Goal: Task Accomplishment & Management: Contribute content

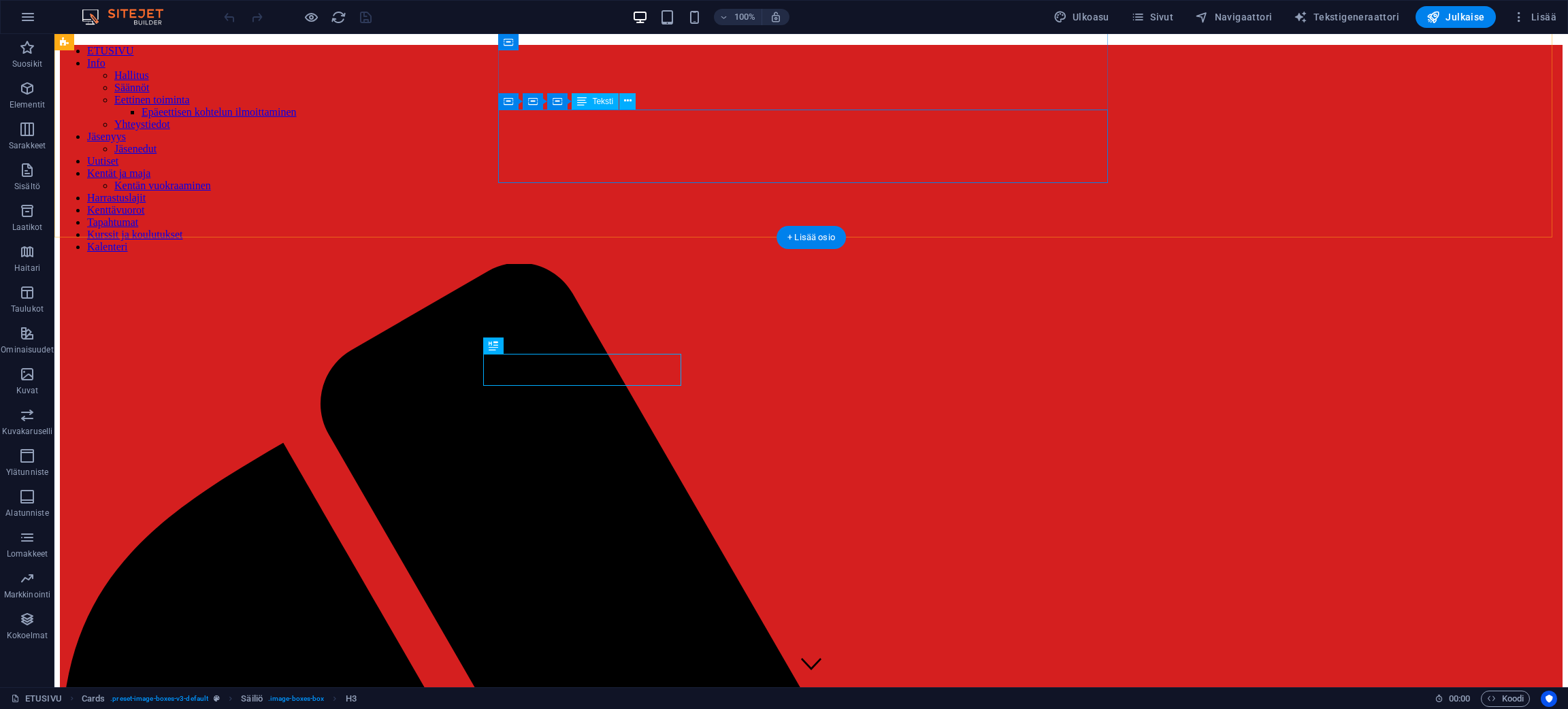
scroll to position [1160, 0]
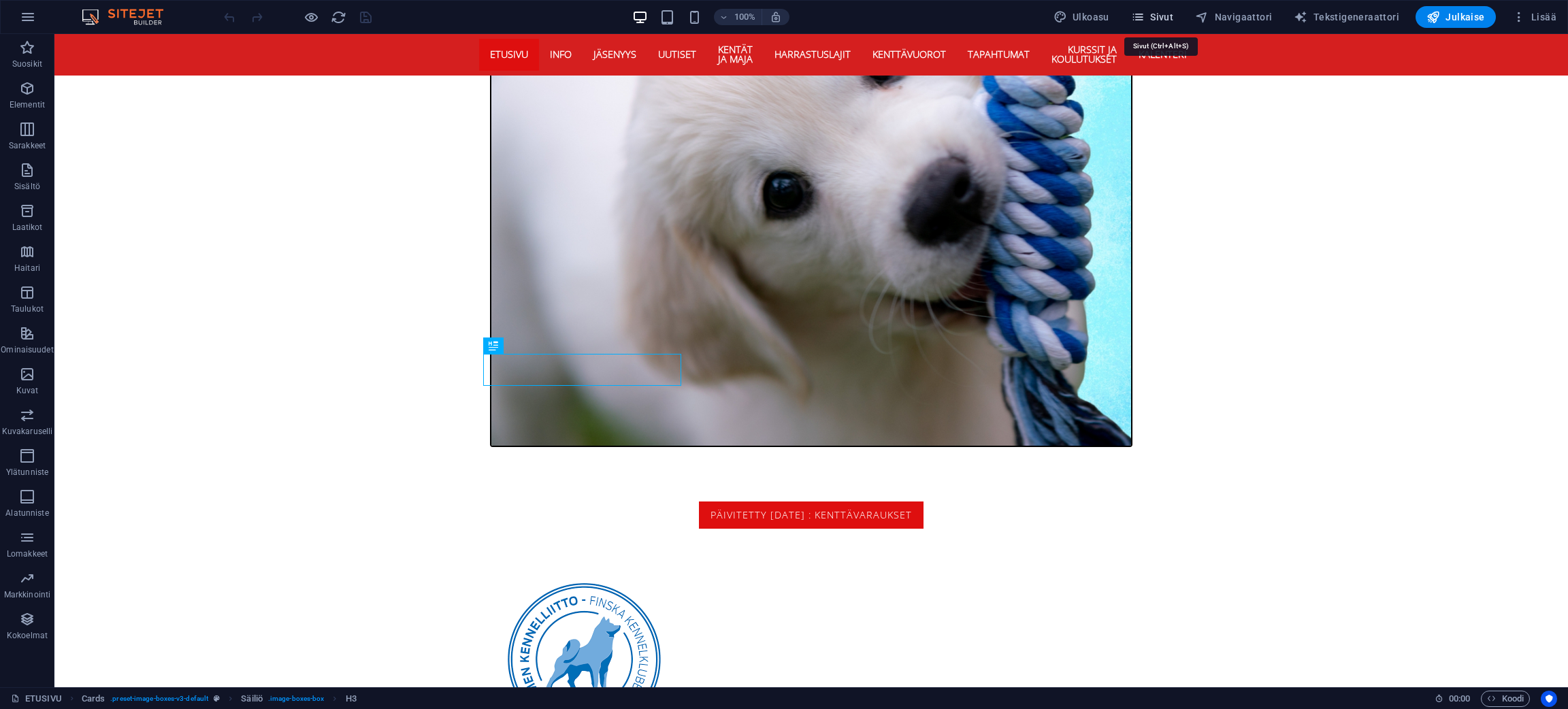
click at [1144, 15] on icon "button" at bounding box center [1137, 17] width 14 height 14
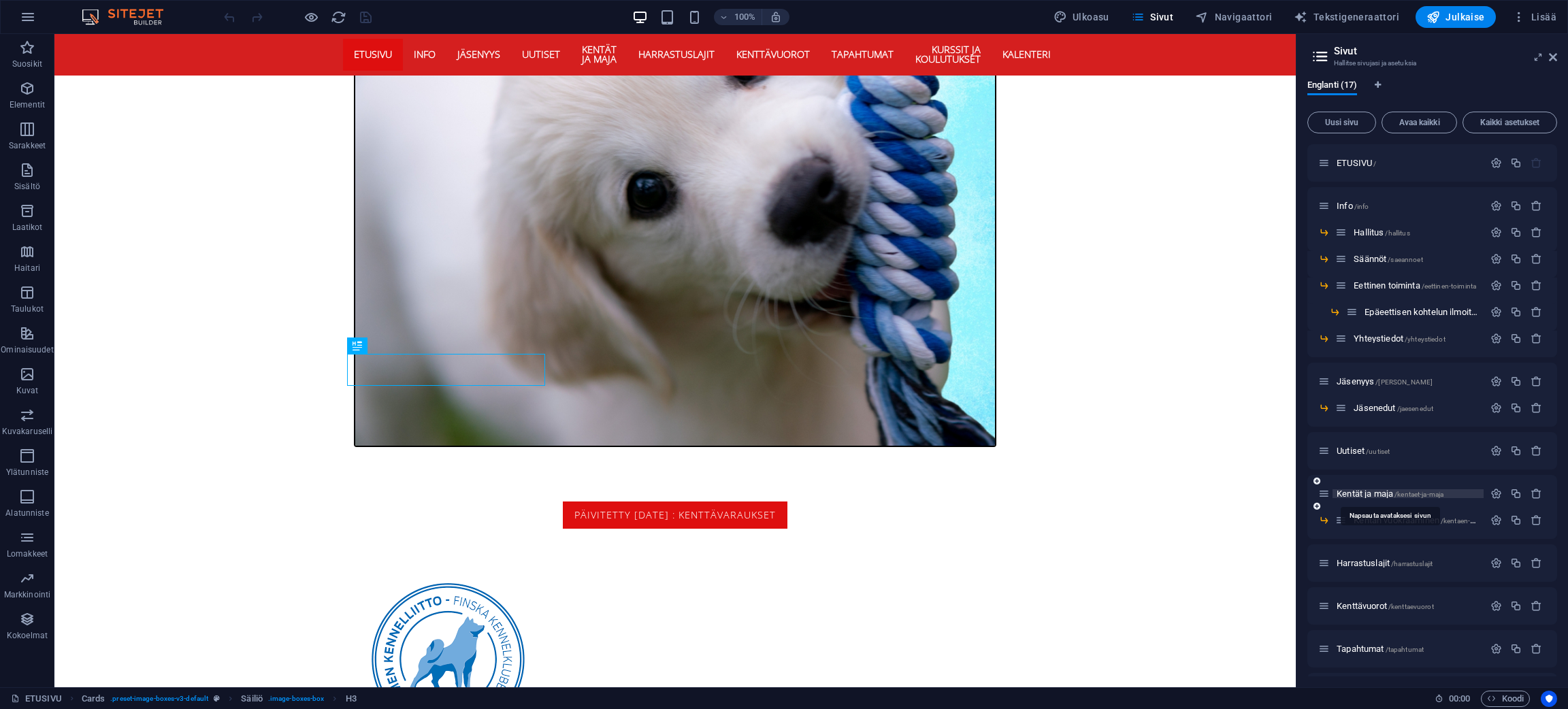
click at [1365, 489] on span "Kentät ja maja /kentaet-ja-maja" at bounding box center [1389, 494] width 106 height 10
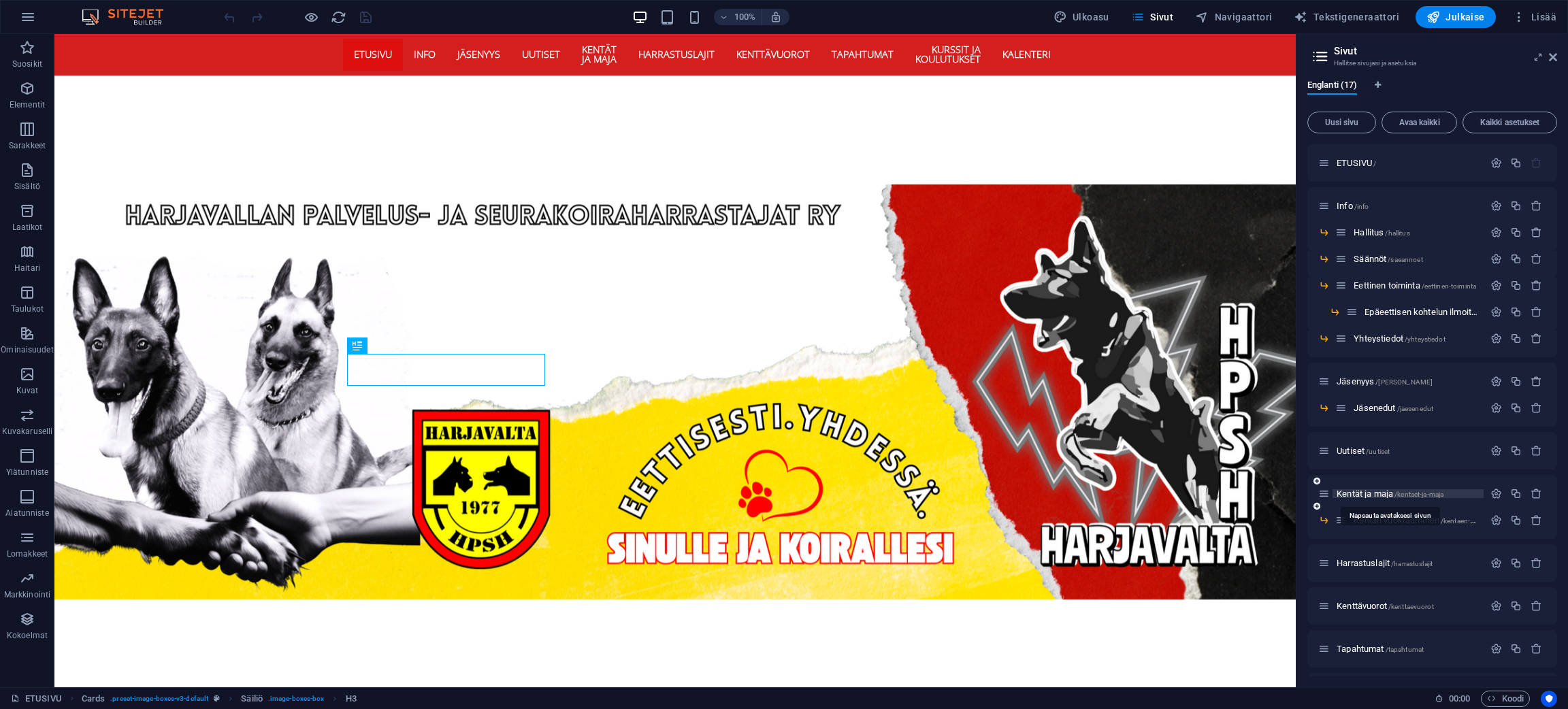
click at [1365, 489] on div "Kentät ja maja /kentaet-ja-maja" at bounding box center [1432, 494] width 250 height 38
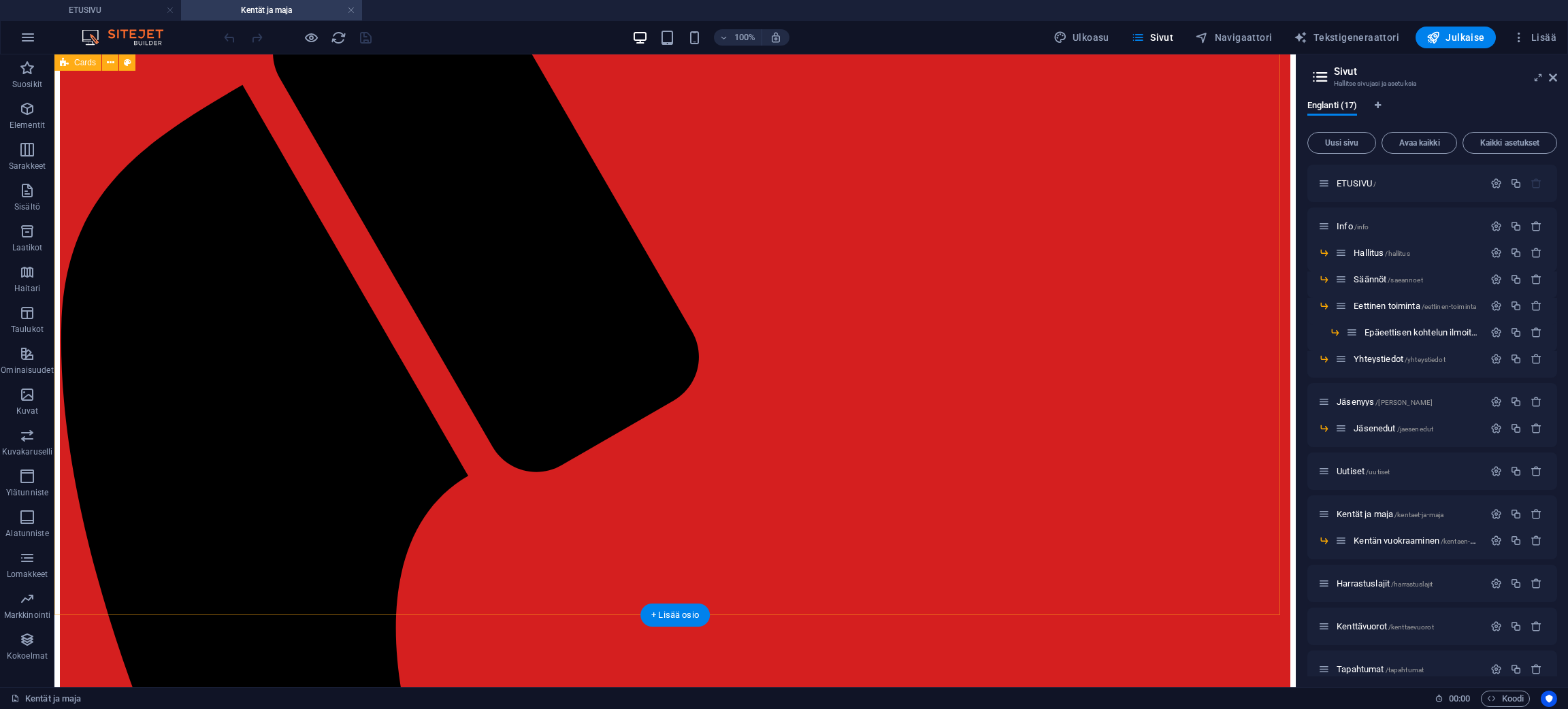
scroll to position [340, 0]
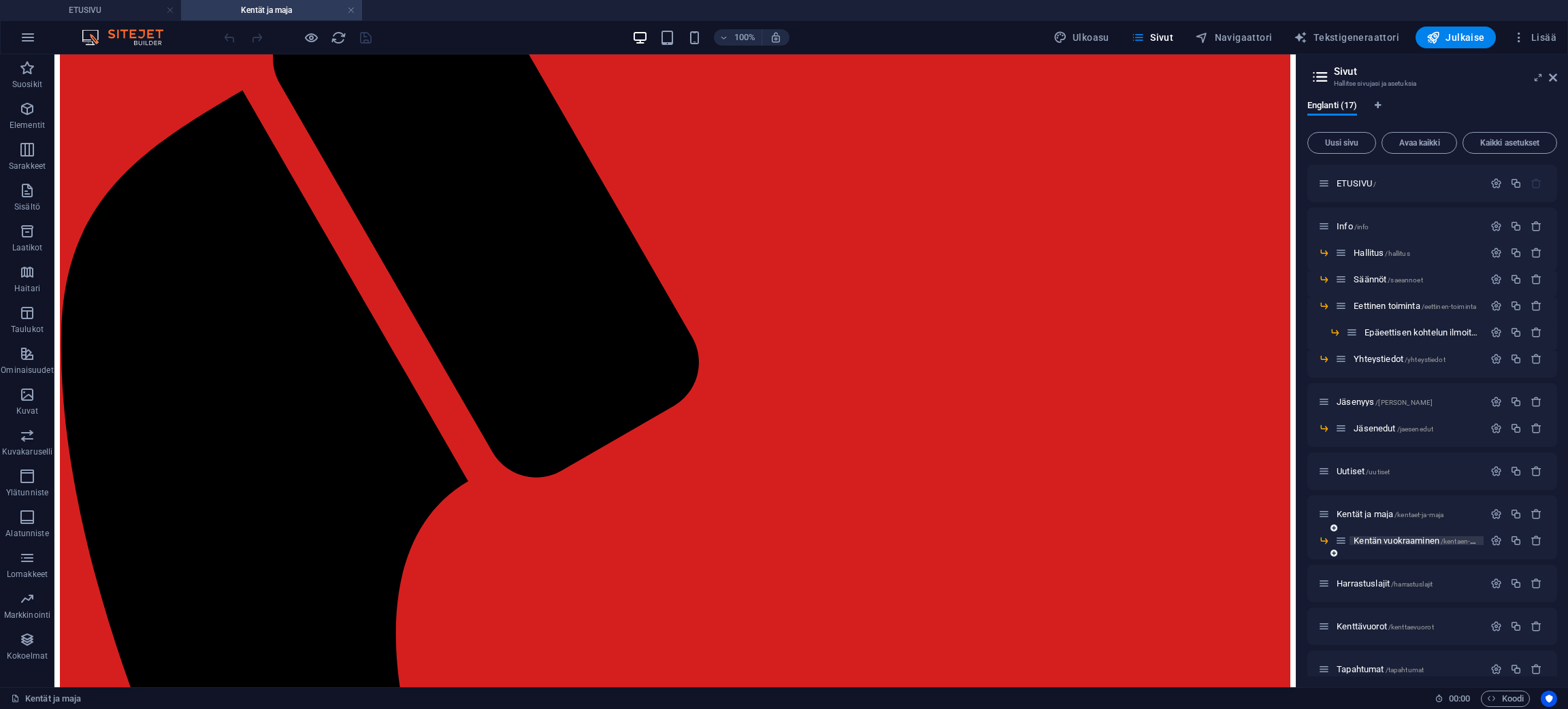
click at [1405, 538] on span "Kentän vuokraaminen /kentaen-vuokraaminen" at bounding box center [1434, 540] width 161 height 10
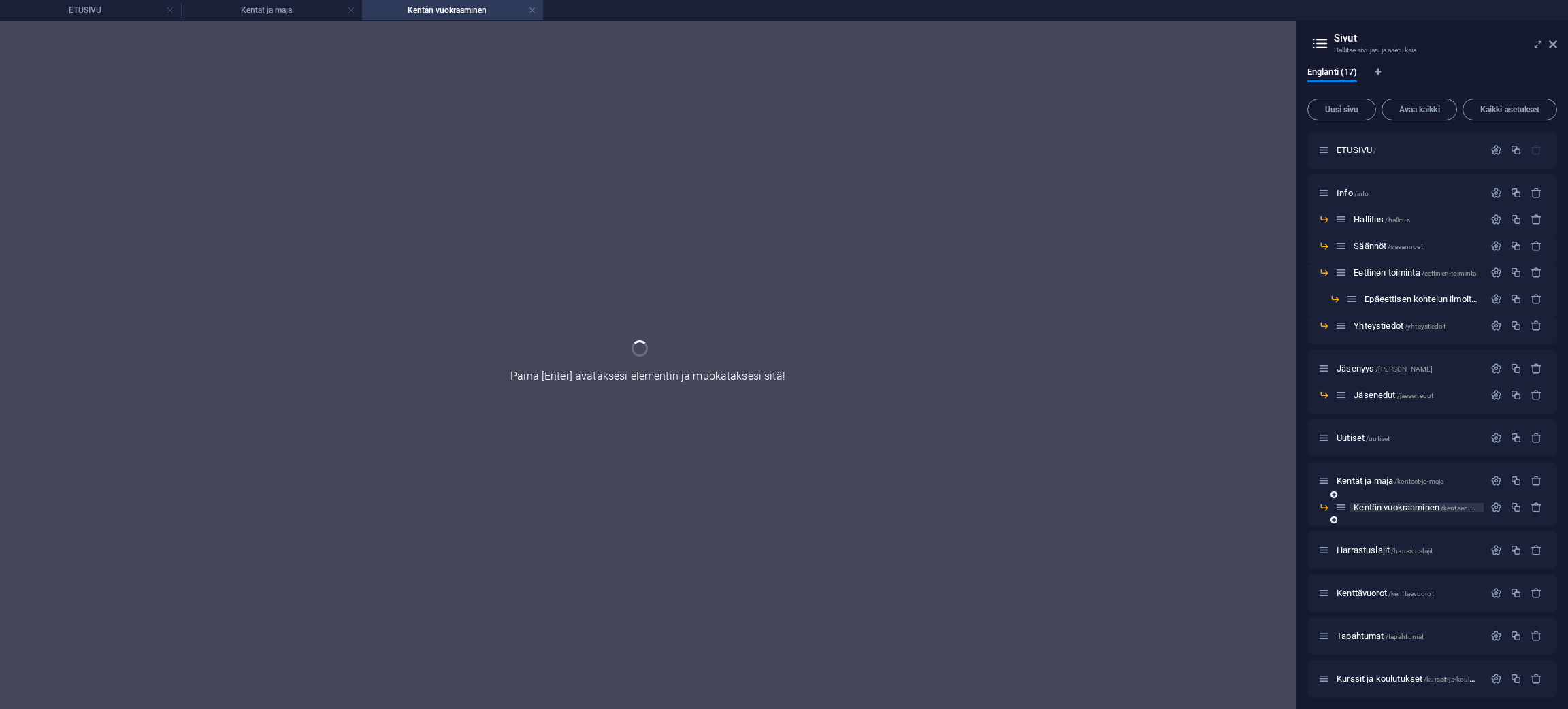
scroll to position [0, 0]
click at [1405, 538] on div "Harrastuslajit /harrastuslajit" at bounding box center [1432, 550] width 250 height 38
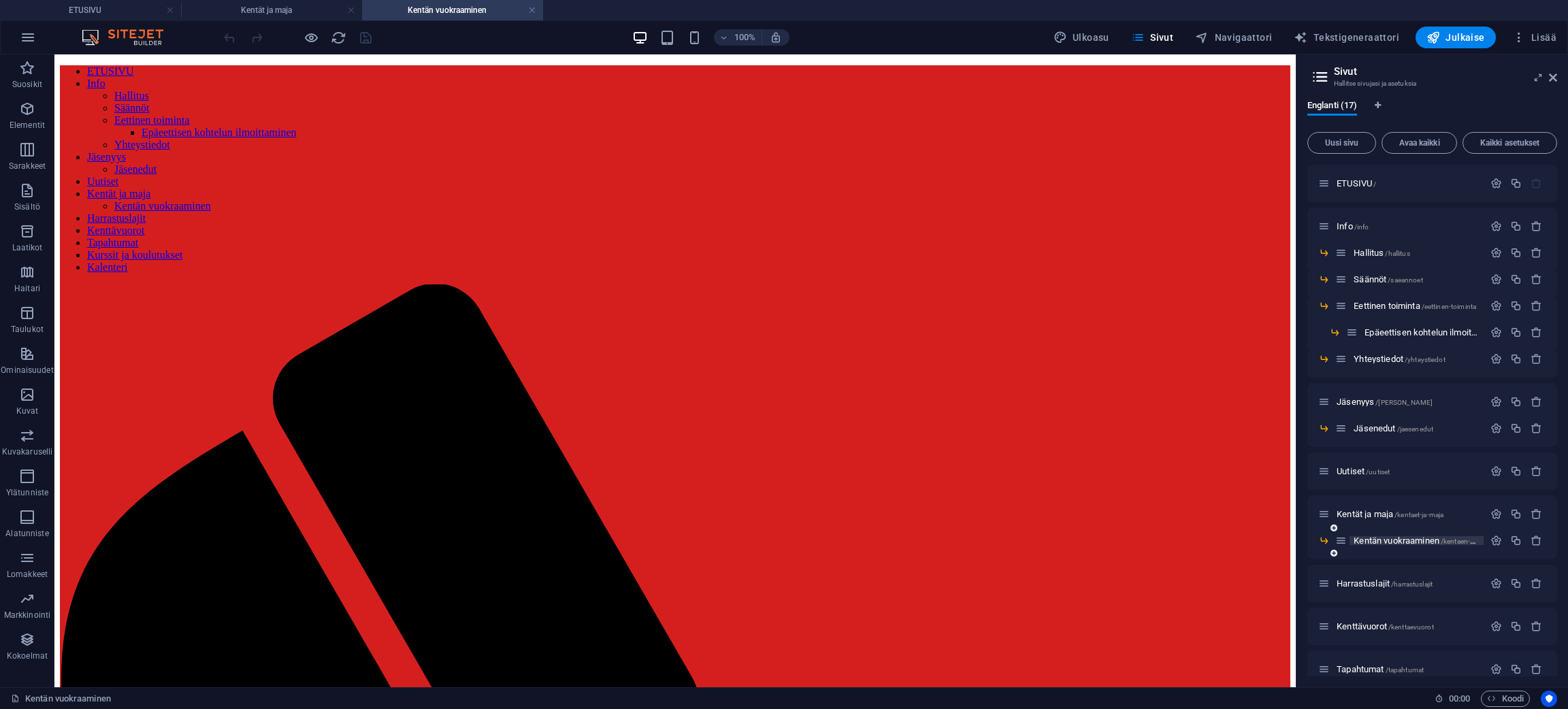
click at [1388, 536] on span "Kentän vuokraaminen /kentaen-vuokraaminen" at bounding box center [1434, 540] width 161 height 10
drag, startPoint x: 1557, startPoint y: 429, endPoint x: 1558, endPoint y: 500, distance: 71.0
click at [1558, 500] on div "Englanti (17) Uusi sivu Avaa kaikki Kaikki asetukset ETUSIVU / Info /info Halli…" at bounding box center [1432, 388] width 272 height 597
click at [1370, 627] on span "Kenttävuorot /kenttaevuorot" at bounding box center [1385, 626] width 97 height 10
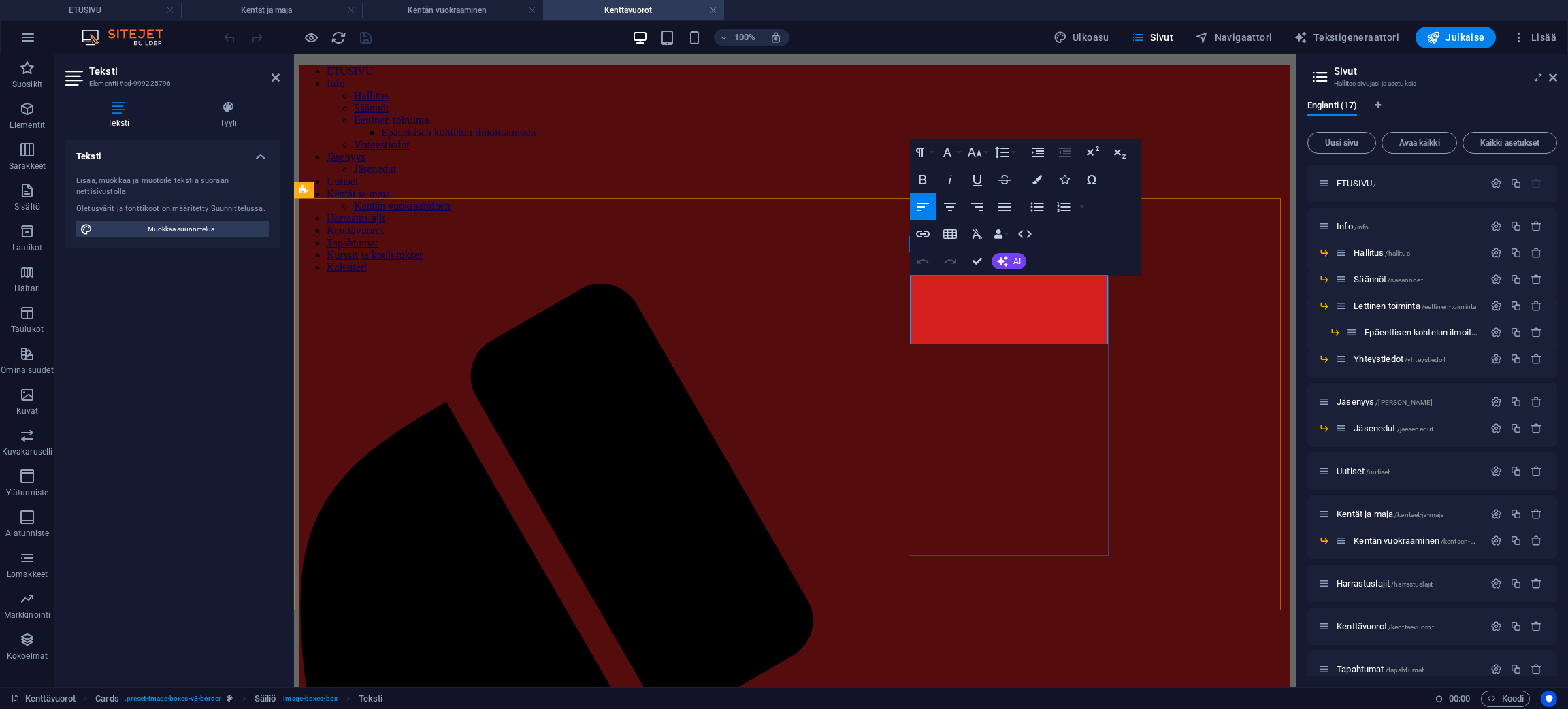
drag, startPoint x: 1039, startPoint y: 331, endPoint x: 913, endPoint y: 324, distance: 126.2
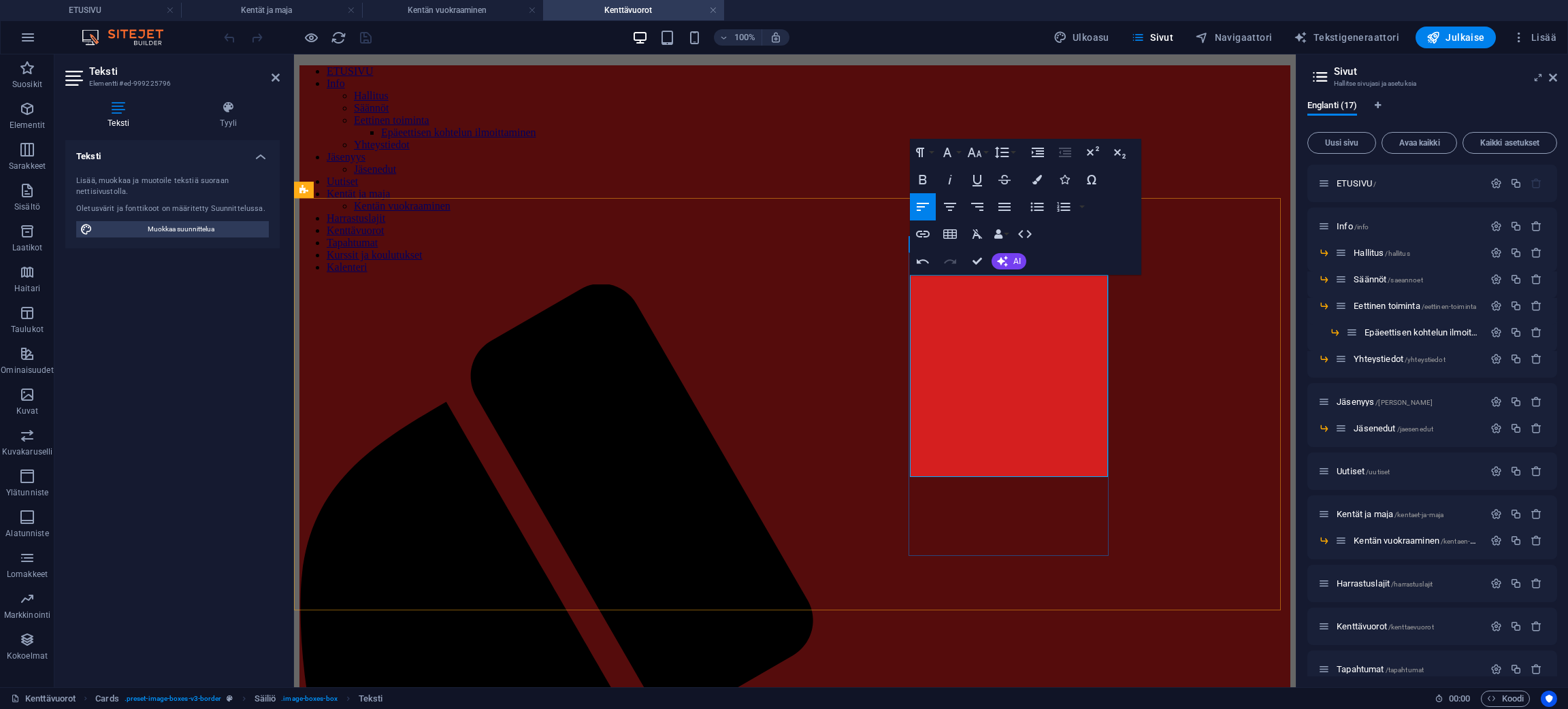
scroll to position [2725, 1]
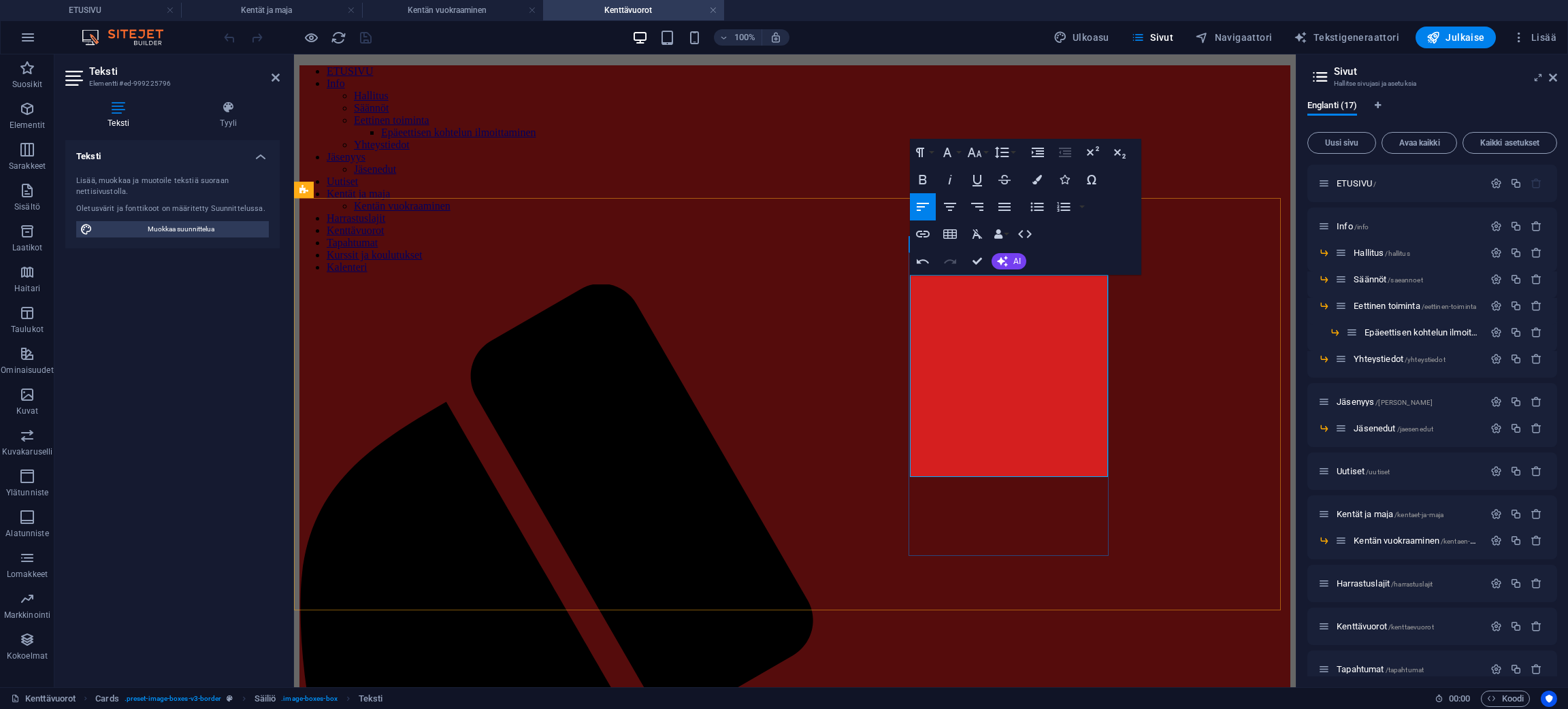
drag, startPoint x: 1003, startPoint y: 358, endPoint x: 1028, endPoint y: 340, distance: 30.8
drag, startPoint x: 960, startPoint y: 358, endPoint x: 936, endPoint y: 359, distance: 24.0
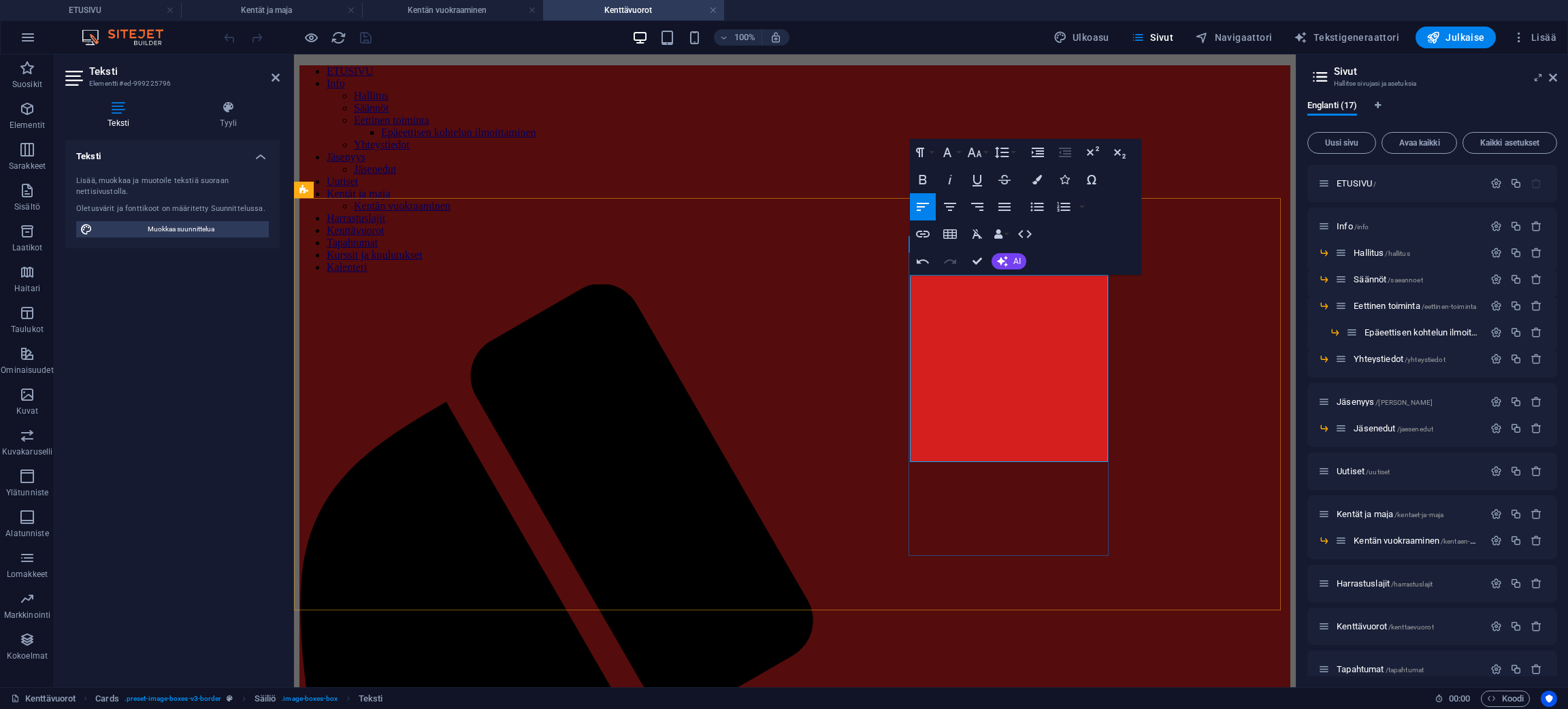
drag, startPoint x: 963, startPoint y: 366, endPoint x: 933, endPoint y: 366, distance: 30.0
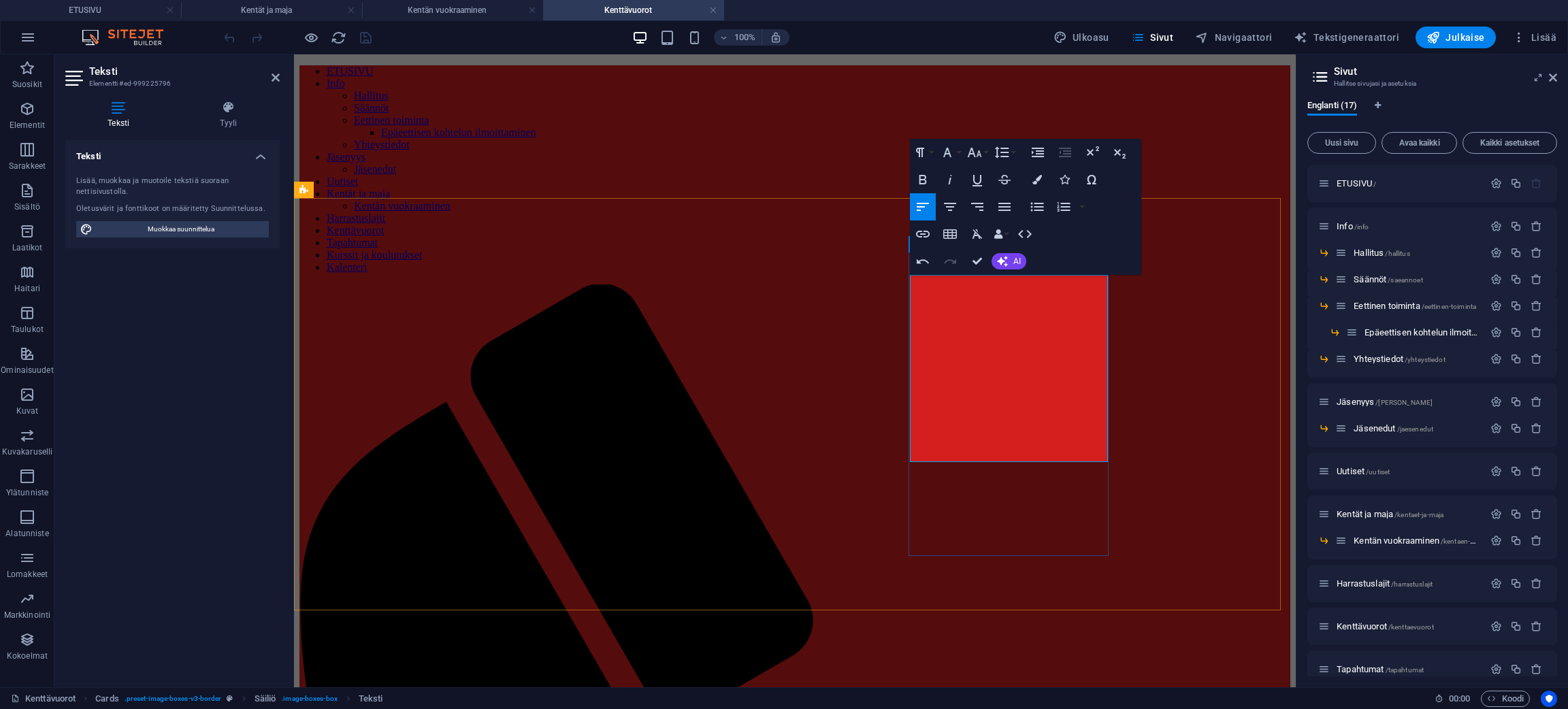
drag, startPoint x: 960, startPoint y: 383, endPoint x: 934, endPoint y: 384, distance: 26.0
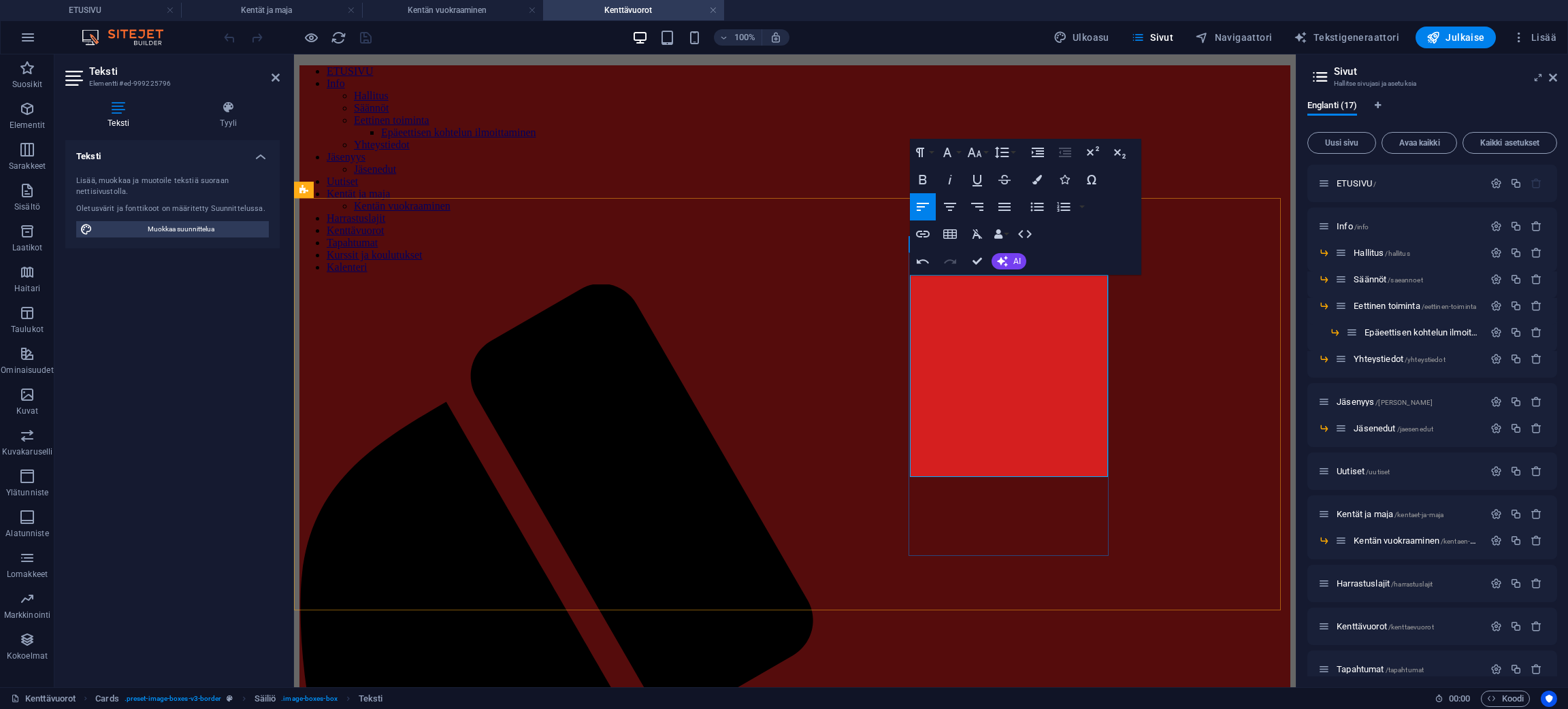
drag, startPoint x: 962, startPoint y: 438, endPoint x: 1000, endPoint y: 424, distance: 40.5
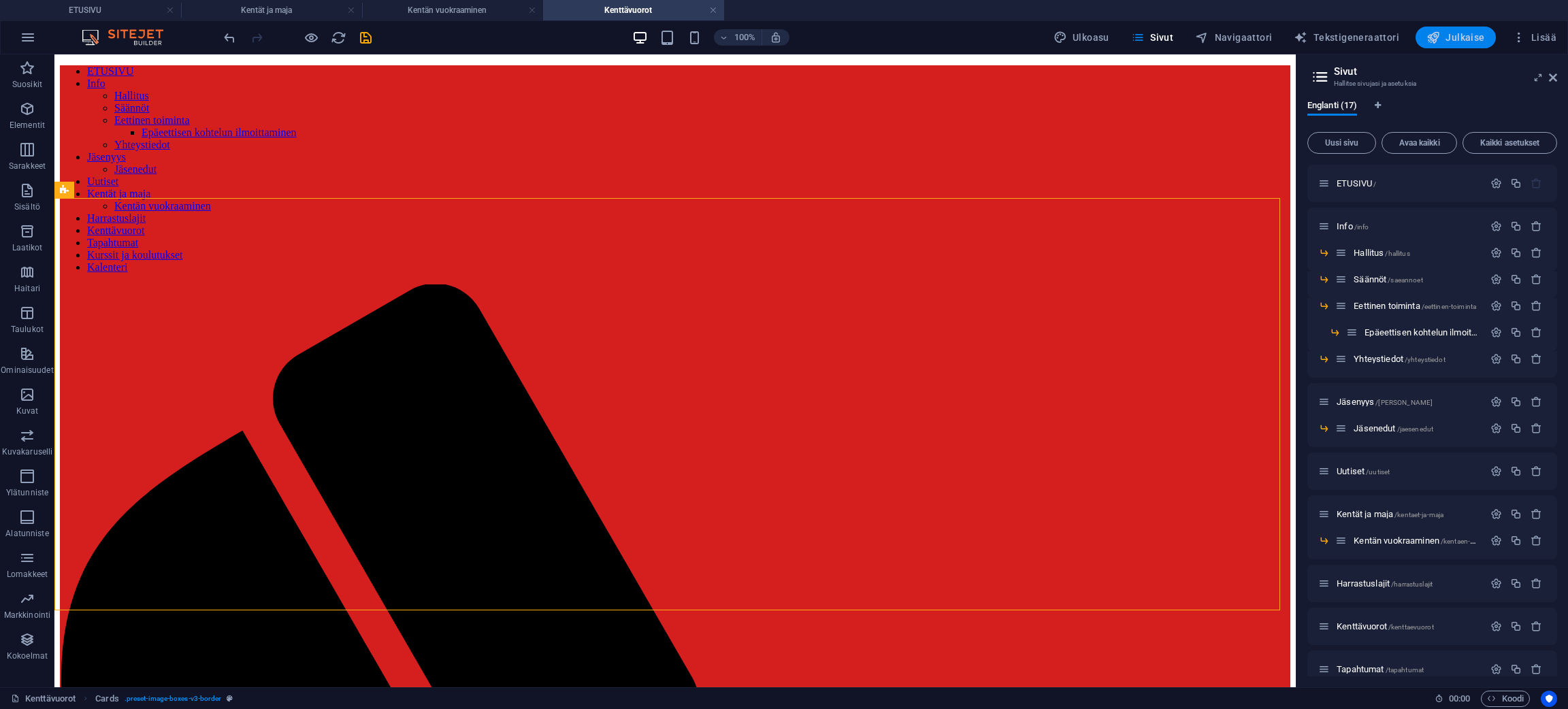
click at [1451, 38] on span "Julkaise" at bounding box center [1455, 37] width 59 height 14
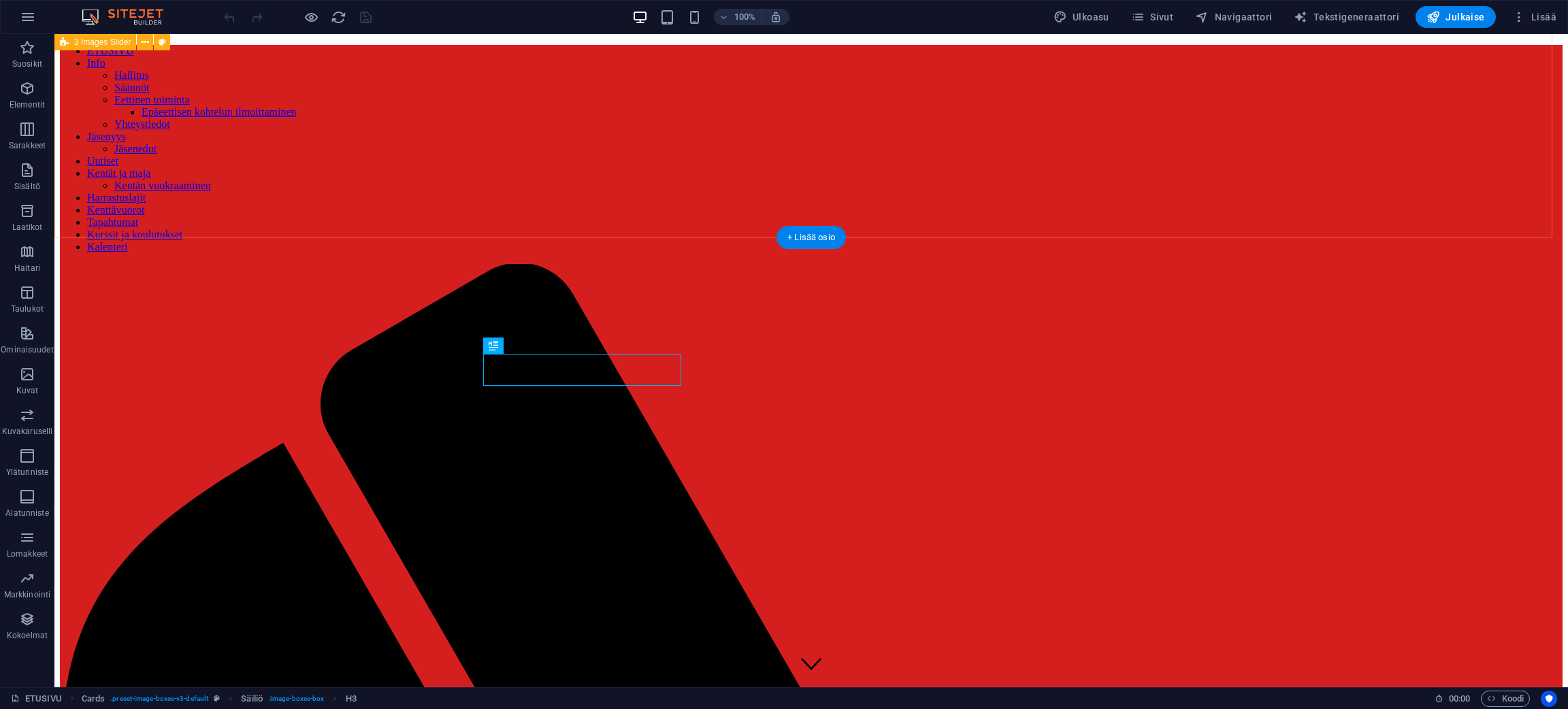
scroll to position [1160, 0]
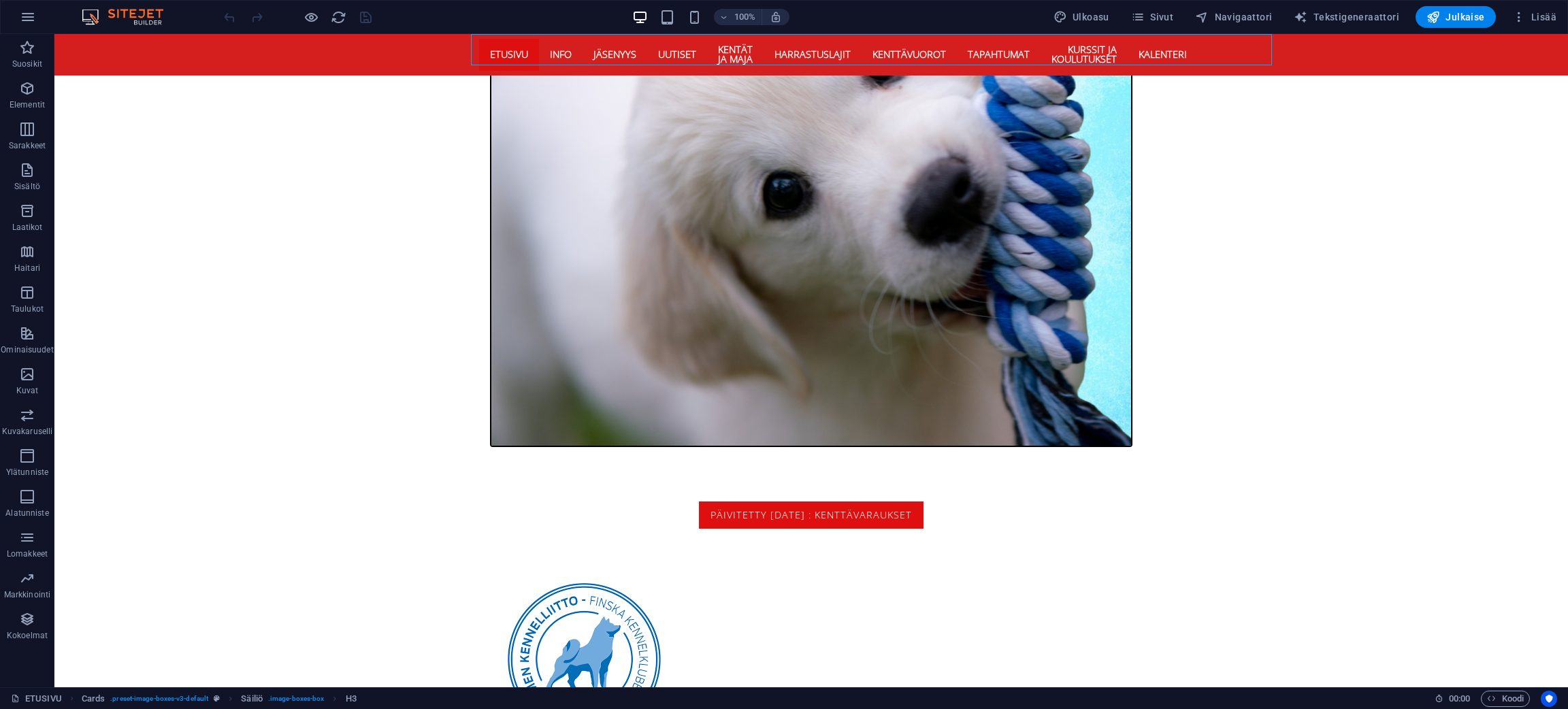
click at [606, 54] on nav "ETUSIVU Info Hallitus Säännöt Eettinen toiminta Epäeettisen kohtelun ilmoittami…" at bounding box center [810, 54] width 664 height 41
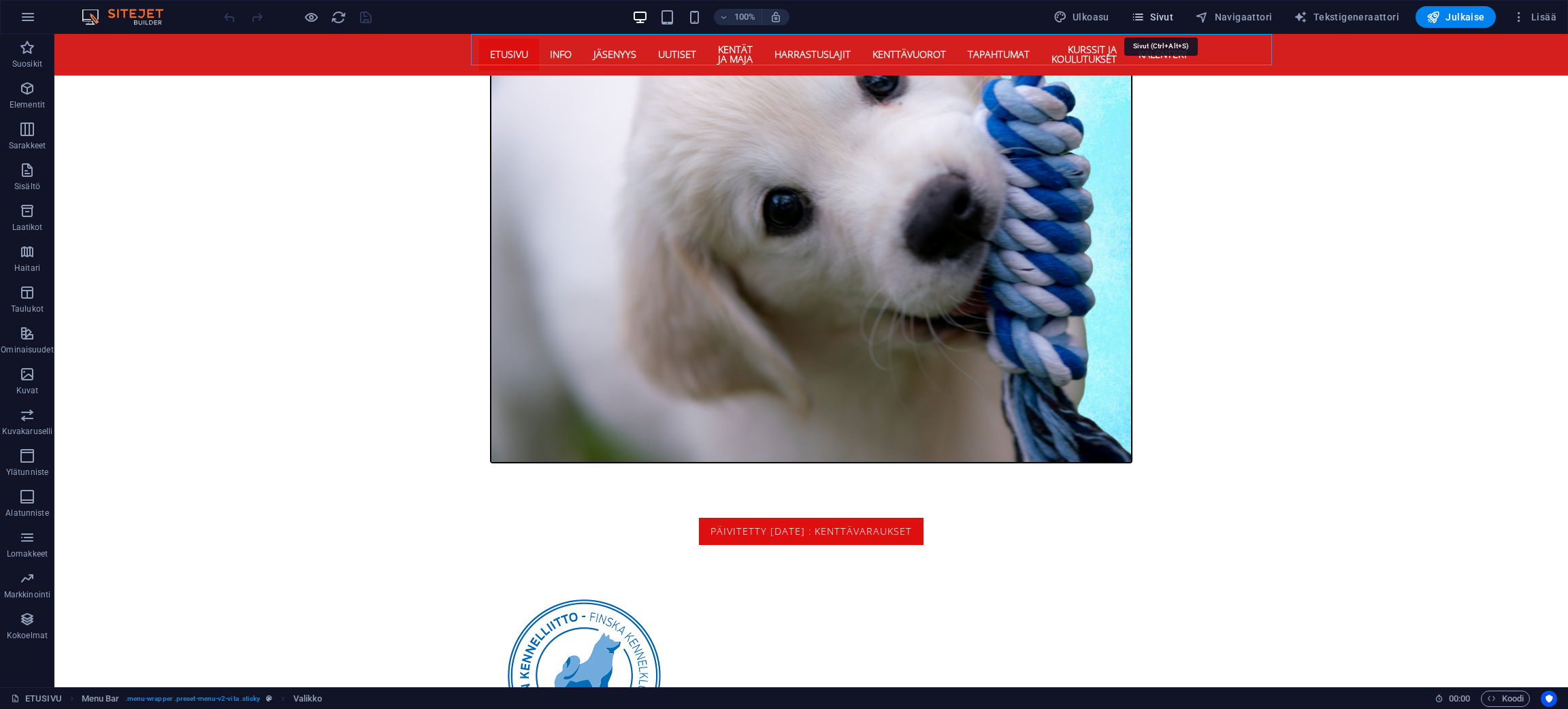
click at [1165, 7] on button "Sivut" at bounding box center [1152, 17] width 53 height 22
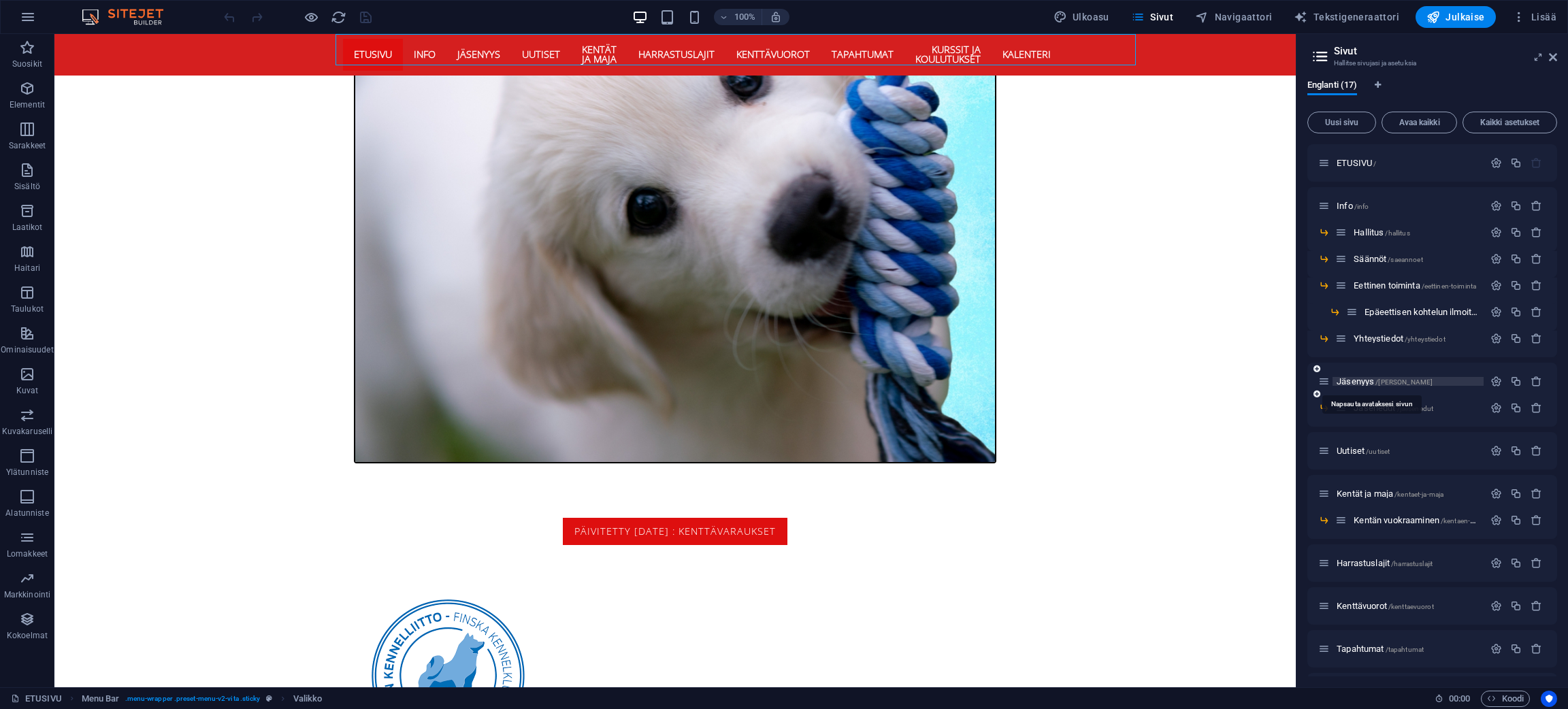
click at [1374, 377] on span "Jäsenyys /jaesenyys" at bounding box center [1384, 382] width 96 height 10
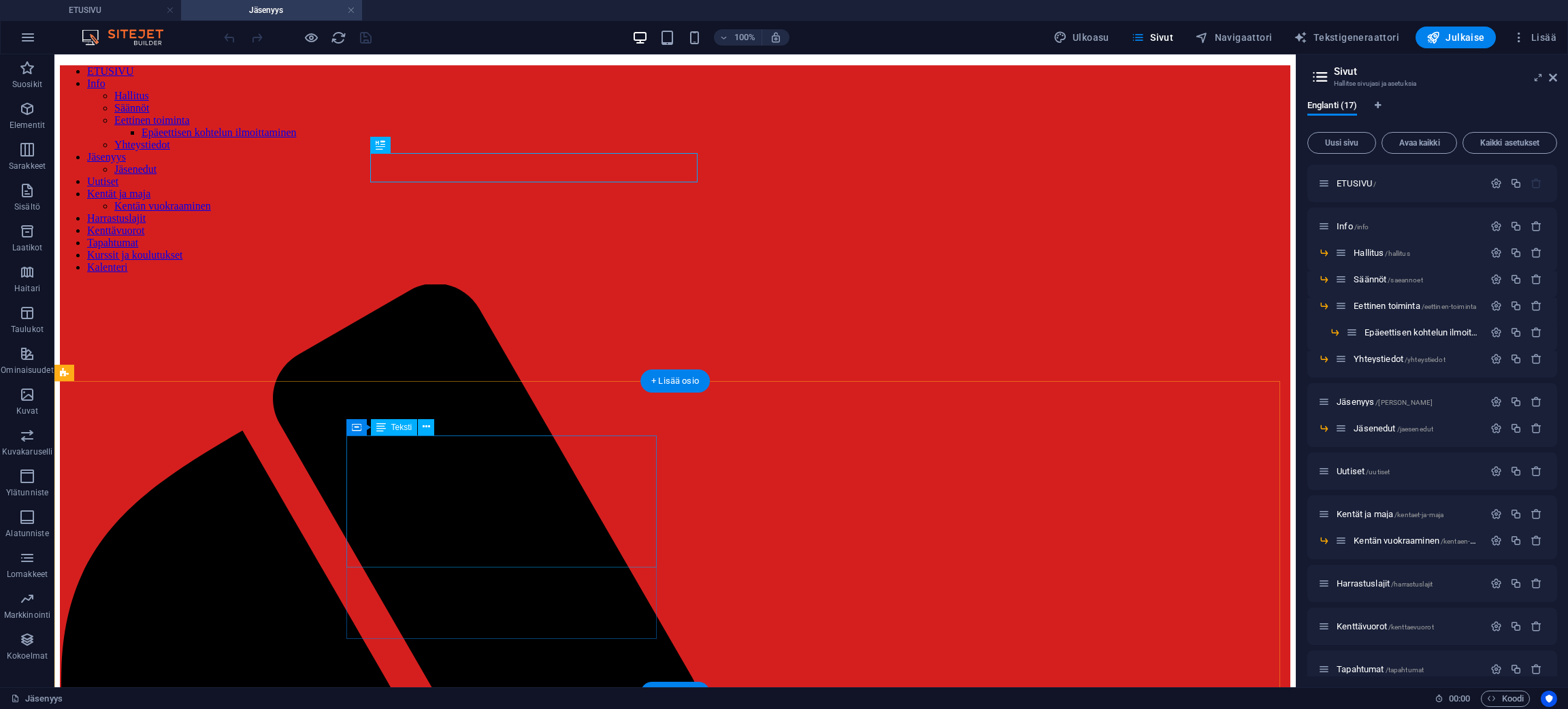
scroll to position [169, 0]
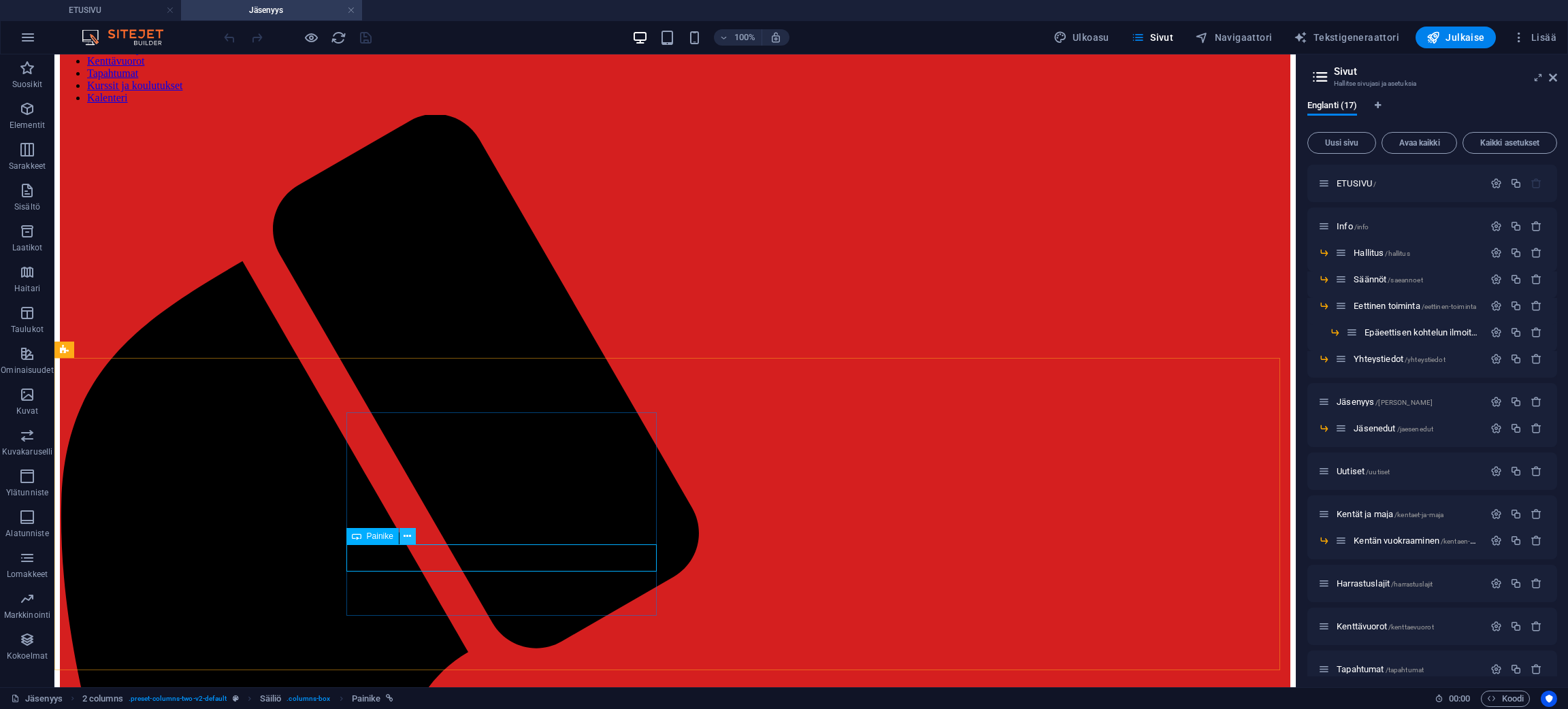
click at [406, 529] on icon at bounding box center [407, 537] width 7 height 14
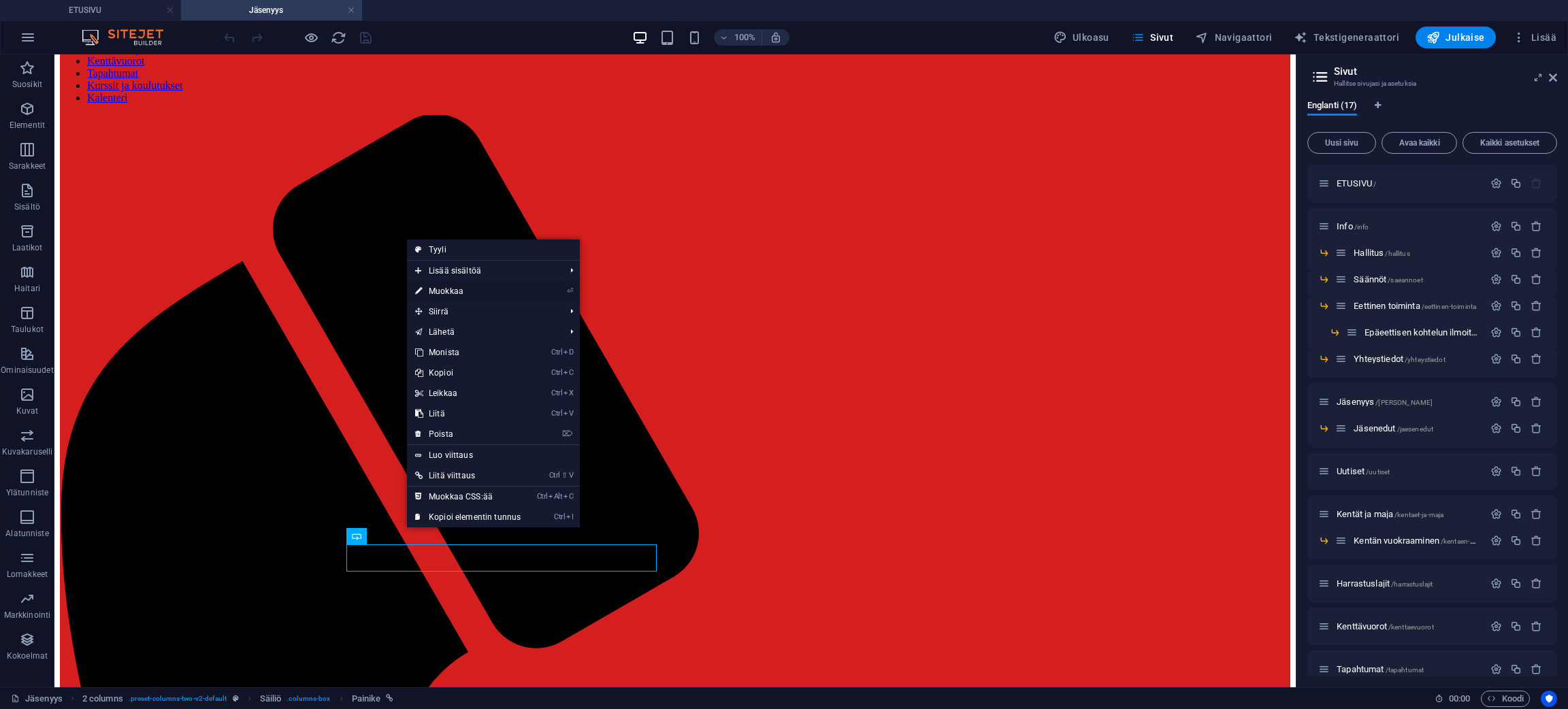
click at [455, 288] on link "⏎ Muokkaa" at bounding box center [468, 291] width 122 height 20
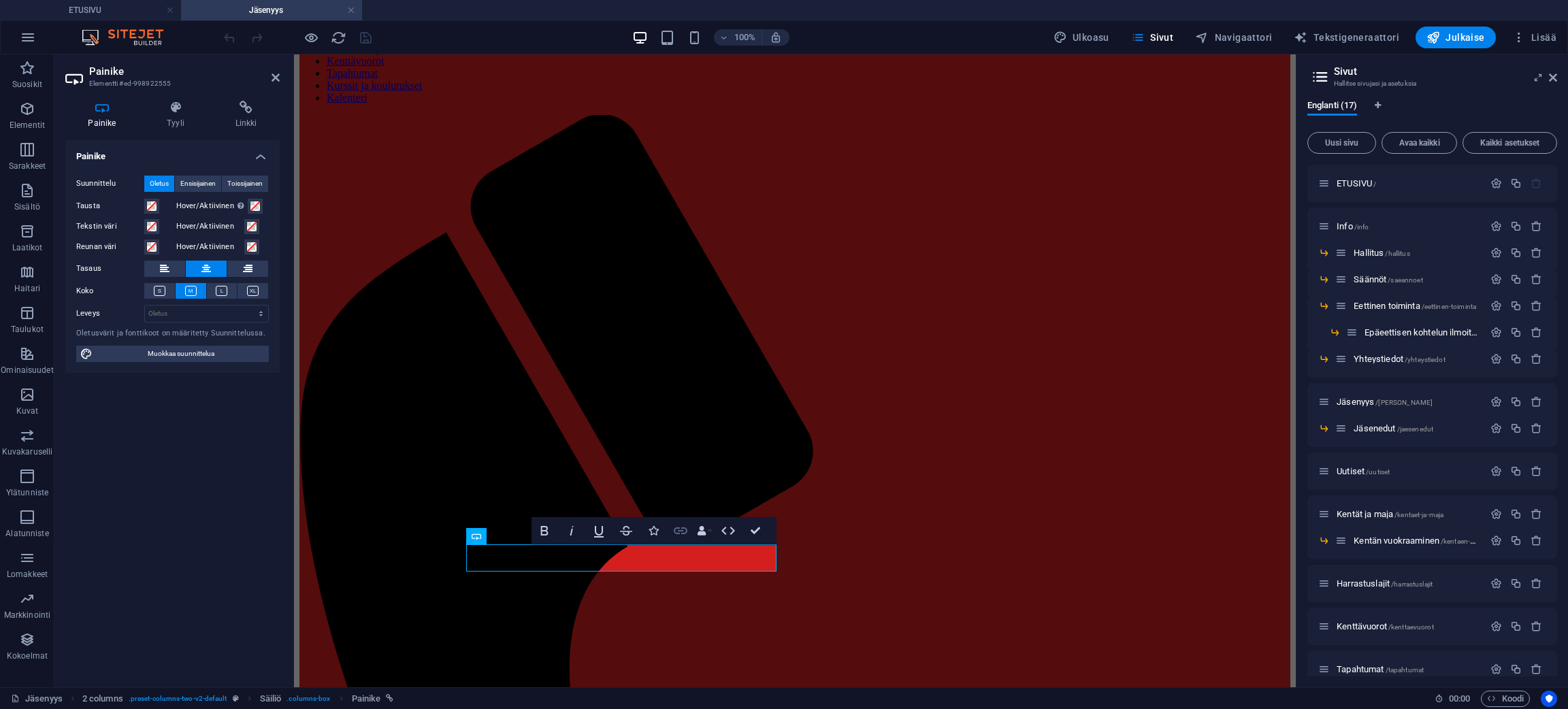
click at [679, 532] on icon "button" at bounding box center [680, 531] width 17 height 17
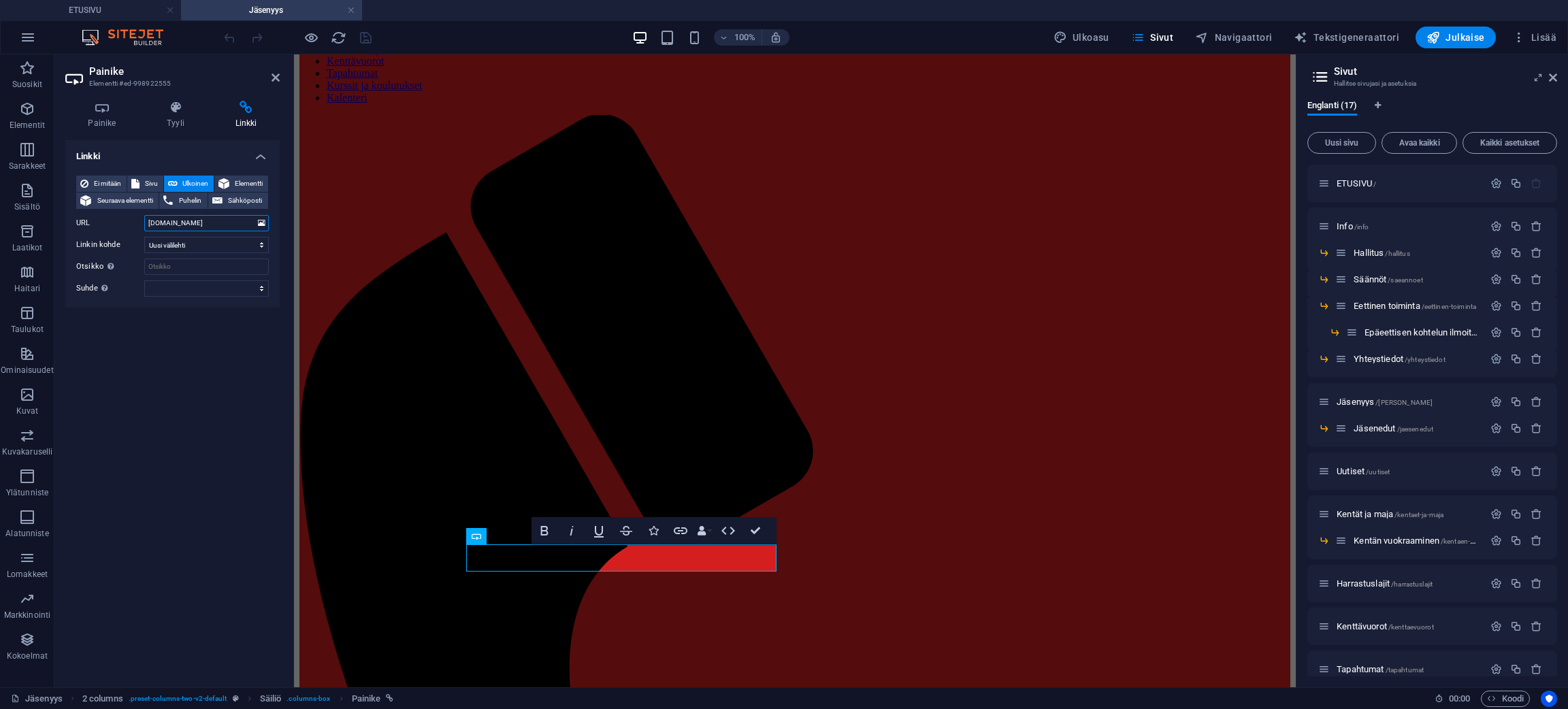
click at [238, 225] on input "www.hpsh.yhdistysavain.fi" at bounding box center [206, 223] width 125 height 17
click at [240, 226] on input "www.hpsh.yhdistysavain.fi" at bounding box center [206, 223] width 125 height 17
click at [186, 222] on input "www.hpsh.yhdistysavain.fi" at bounding box center [206, 223] width 125 height 17
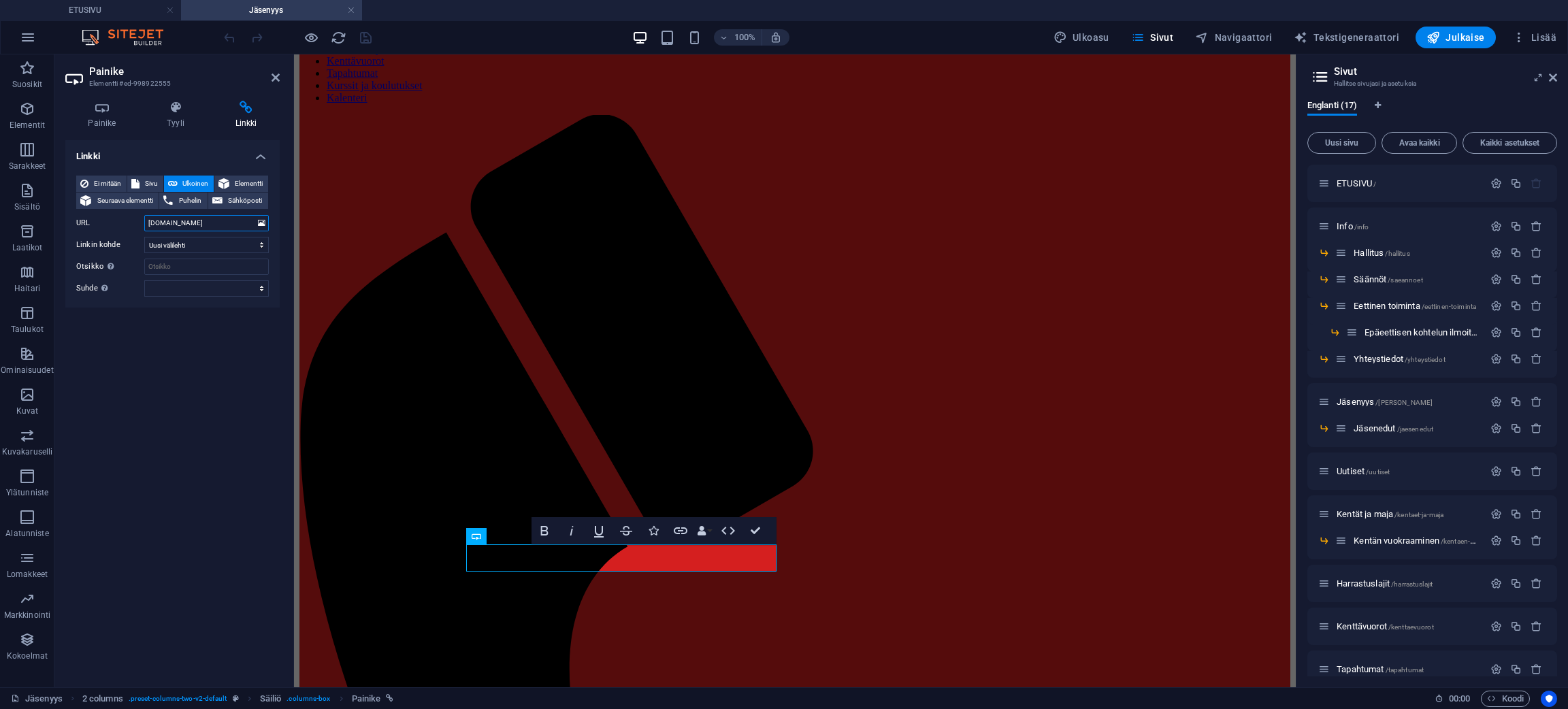
paste input "https://hpsh.yhdistysavain.fi/"
type input "https://hpsh.yhdistysavain.fi/"
click at [224, 353] on div "Linkki Ei mitään Sivu Ulkoinen Elementti Seuraava elementti Puhelin Sähköposti …" at bounding box center [172, 408] width 214 height 536
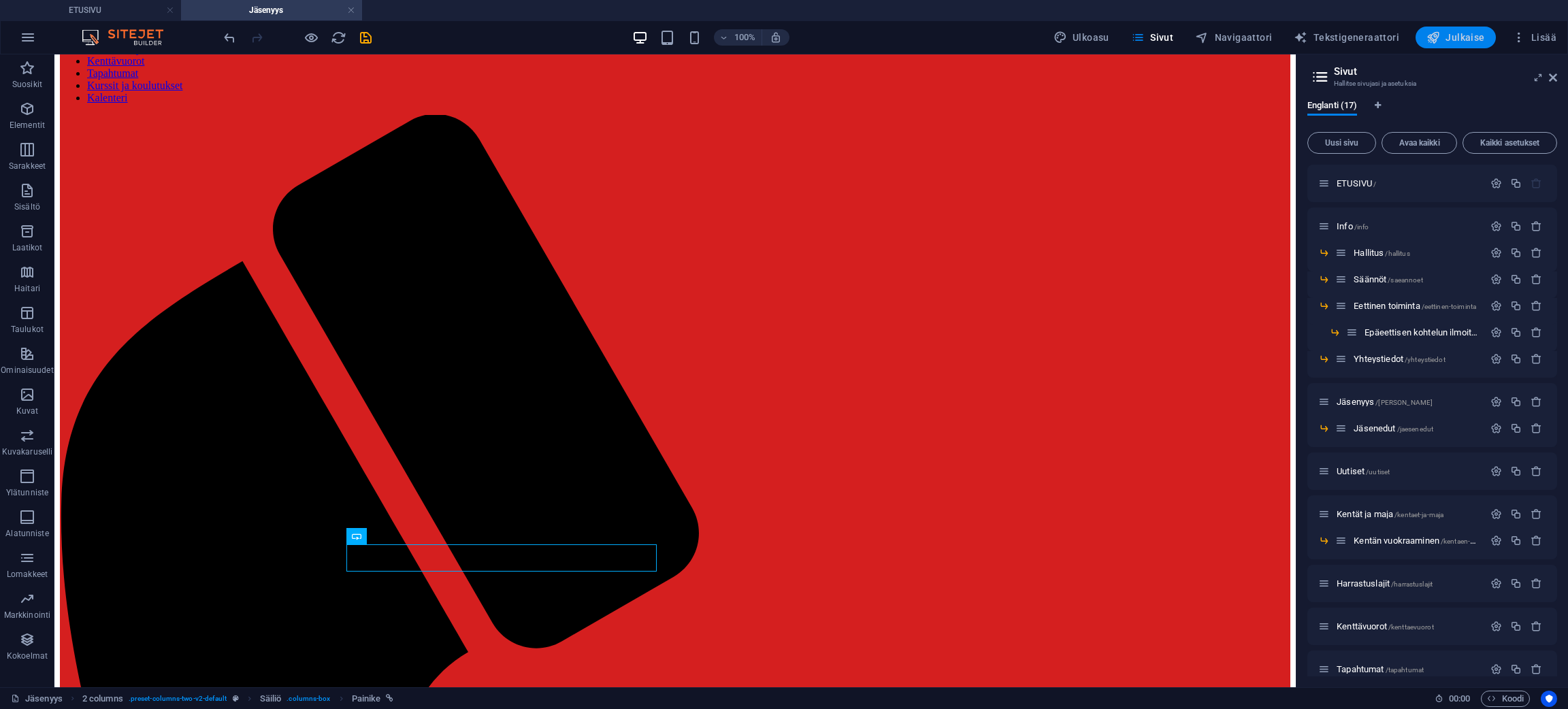
click at [1460, 37] on span "Julkaise" at bounding box center [1455, 37] width 59 height 14
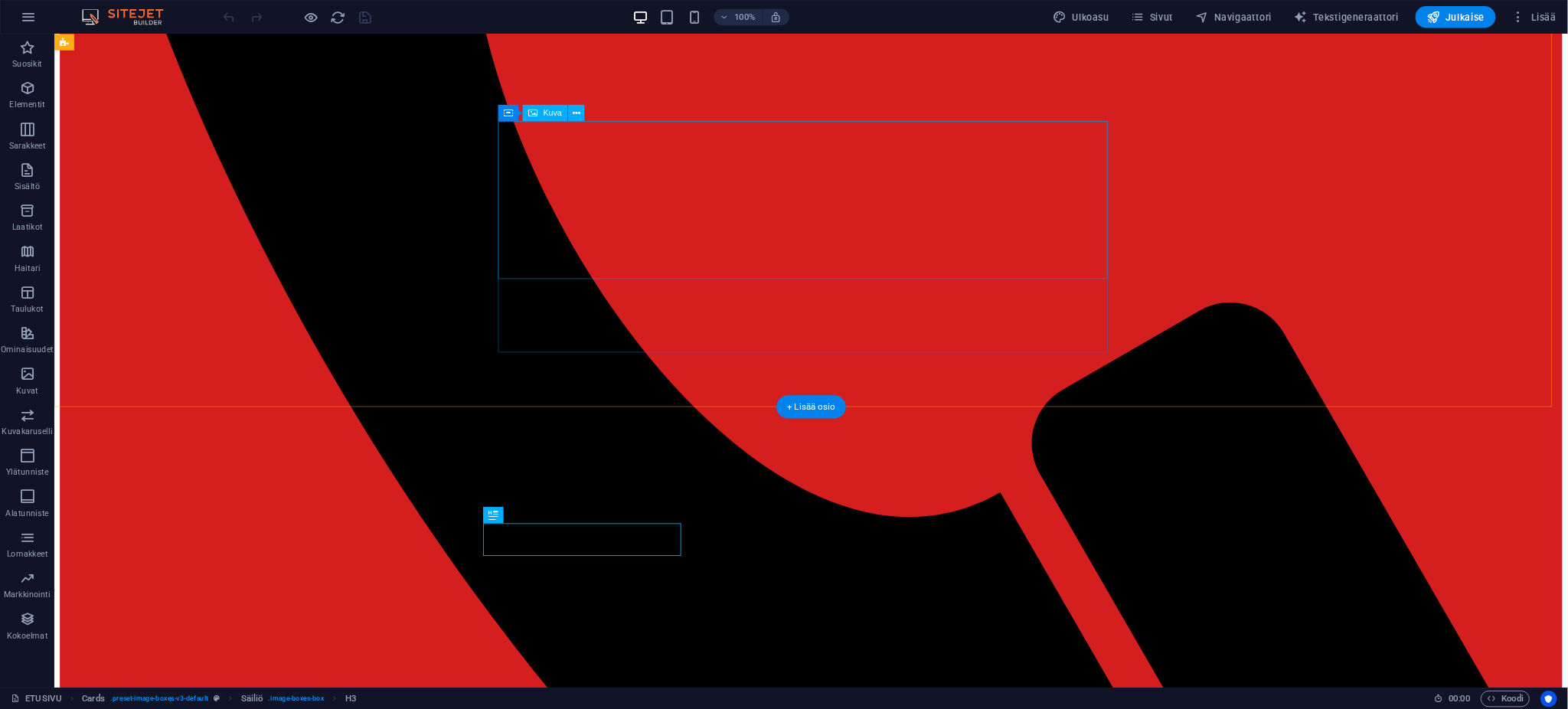
scroll to position [1114, 0]
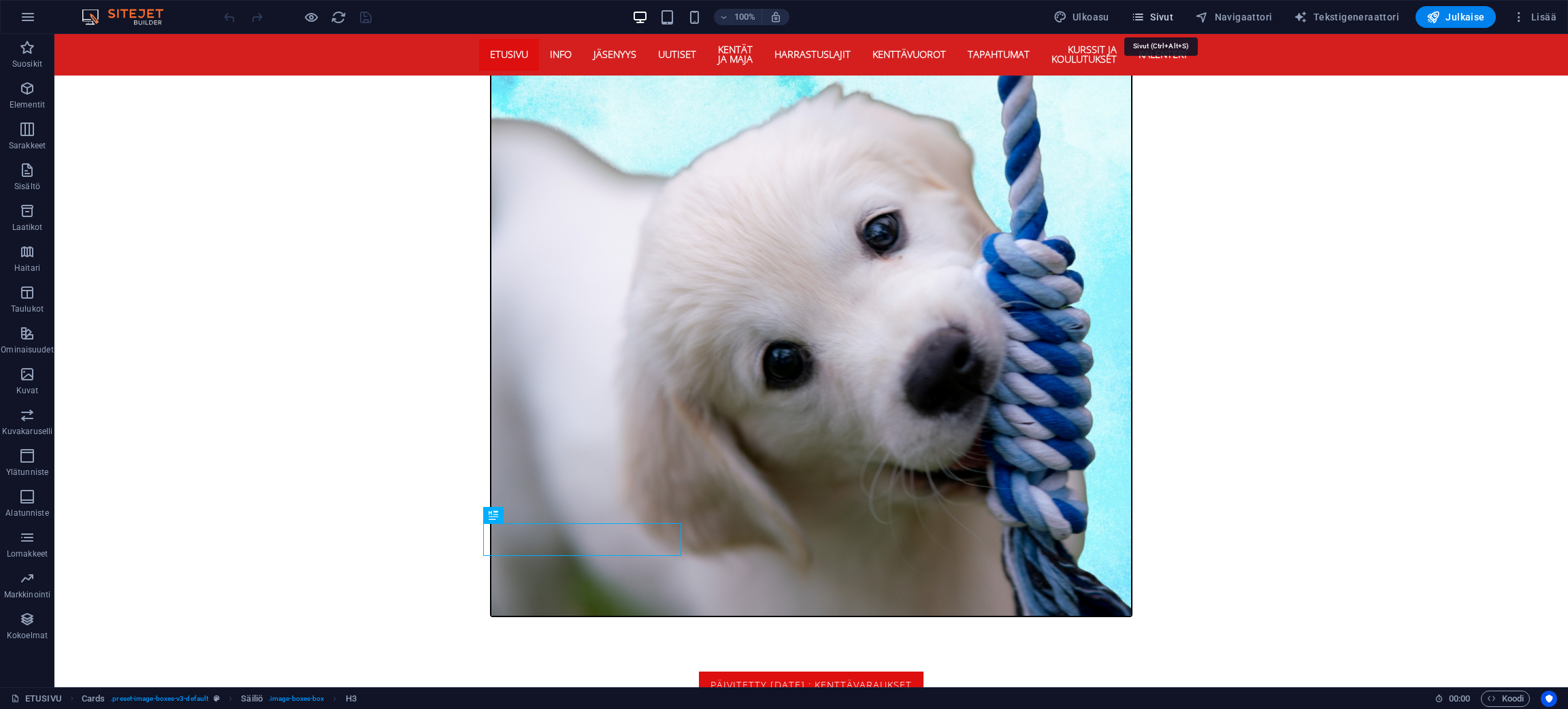
click at [1166, 16] on span "Sivut" at bounding box center [1152, 17] width 42 height 14
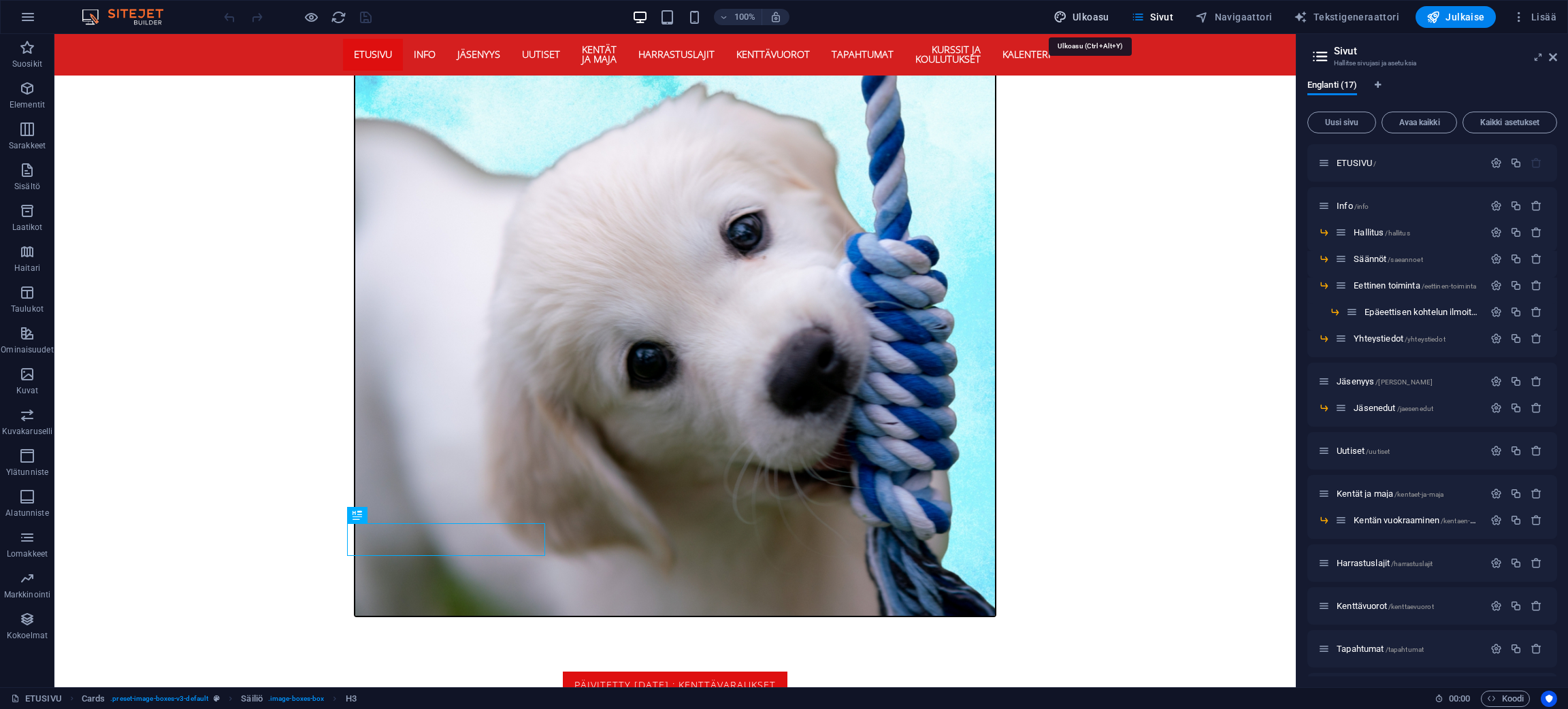
click at [1095, 14] on span "Ulkoasu" at bounding box center [1081, 17] width 56 height 14
select select "rem"
select select "300"
select select "px"
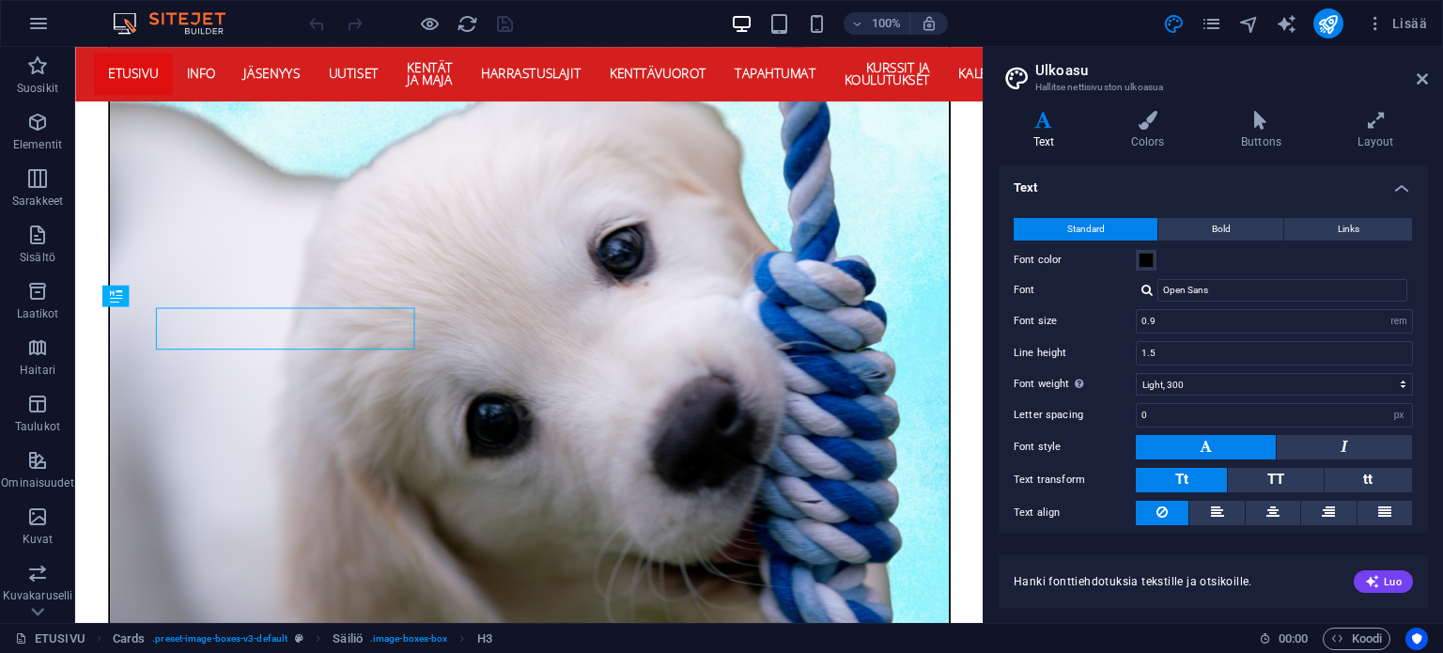
scroll to position [1711, 0]
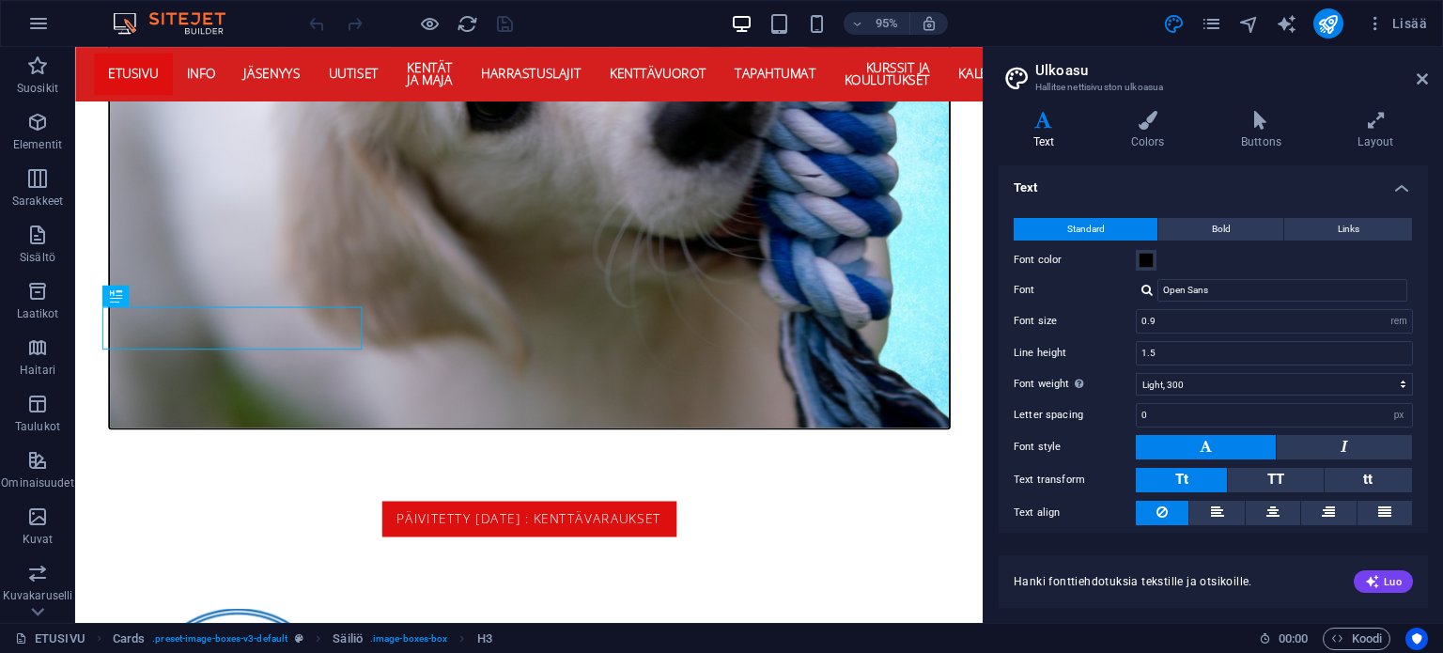
drag, startPoint x: 2207, startPoint y: 96, endPoint x: 964, endPoint y: 178, distance: 1245.7
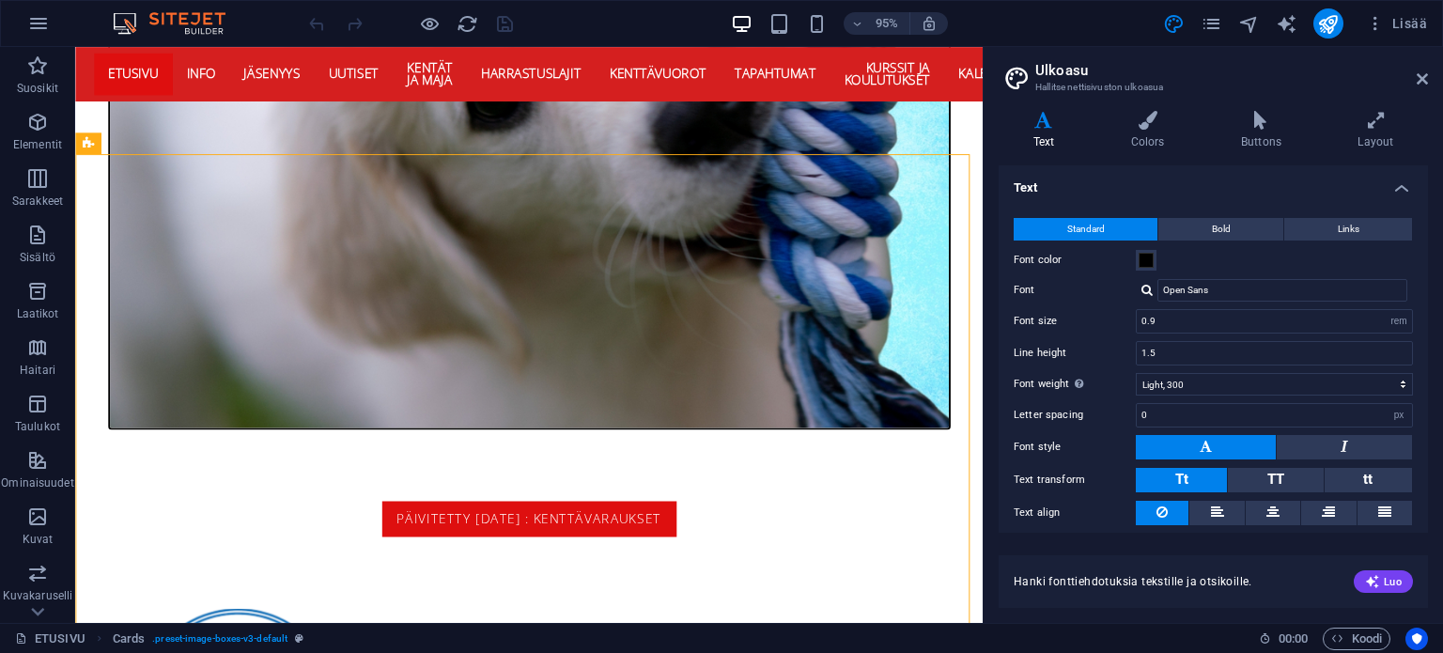
click at [1431, 78] on aside "Ulkoasu Hallitse nettisivuston ulkoasua Variantit Text Colors Buttons Layout Te…" at bounding box center [1213, 335] width 460 height 576
click at [1419, 78] on icon at bounding box center [1422, 78] width 11 height 15
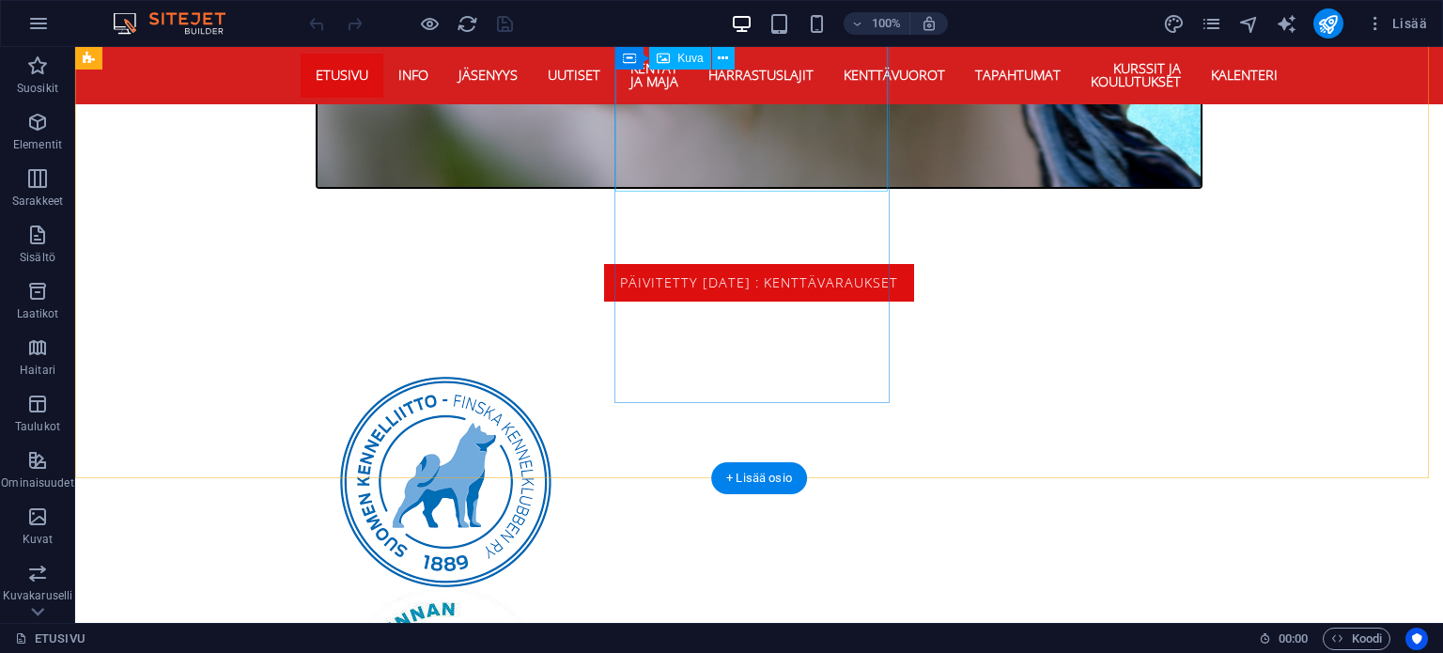
scroll to position [2180, 0]
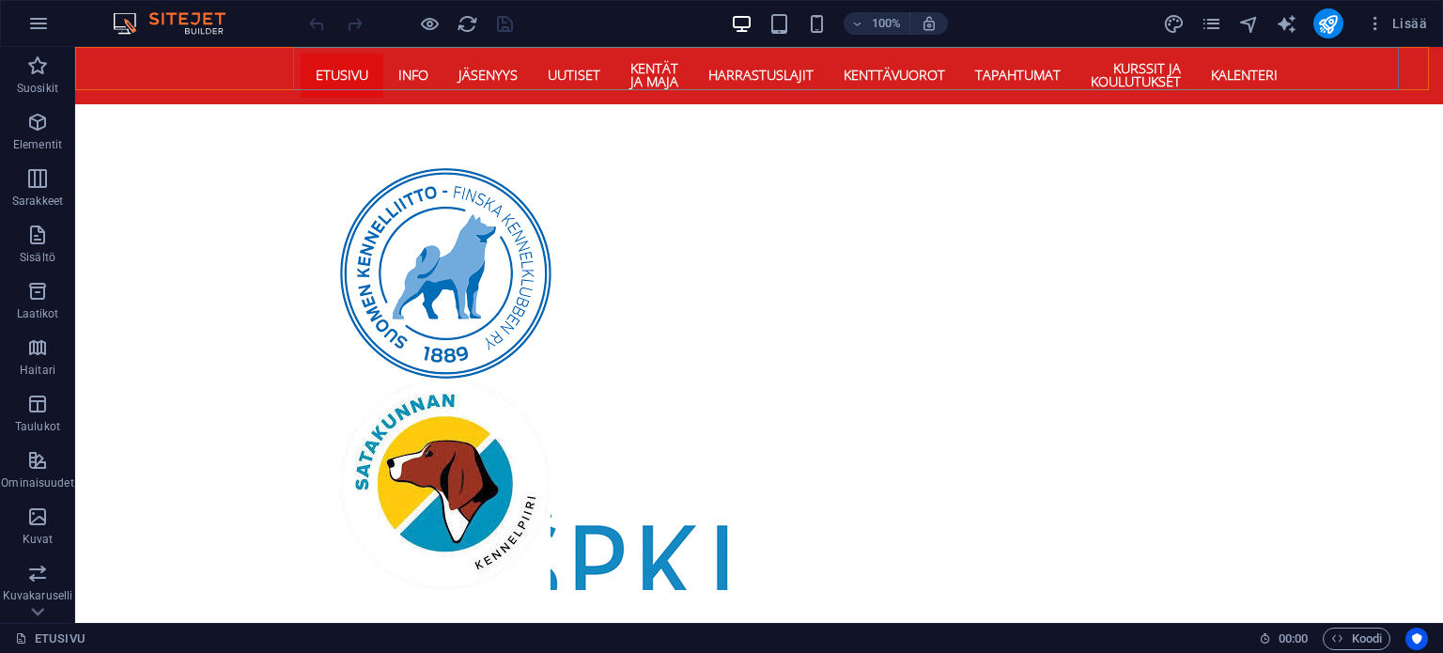
click at [1178, 67] on nav "ETUSIVU Info Hallitus Säännöt Eettinen toiminta Epäeettisen kohtelun ilmoittami…" at bounding box center [759, 75] width 917 height 57
click at [1060, 71] on nav "ETUSIVU Info Hallitus Säännöt Eettinen toiminta Epäeettisen kohtelun ilmoittami…" at bounding box center [759, 75] width 917 height 57
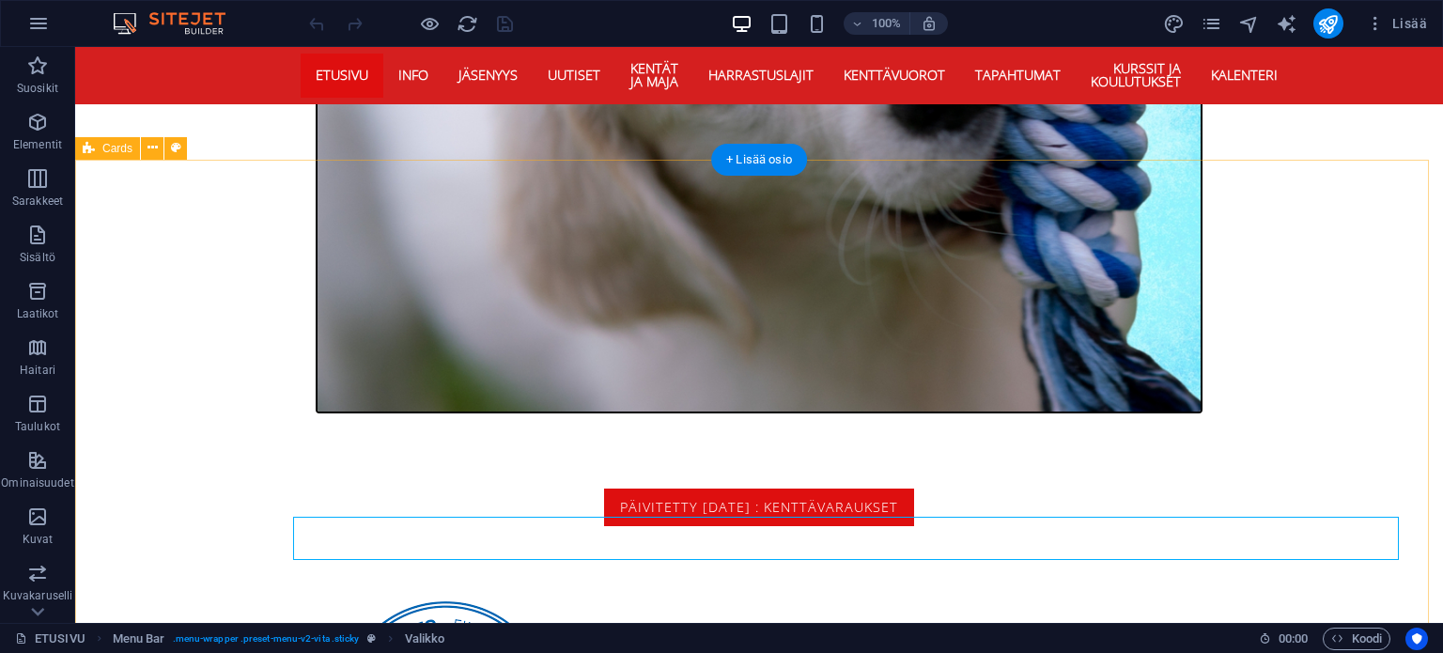
scroll to position [1711, 0]
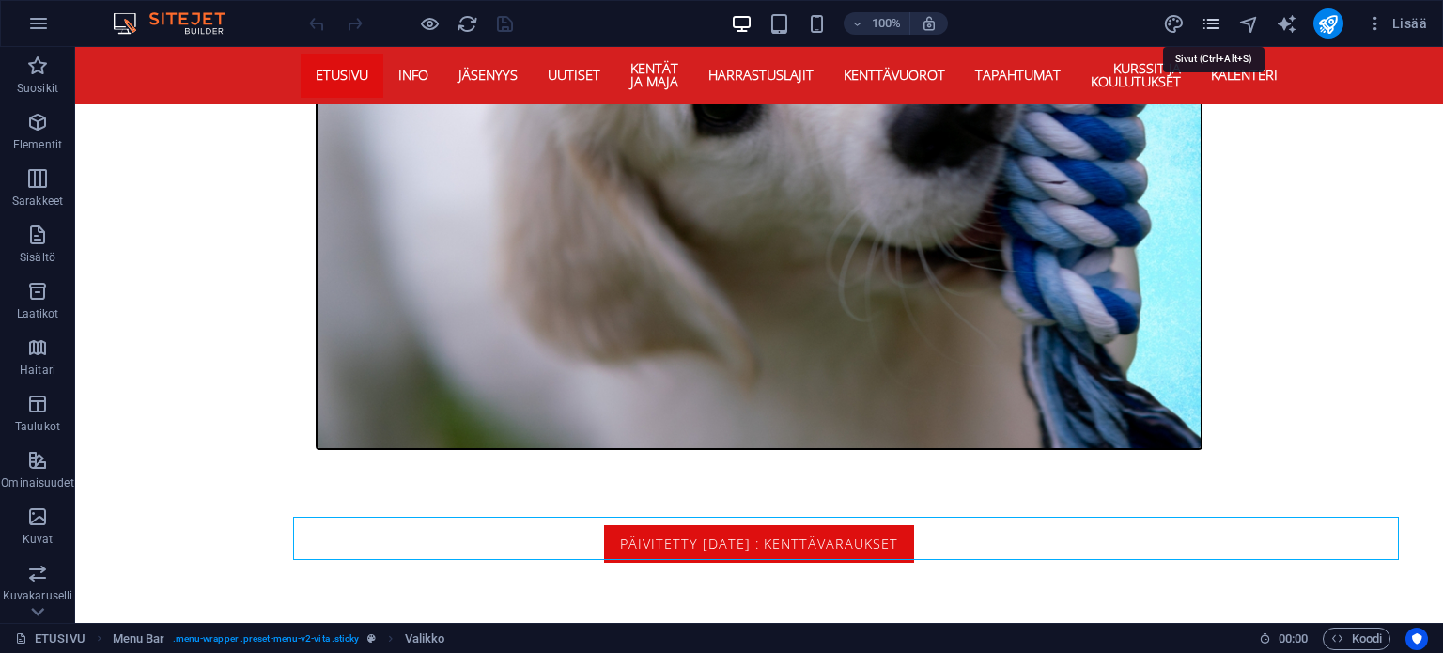
click at [1206, 23] on icon "pages" at bounding box center [1212, 24] width 22 height 22
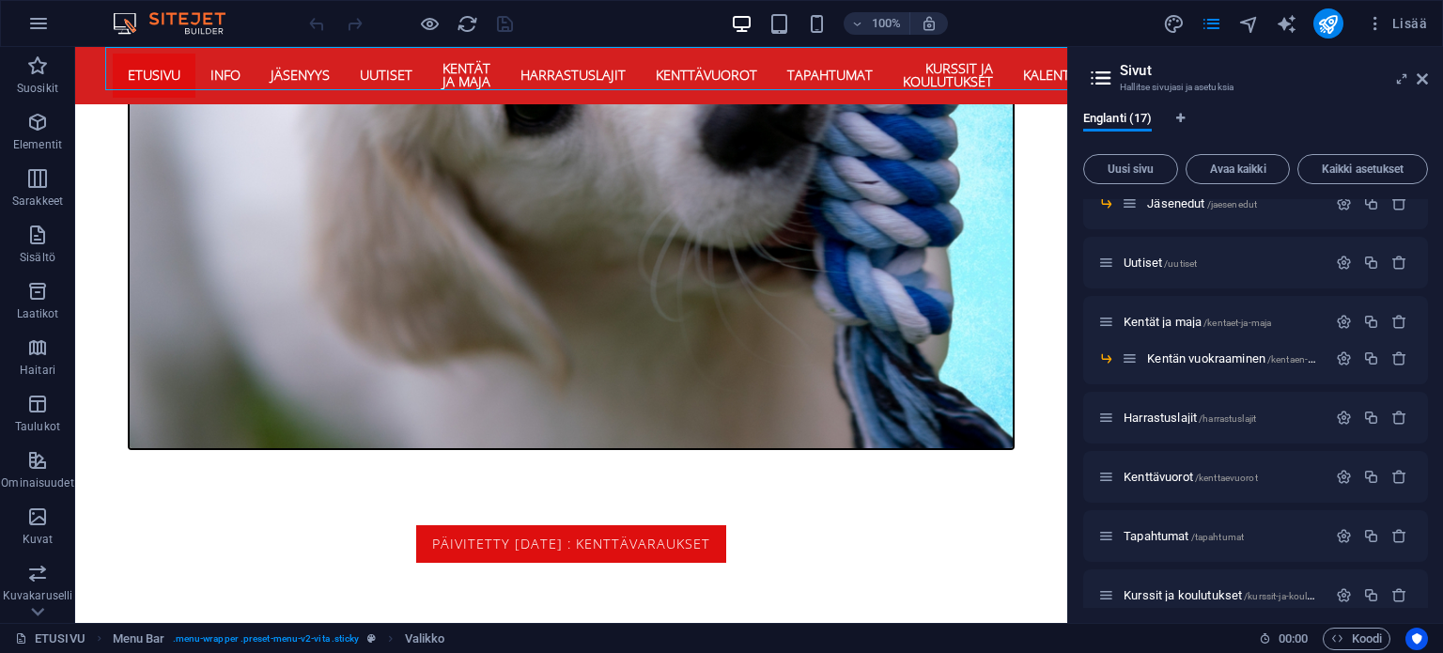
scroll to position [440, 0]
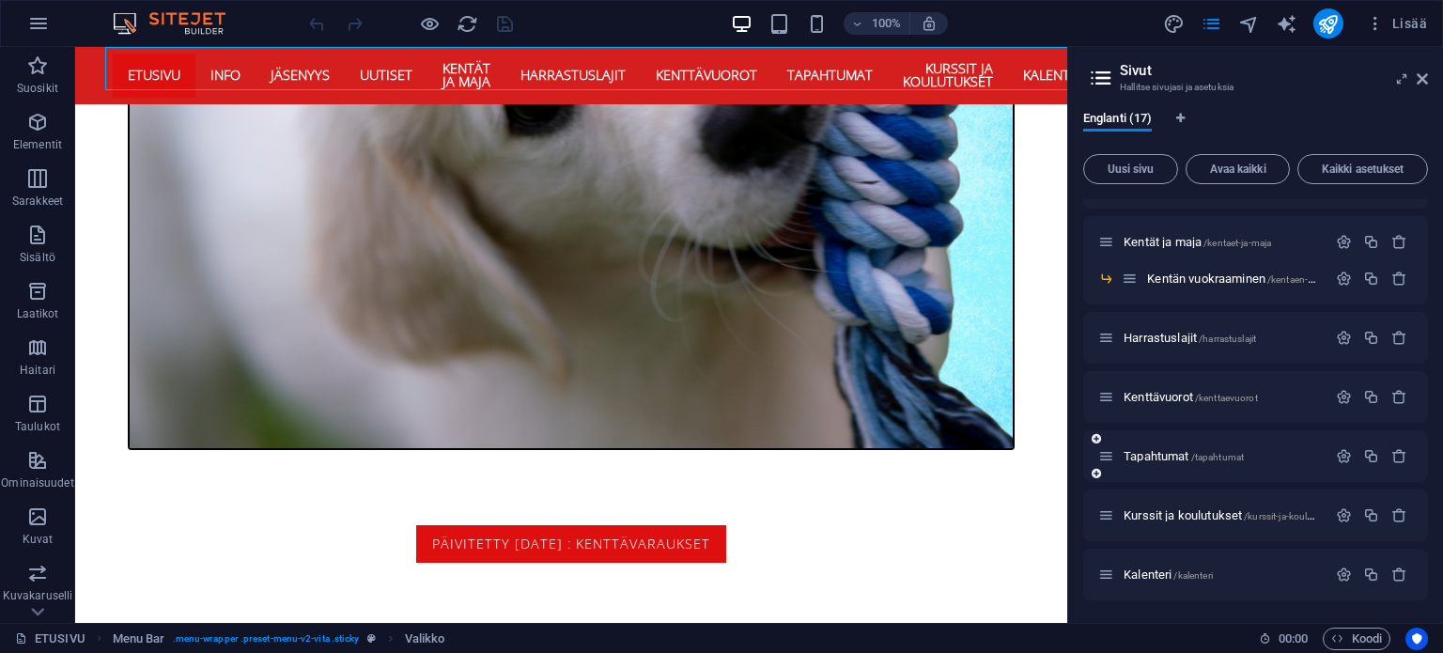
click at [1272, 465] on div "Tapahtumat /tapahtumat" at bounding box center [1212, 456] width 228 height 22
click at [1227, 450] on span "Tapahtumat /tapahtumat" at bounding box center [1184, 456] width 120 height 14
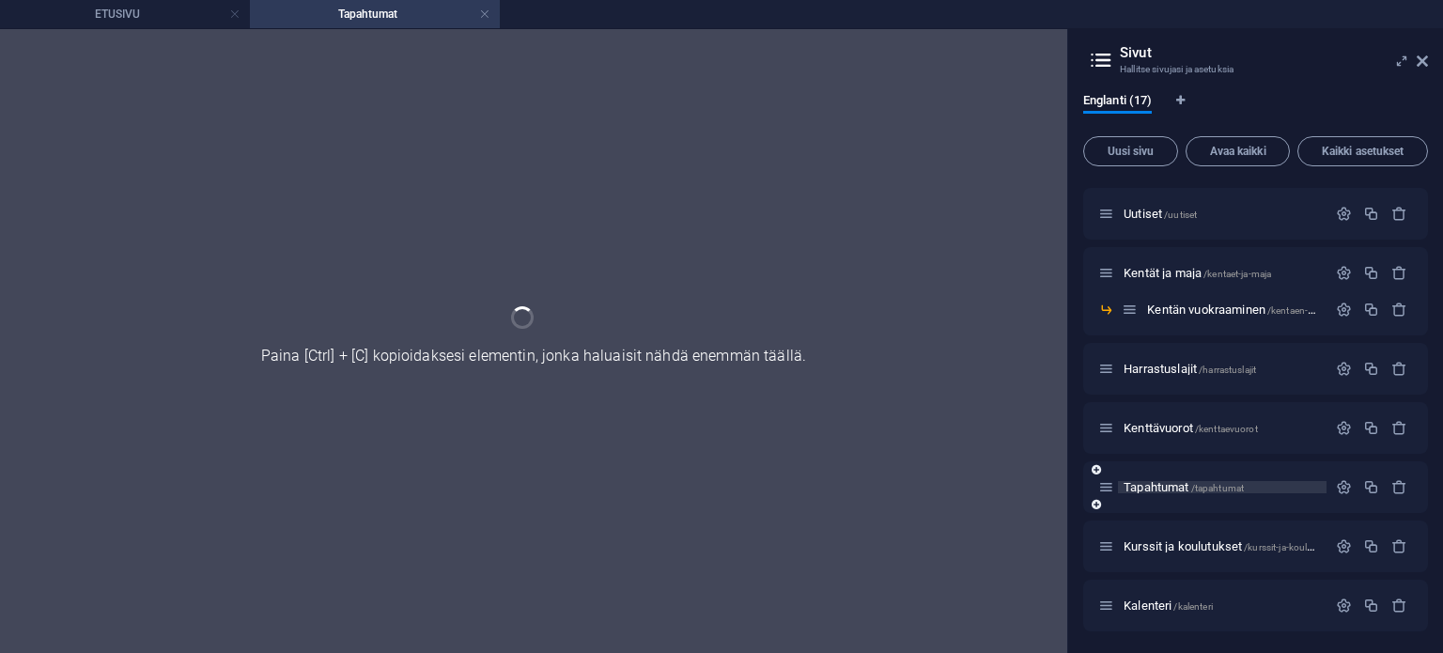
scroll to position [0, 0]
click at [1227, 450] on div "Kenttävuorot /kenttaevuorot" at bounding box center [1255, 428] width 345 height 52
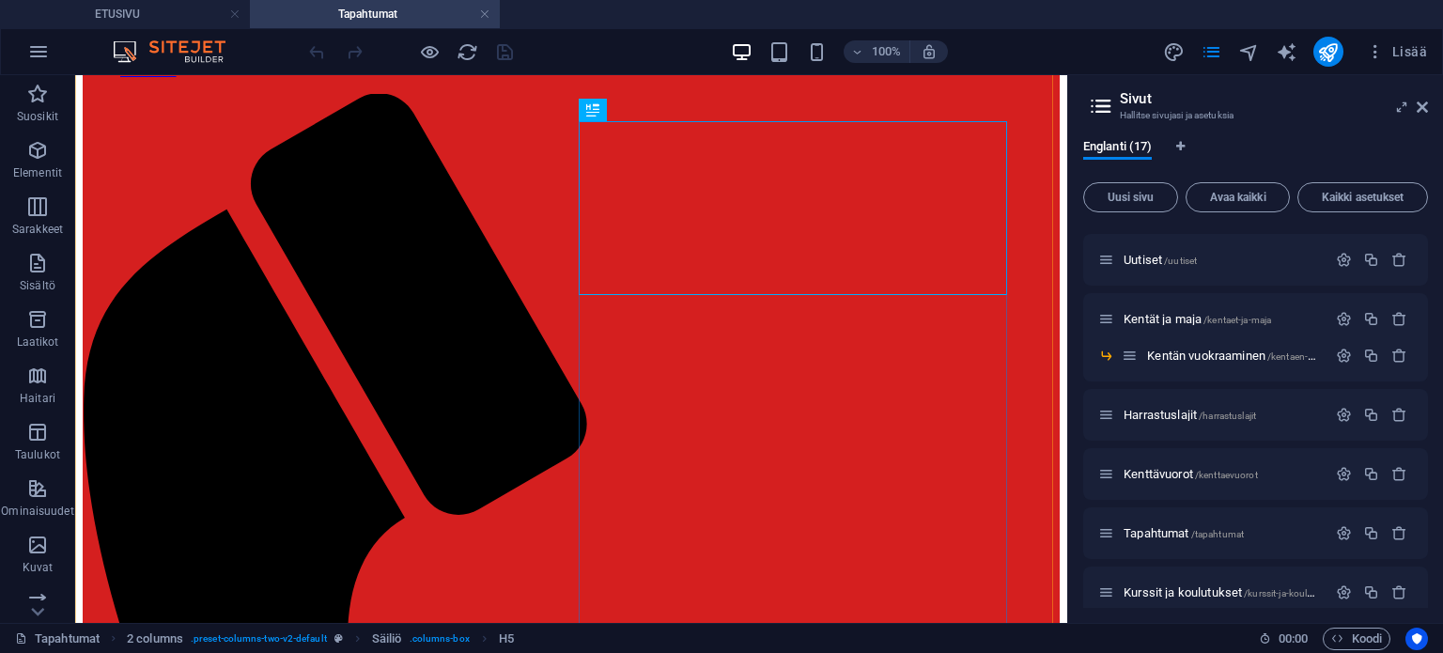
scroll to position [331, 0]
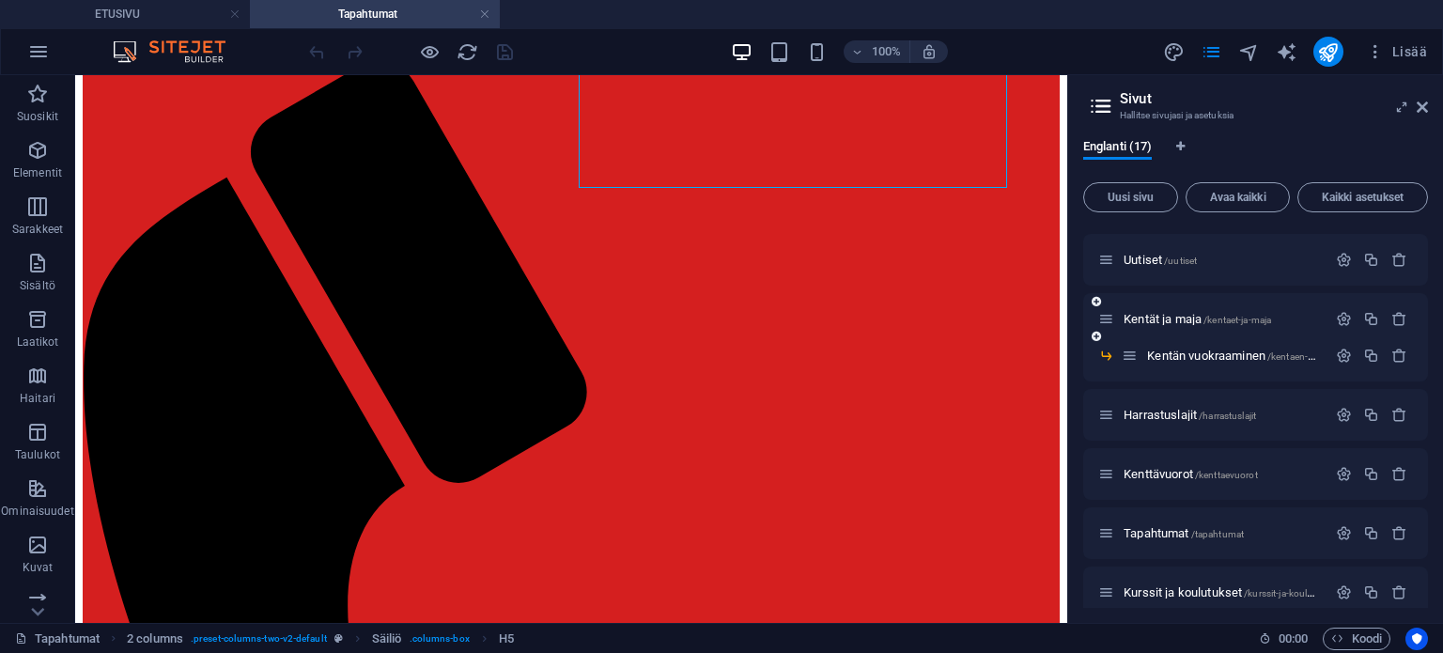
click at [1097, 300] on icon at bounding box center [1096, 301] width 9 height 11
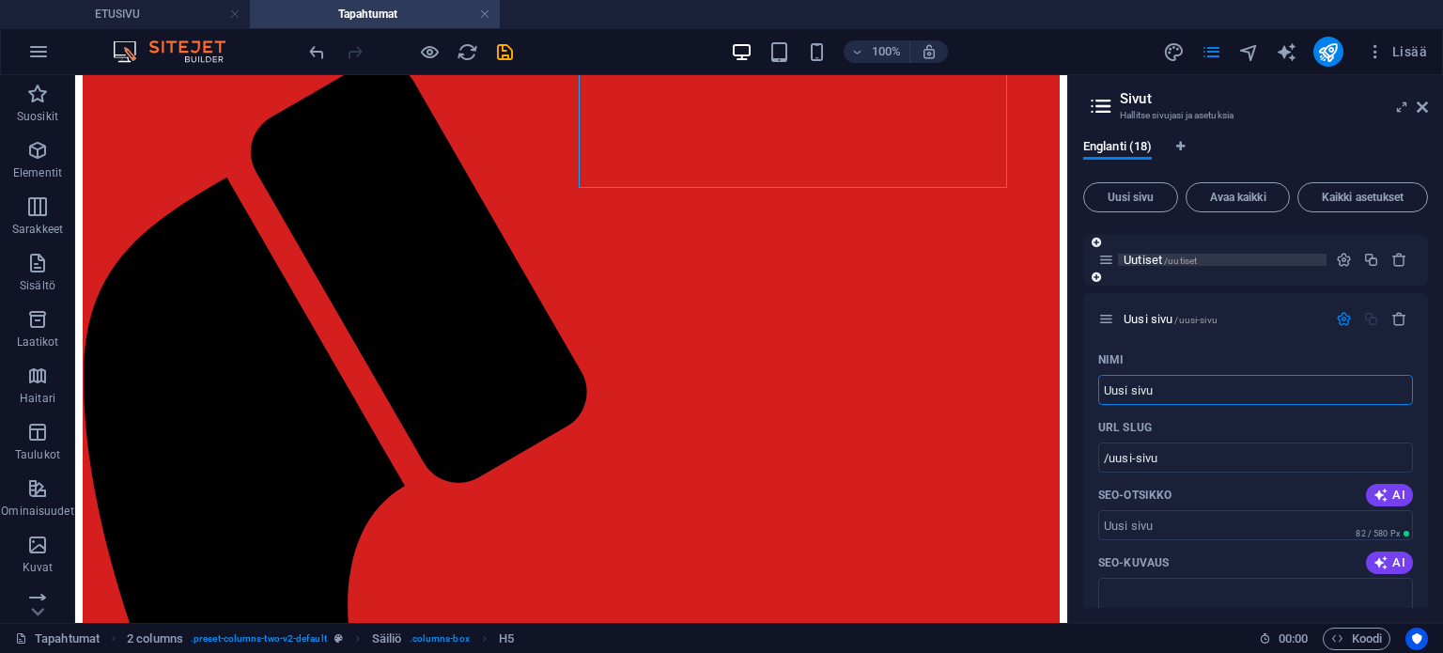
click at [1145, 262] on span "Uutiset /uutiset" at bounding box center [1160, 260] width 73 height 14
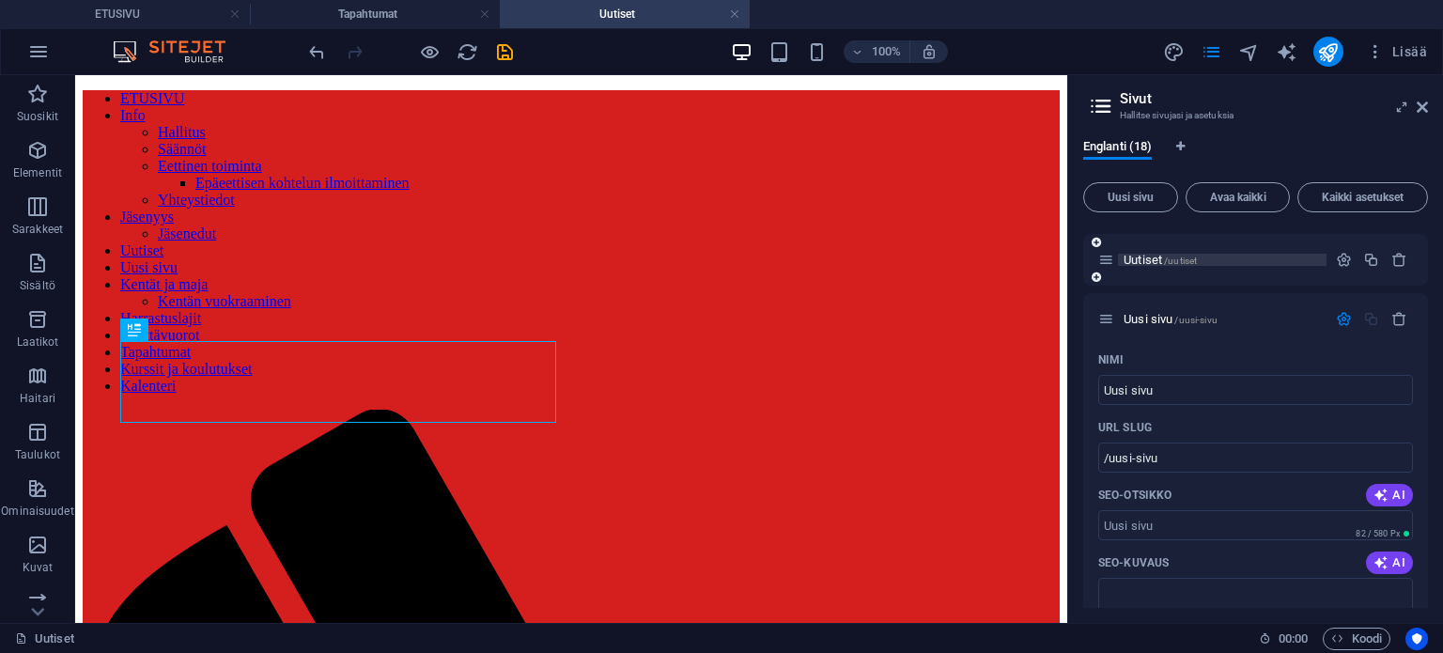
scroll to position [0, 0]
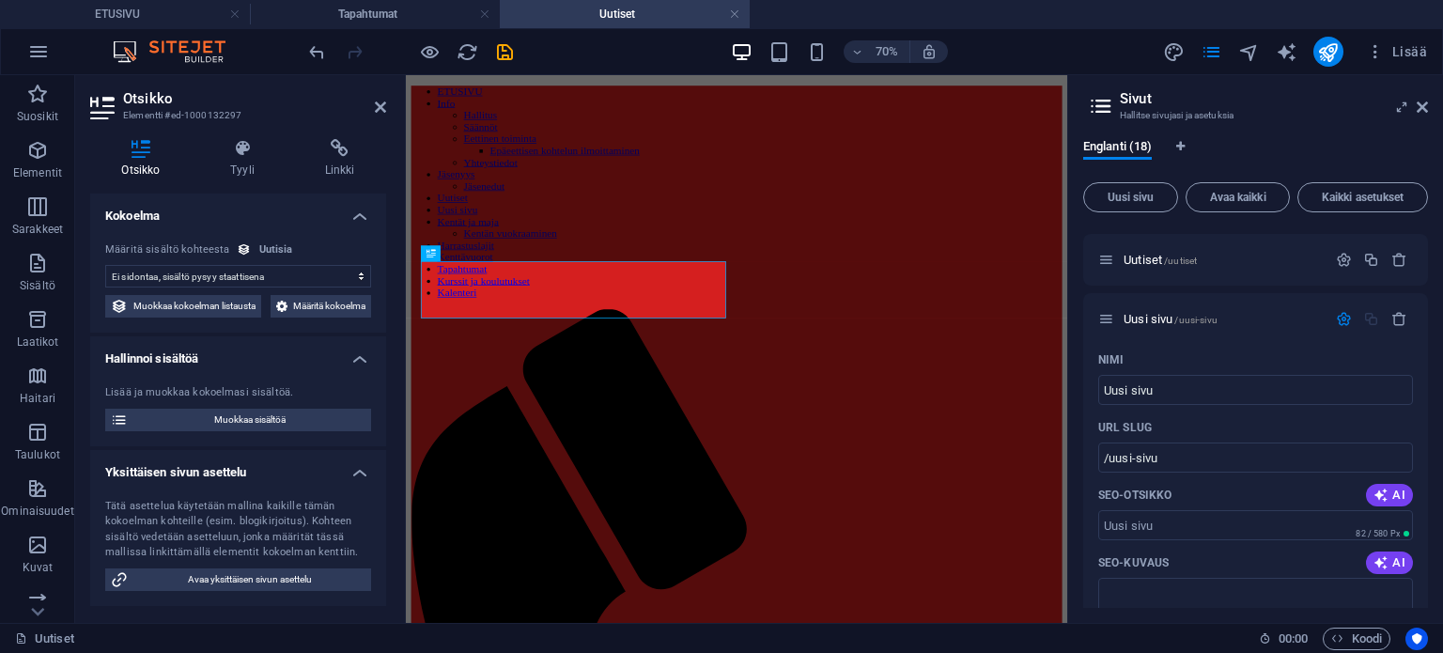
select select "name"
click at [377, 102] on icon at bounding box center [380, 107] width 11 height 15
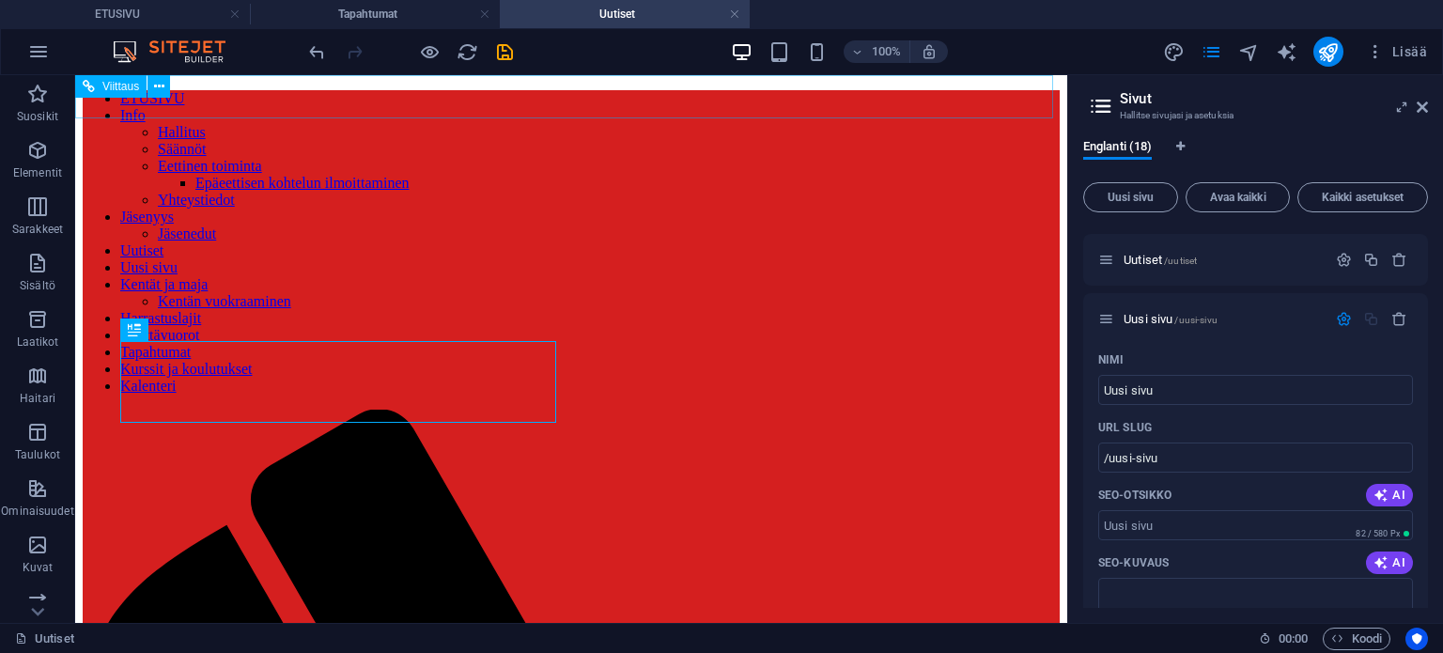
click at [207, 90] on nav "ETUSIVU Info Hallitus Säännöt Eettinen toiminta Epäeettisen kohtelun ilmoittami…" at bounding box center [571, 242] width 977 height 304
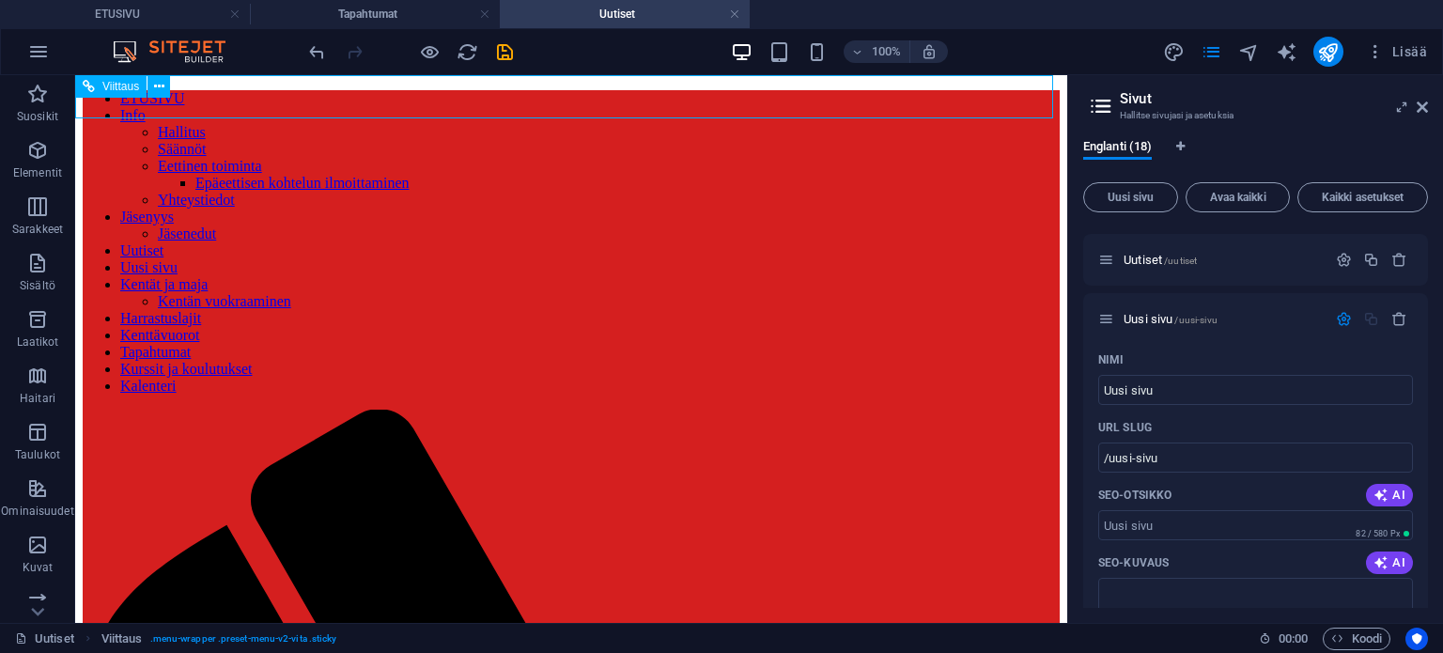
click at [219, 96] on nav "ETUSIVU Info Hallitus Säännöt Eettinen toiminta Epäeettisen kohtelun ilmoittami…" at bounding box center [571, 242] width 977 height 304
click at [268, 100] on nav "ETUSIVU Info Hallitus Säännöt Eettinen toiminta Epäeettisen kohtelun ilmoittami…" at bounding box center [571, 242] width 977 height 304
click at [1127, 93] on h2 "Sivut" at bounding box center [1274, 98] width 308 height 17
drag, startPoint x: 1421, startPoint y: 363, endPoint x: 1435, endPoint y: 300, distance: 64.3
click at [1435, 300] on div "Englanti (18) Uusi sivu Avaa kaikki Kaikki asetukset ETUSIVU / Info /info Halli…" at bounding box center [1255, 373] width 375 height 499
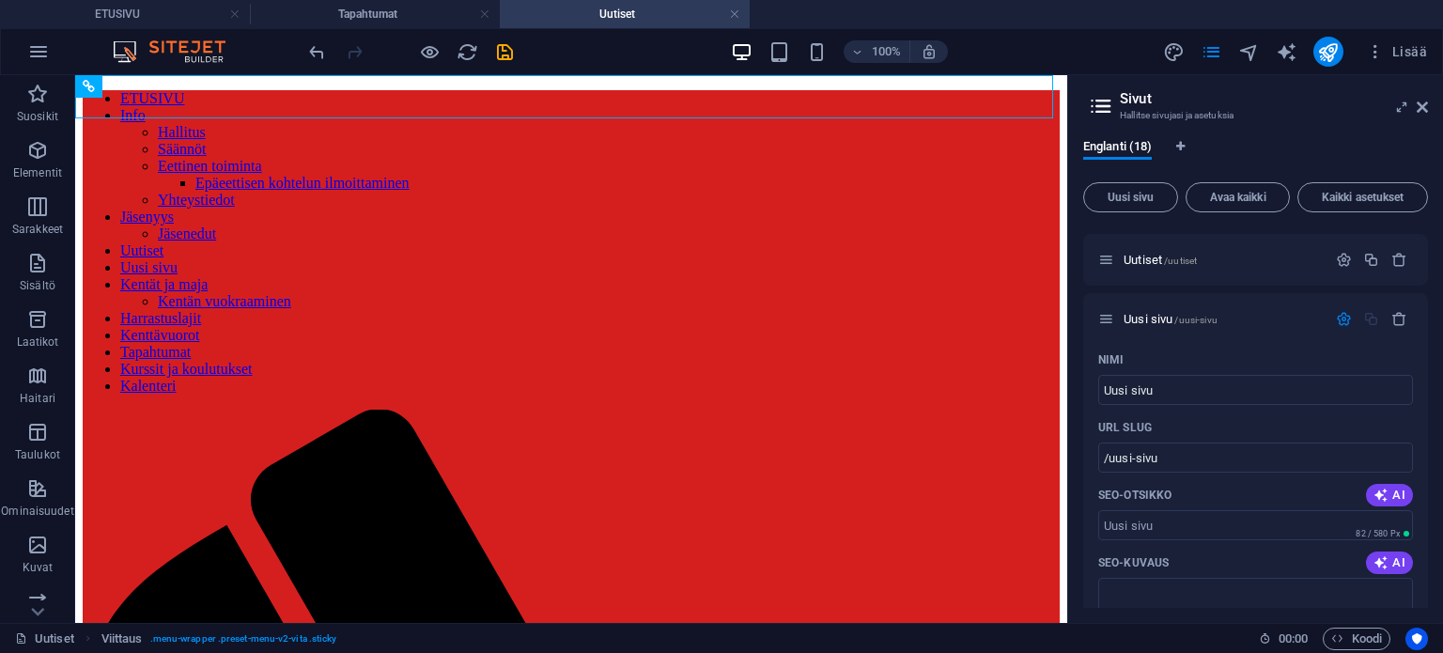
drag, startPoint x: 1431, startPoint y: 340, endPoint x: 1425, endPoint y: 275, distance: 65.1
click at [1425, 275] on div "Englanti (18) Uusi sivu Avaa kaikki Kaikki asetukset ETUSIVU / Info /info Halli…" at bounding box center [1255, 373] width 375 height 499
drag, startPoint x: 1428, startPoint y: 342, endPoint x: 1432, endPoint y: 290, distance: 51.8
click at [1432, 290] on div "Englanti (18) Uusi sivu Avaa kaikki Kaikki asetukset ETUSIVU / Info /info Halli…" at bounding box center [1255, 373] width 375 height 499
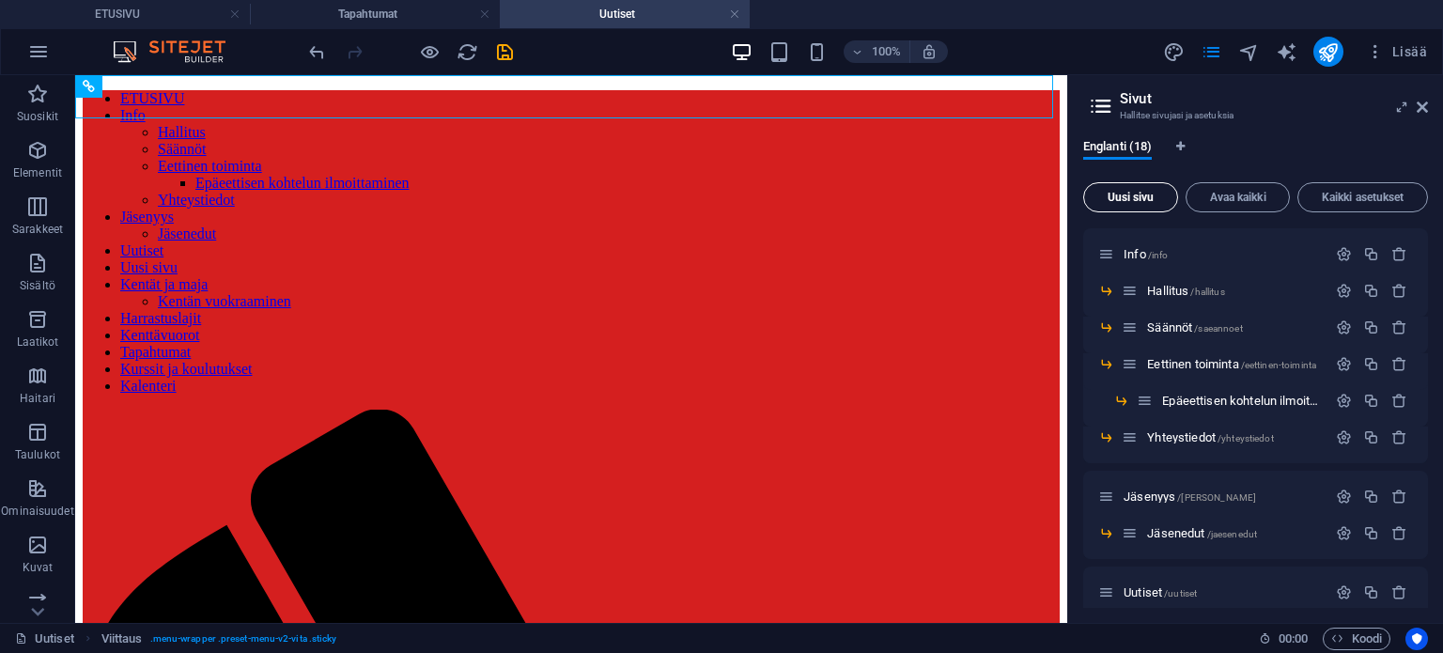
click at [1119, 193] on span "Uusi sivu" at bounding box center [1131, 197] width 78 height 11
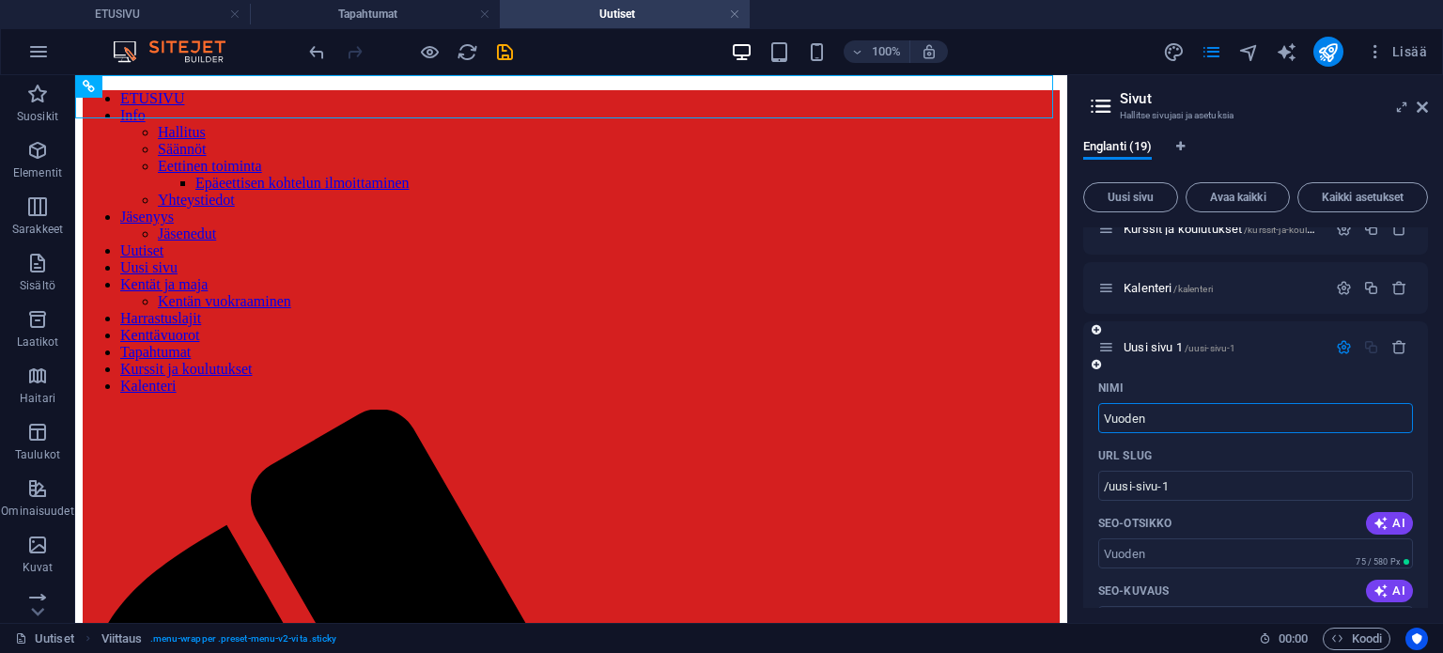
type input "Vuoden"
type input "/vuoden"
type input "Vuoden koir"
type input "/vuoden-koira"
type input "V"
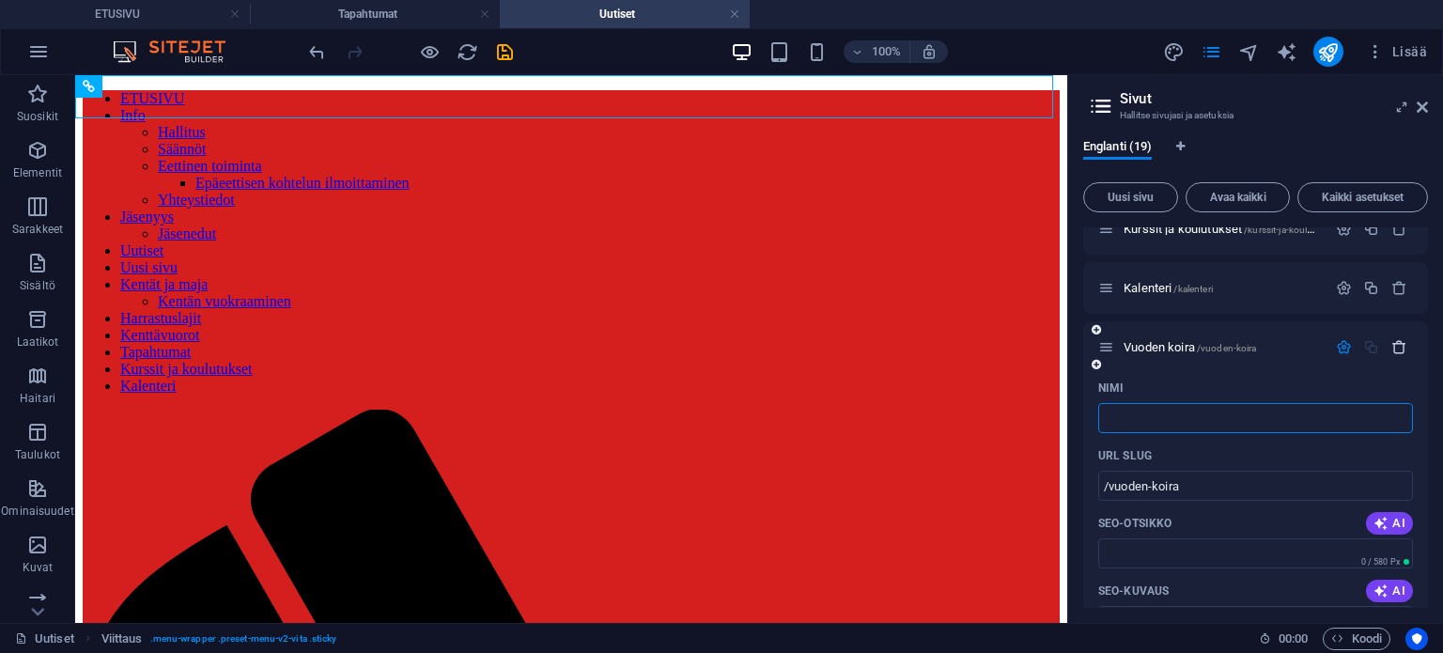
click at [1402, 349] on icon "button" at bounding box center [1399, 347] width 16 height 16
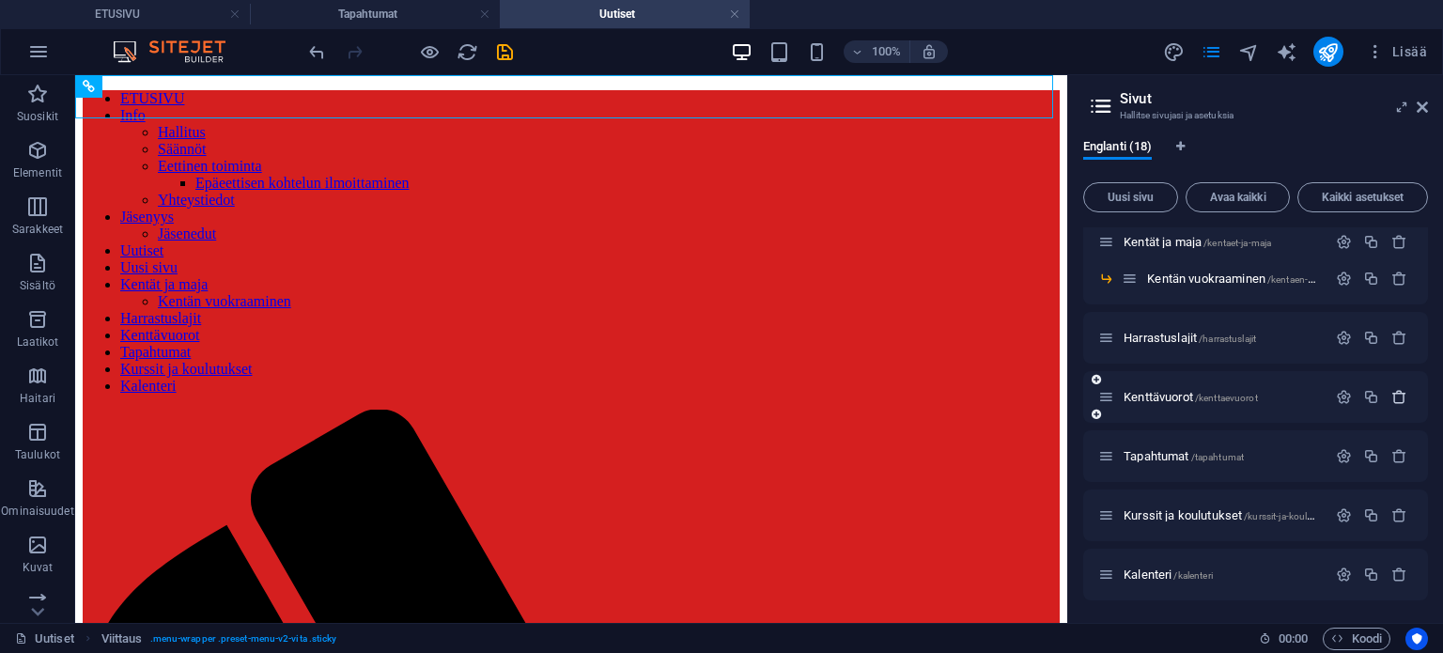
scroll to position [1181, 0]
click at [1134, 194] on span "Uusi sivu" at bounding box center [1131, 197] width 78 height 11
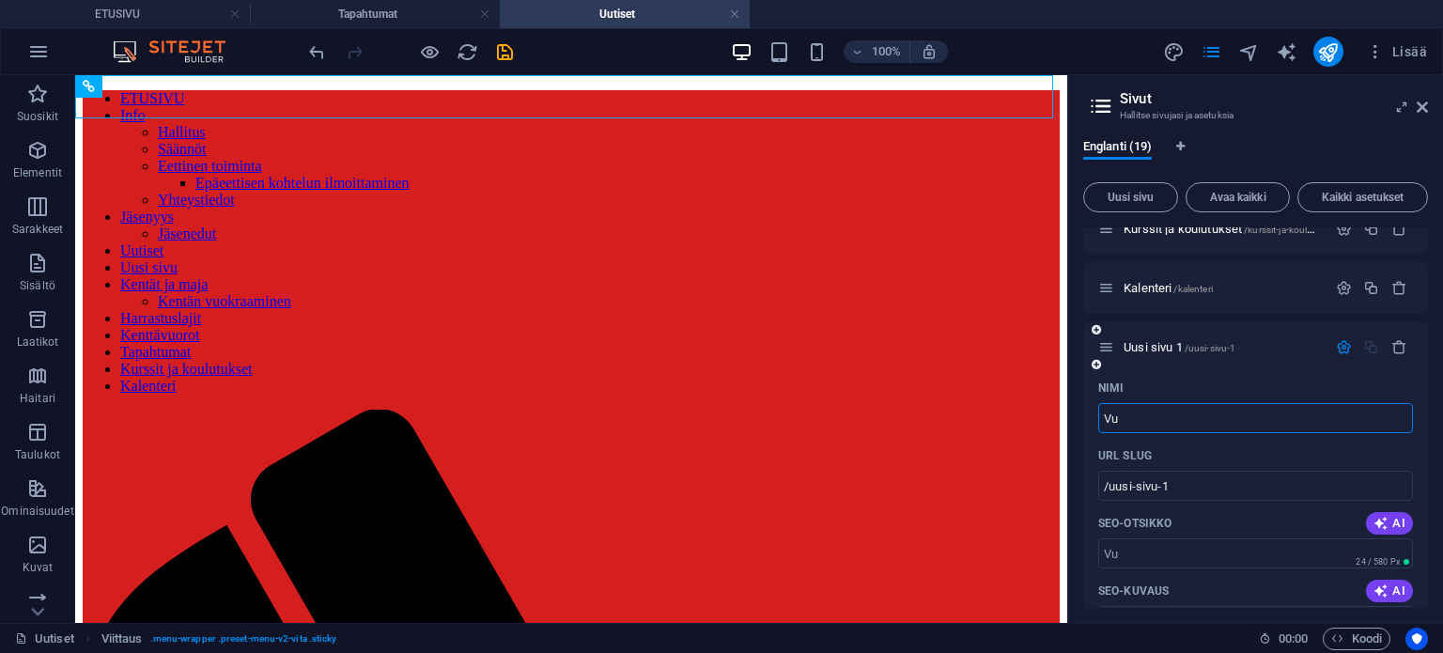
type input "Vuo"
type input "/vu"
type input "Vuoden"
type input "/vuo"
type input "Vuoden kor"
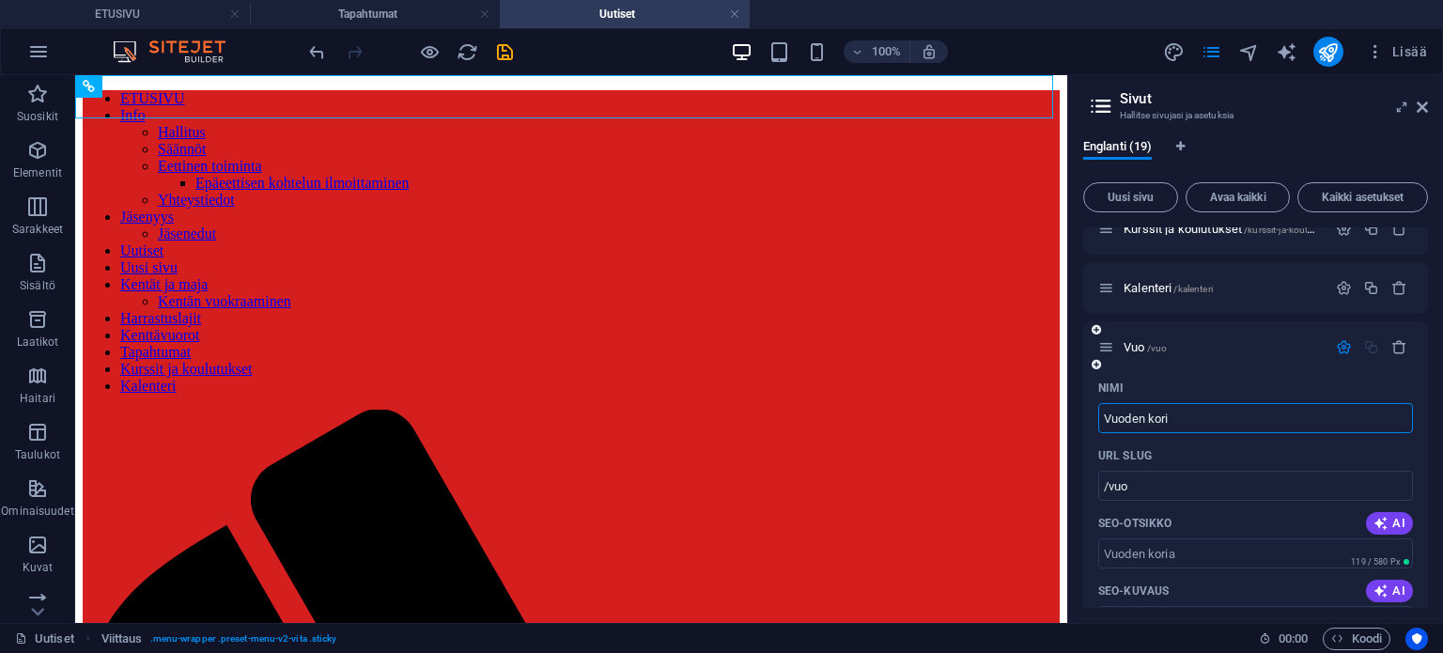
type input "/vuoden-koria"
type input "Vuoden koira"
type input "/vuoden-ko"
type input "Vuoden koira"
type input "/vuoden-koira"
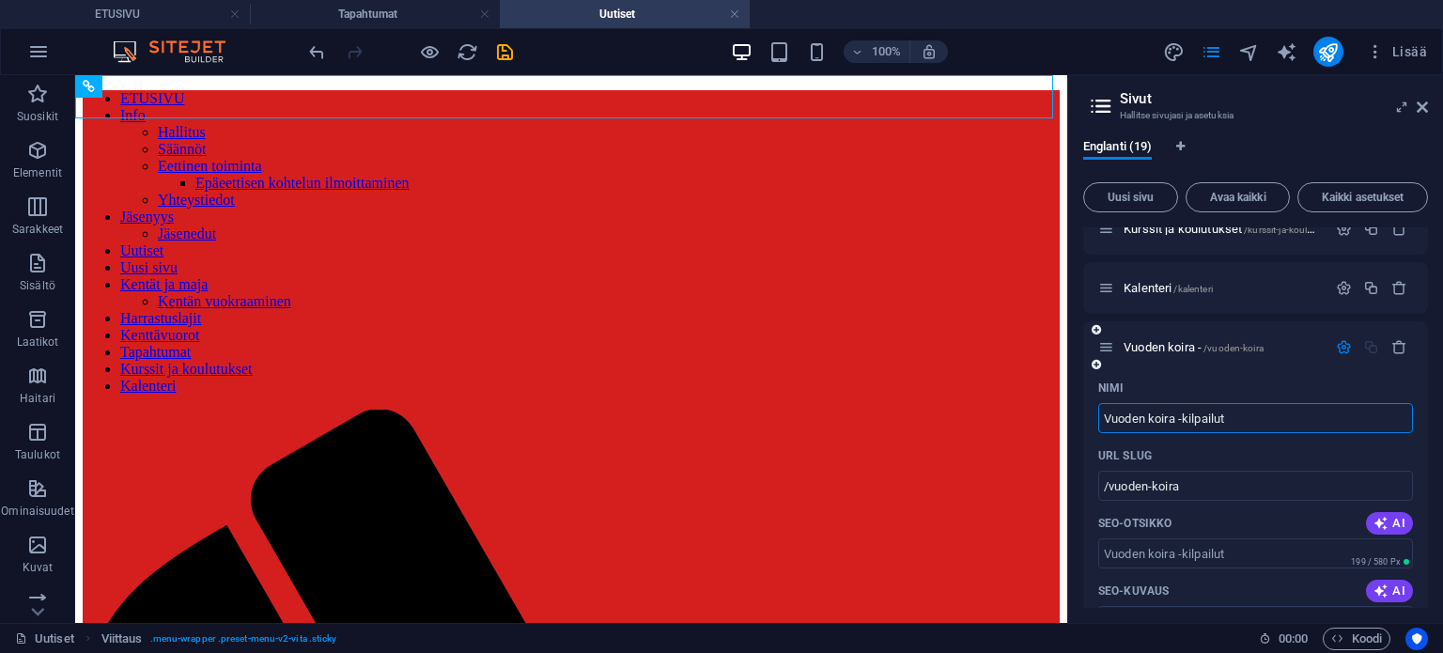
type input "Vuoden koira -kilpailut"
type input "/vuoden-koira-kilpailut"
type input "Vuoden koira -kilpailut"
click at [1438, 163] on div "Englanti (19) Uusi sivu Avaa kaikki Kaikki asetukset ETUSIVU / Info /info Halli…" at bounding box center [1255, 373] width 375 height 499
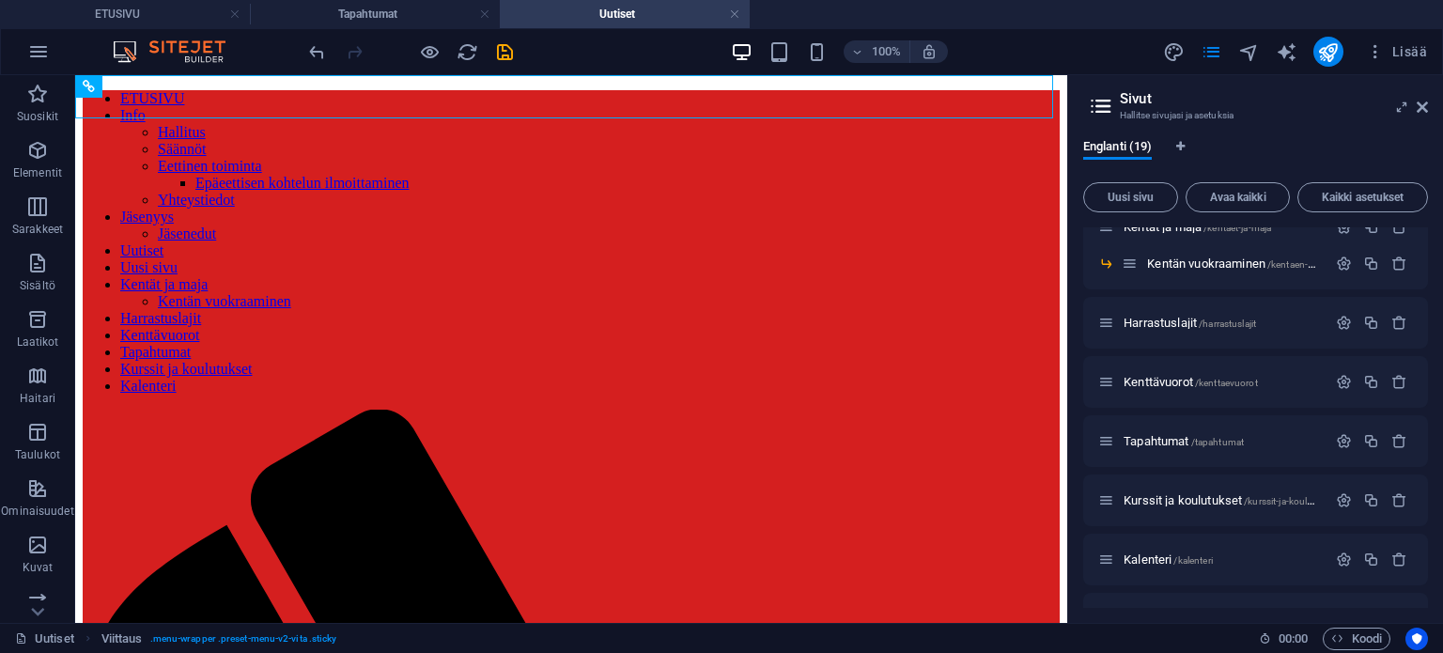
scroll to position [1243, 0]
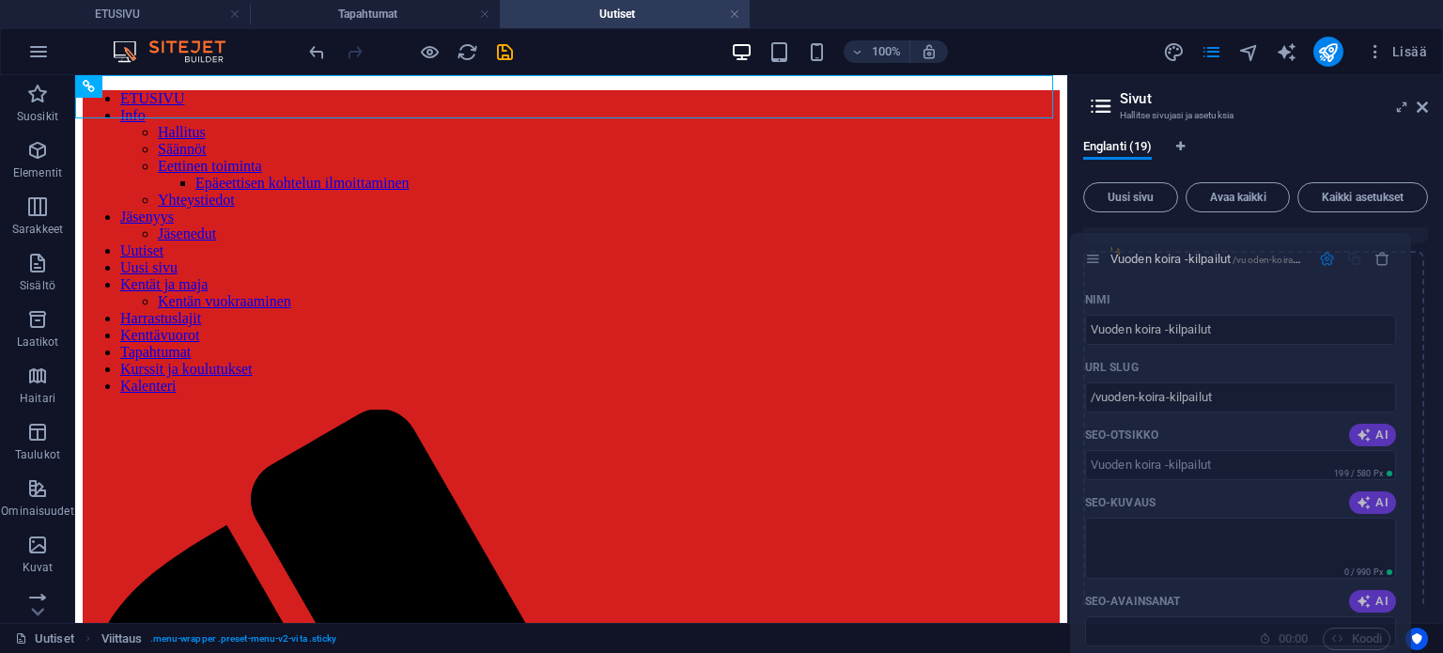
drag, startPoint x: 1103, startPoint y: 572, endPoint x: 1090, endPoint y: 254, distance: 318.7
click at [1090, 254] on div "ETUSIVU / Info /info Hallitus /hallitus Säännöt /saeannoet Eettinen toiminta /e…" at bounding box center [1255, 118] width 345 height 2269
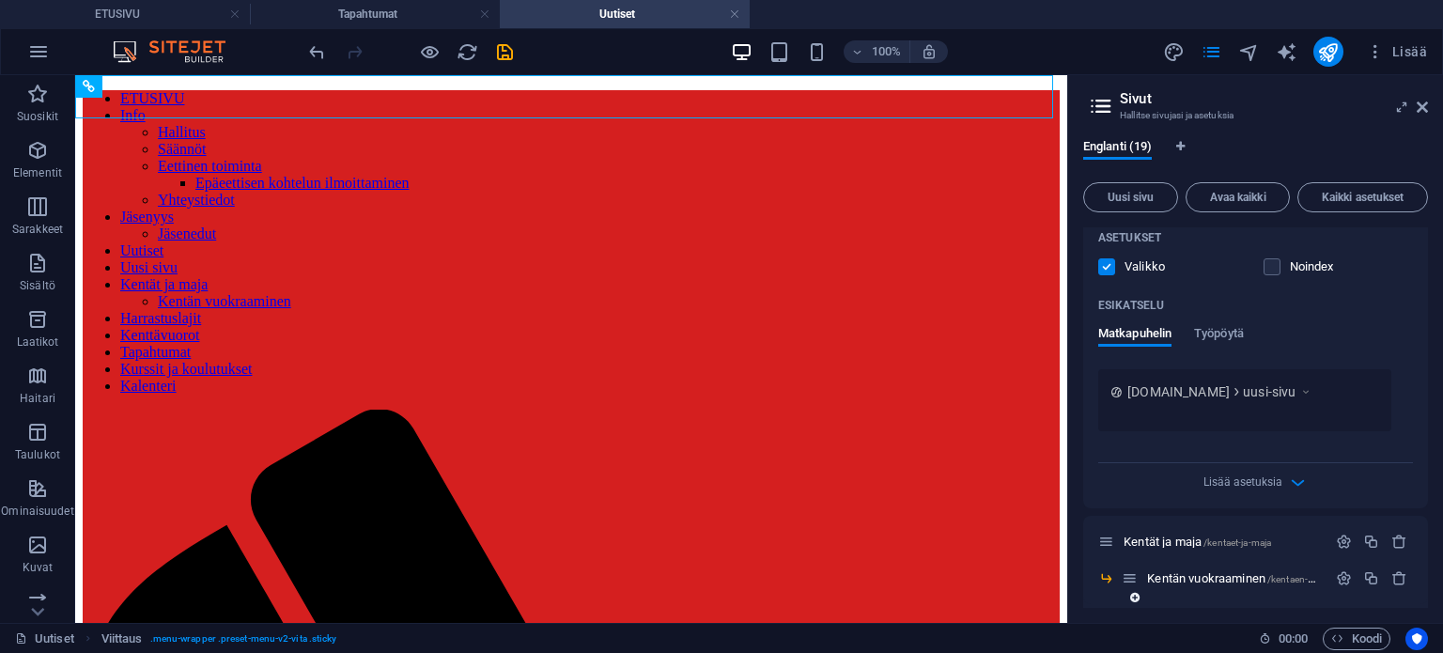
scroll to position [1038, 0]
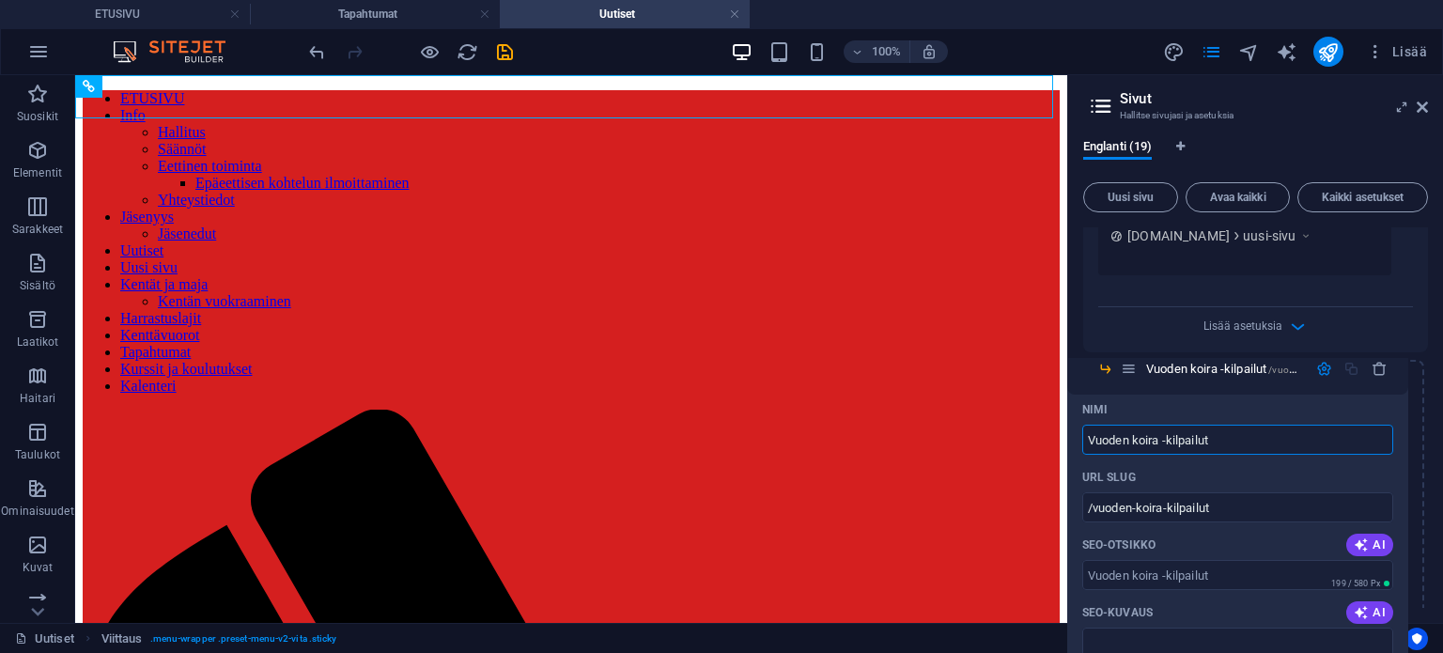
drag, startPoint x: 1145, startPoint y: 458, endPoint x: 1112, endPoint y: 362, distance: 101.3
click at [1112, 362] on div "ETUSIVU / Info /info Hallitus /hallitus Säännöt /saeannoet Eettinen toiminta /e…" at bounding box center [1255, 312] width 345 height 2246
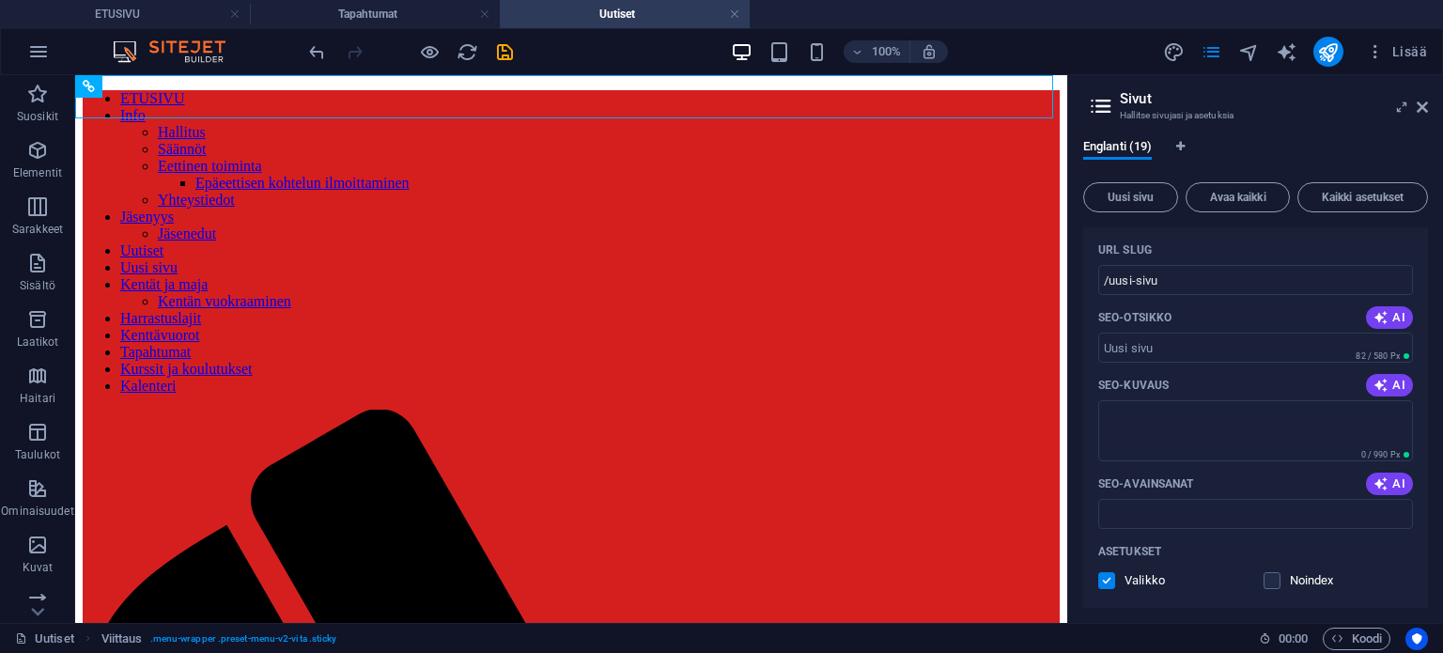
scroll to position [412, 0]
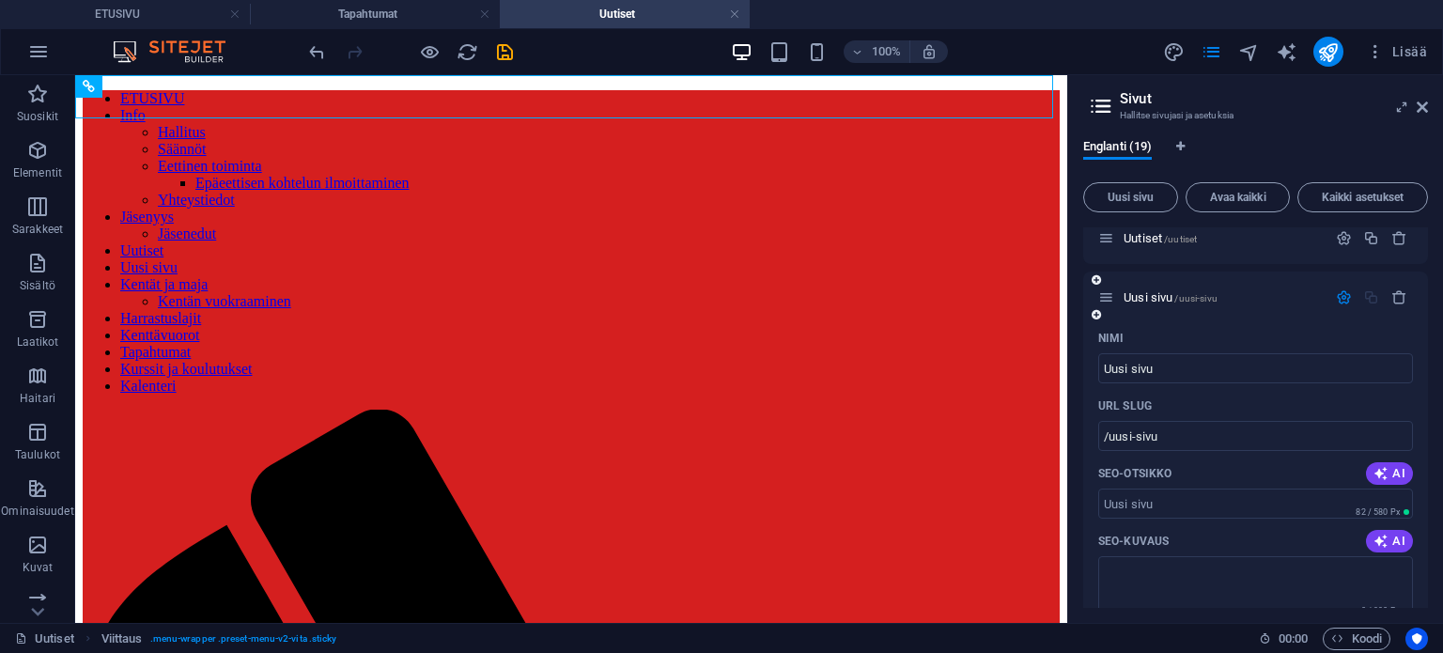
click at [1094, 309] on icon at bounding box center [1096, 314] width 9 height 11
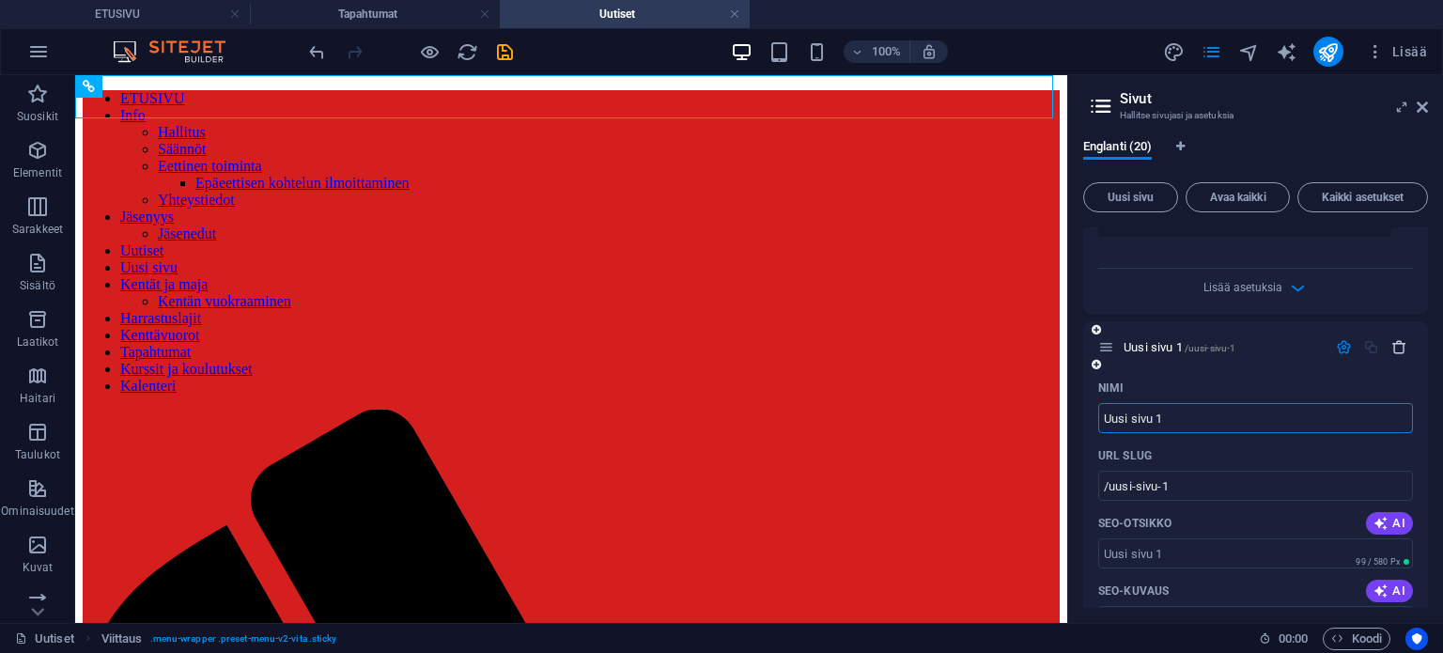
click at [1391, 345] on icon "button" at bounding box center [1399, 347] width 16 height 16
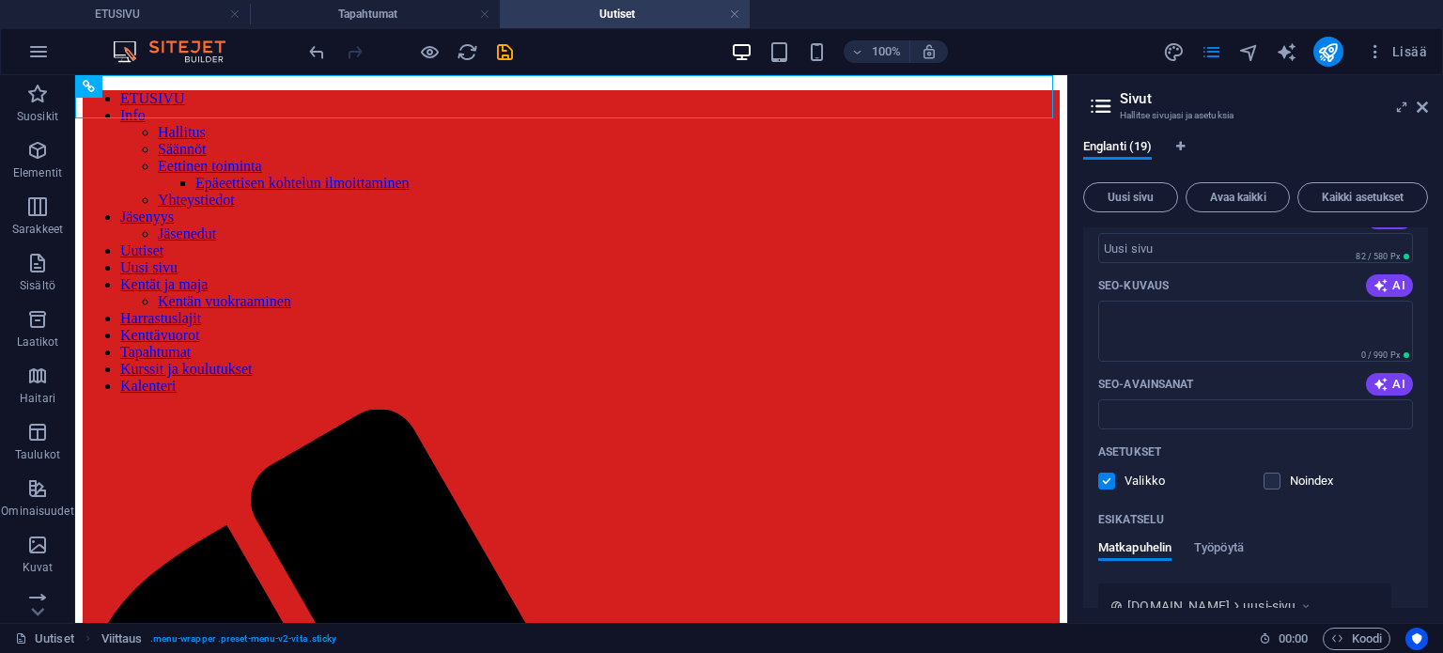
scroll to position [198, 0]
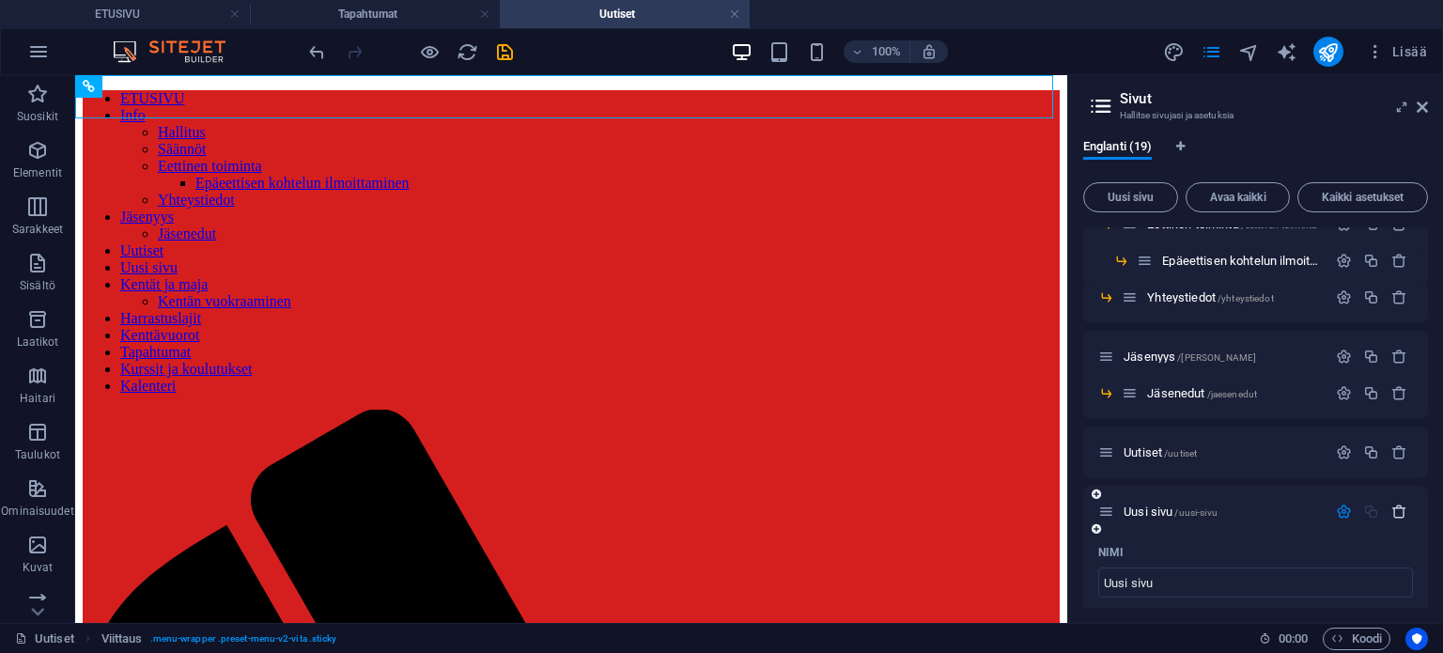
click at [1394, 505] on icon "button" at bounding box center [1399, 512] width 16 height 16
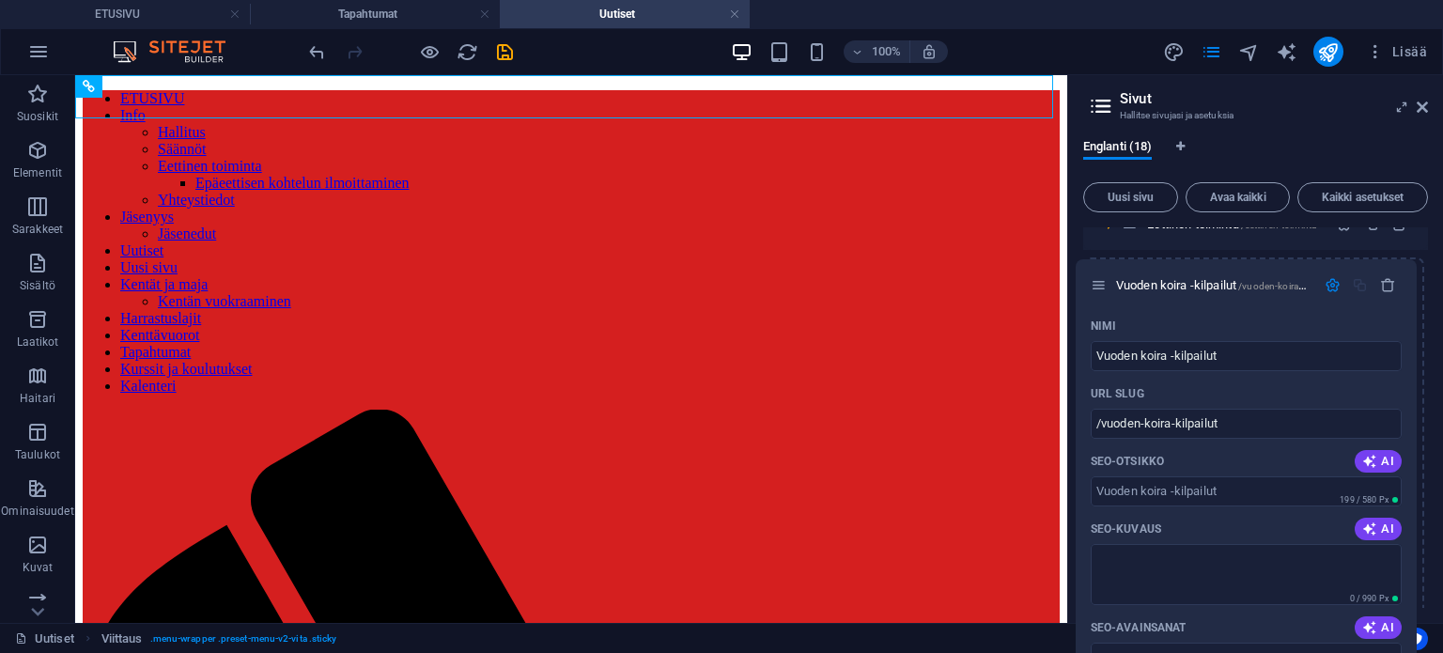
drag, startPoint x: 1104, startPoint y: 512, endPoint x: 1097, endPoint y: 279, distance: 233.1
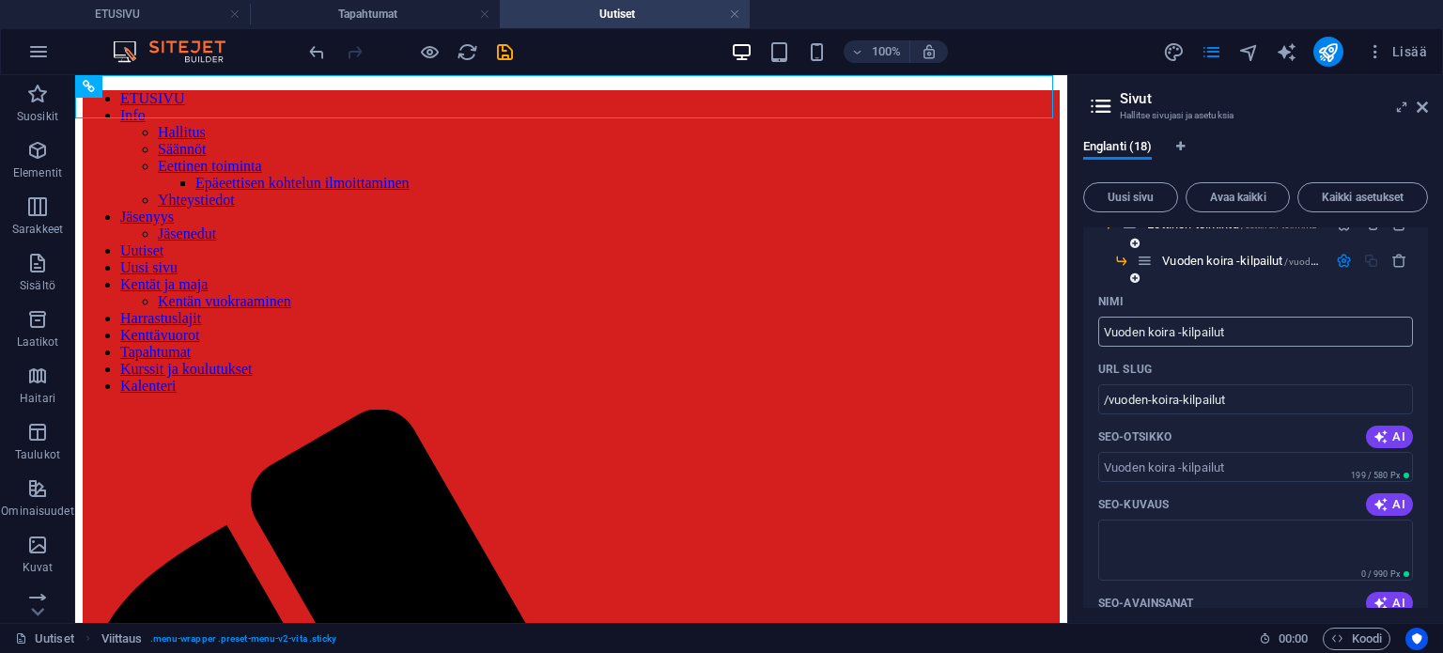
scroll to position [41, 0]
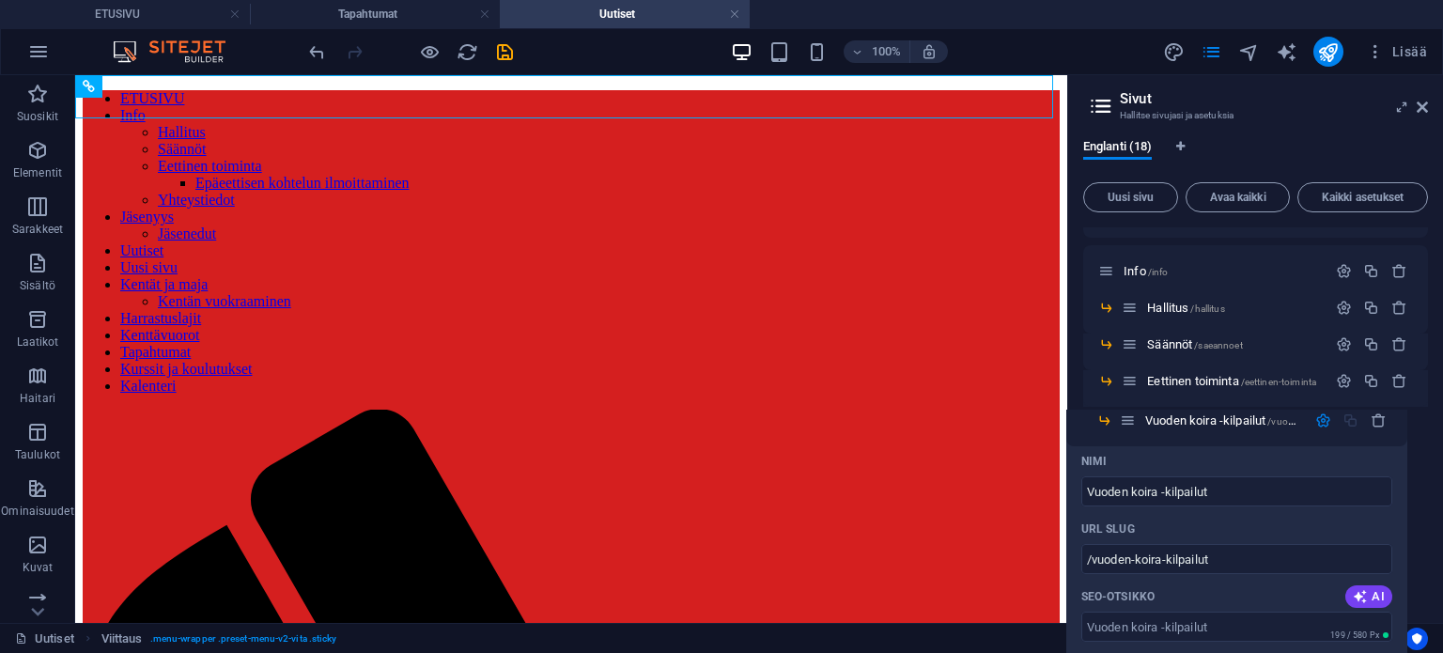
drag, startPoint x: 1144, startPoint y: 423, endPoint x: 1121, endPoint y: 427, distance: 23.8
click at [1121, 427] on div "ETUSIVU / Info /info Hallitus /hallitus Säännöt /saeannoet Eettinen toiminta /e…" at bounding box center [1255, 606] width 345 height 841
drag, startPoint x: 1146, startPoint y: 422, endPoint x: 1120, endPoint y: 427, distance: 26.7
click at [1120, 427] on div "ETUSIVU / Info /info Hallitus /hallitus Säännöt /saeannoet Eettinen toiminta /e…" at bounding box center [1255, 606] width 345 height 841
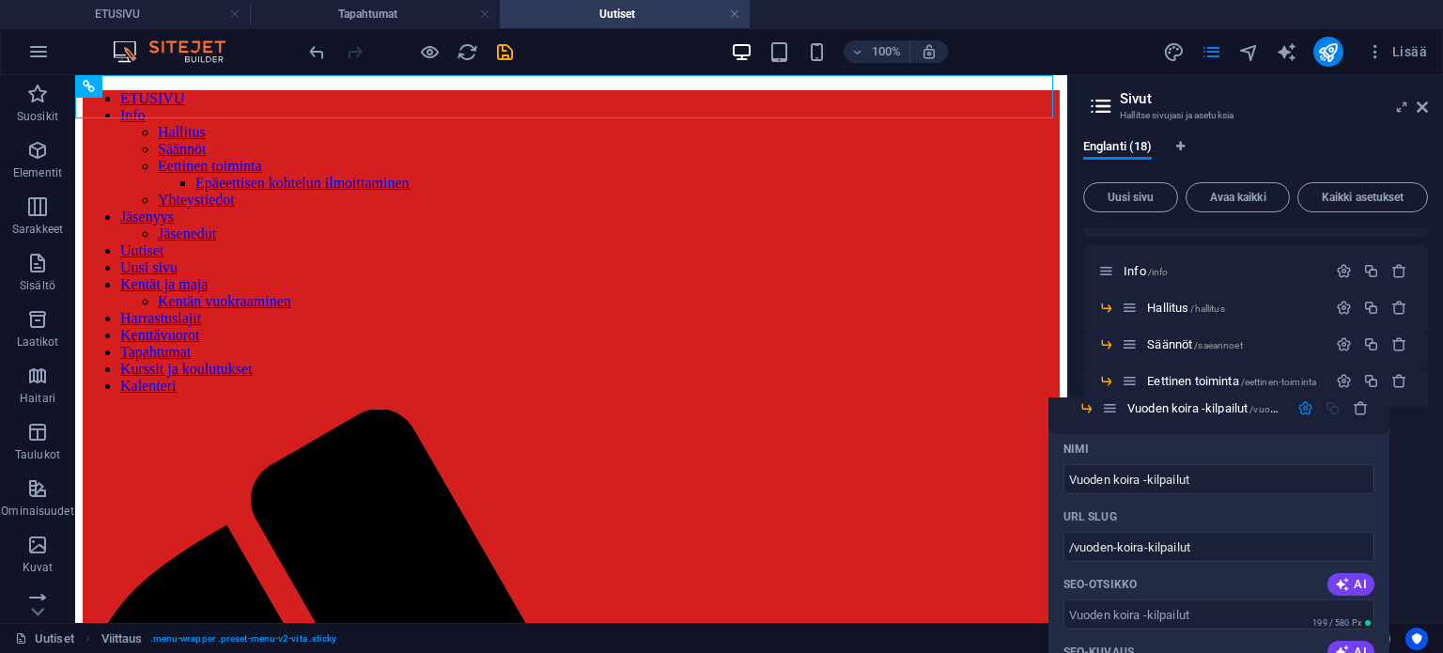
drag, startPoint x: 1147, startPoint y: 416, endPoint x: 1108, endPoint y: 408, distance: 40.4
click at [1108, 408] on div "ETUSIVU / Info /info Hallitus /hallitus Säännöt /saeannoet Eettinen toiminta /e…" at bounding box center [1255, 606] width 345 height 841
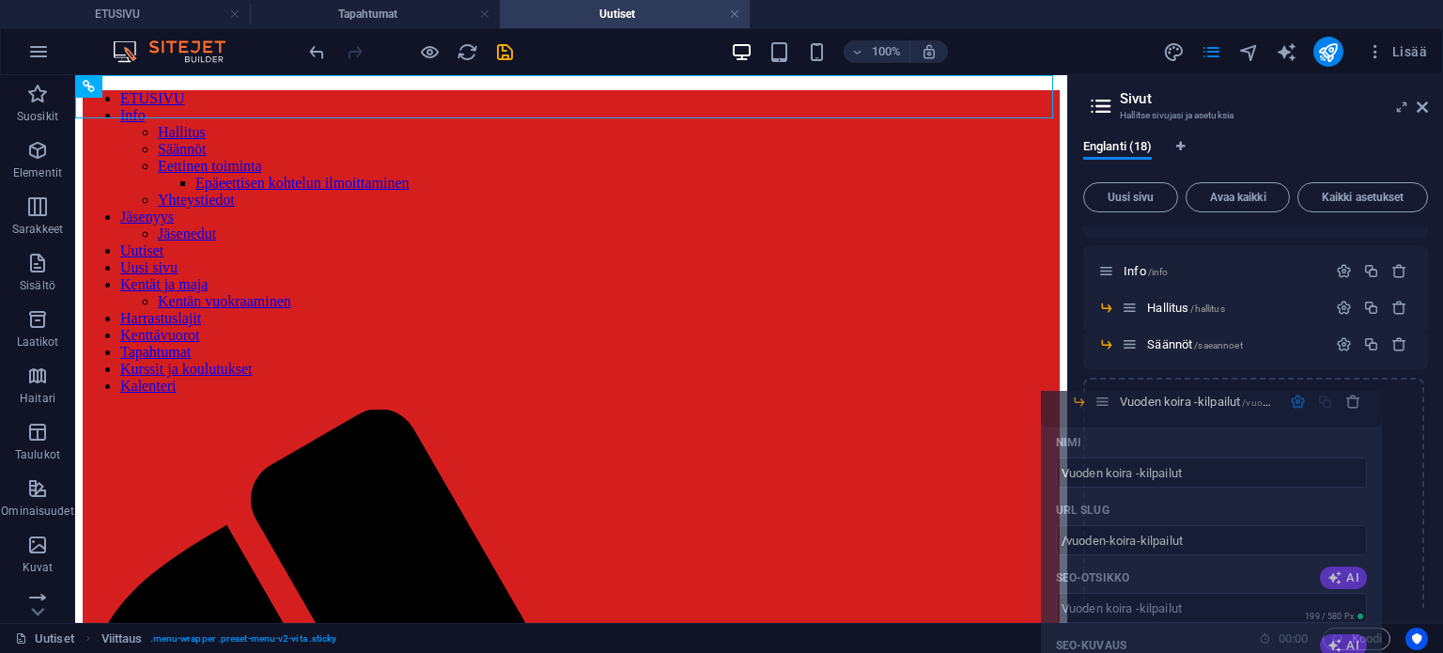
drag, startPoint x: 1141, startPoint y: 424, endPoint x: 1093, endPoint y: 408, distance: 50.5
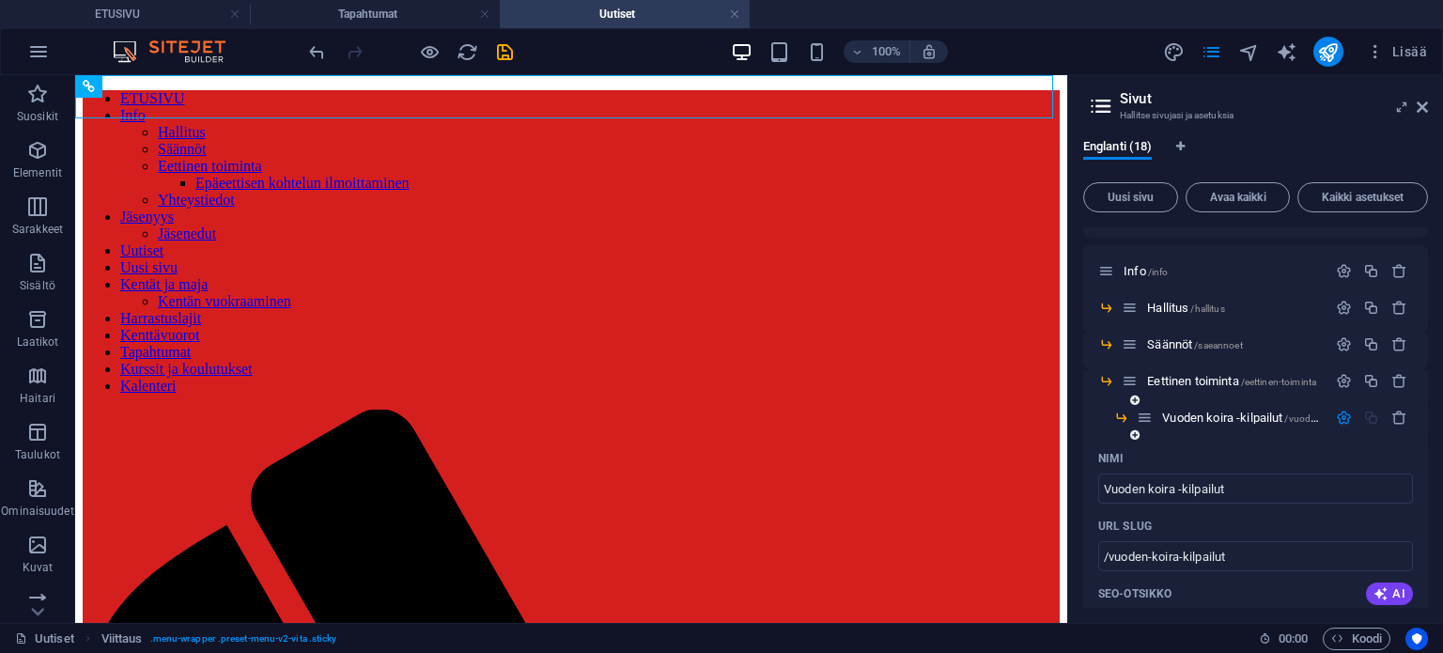
drag, startPoint x: 1156, startPoint y: 415, endPoint x: 1096, endPoint y: 422, distance: 60.5
click at [1096, 422] on div "Vuoden koira -kilpailut /vuoden-koira-kilpailut" at bounding box center [1255, 425] width 345 height 37
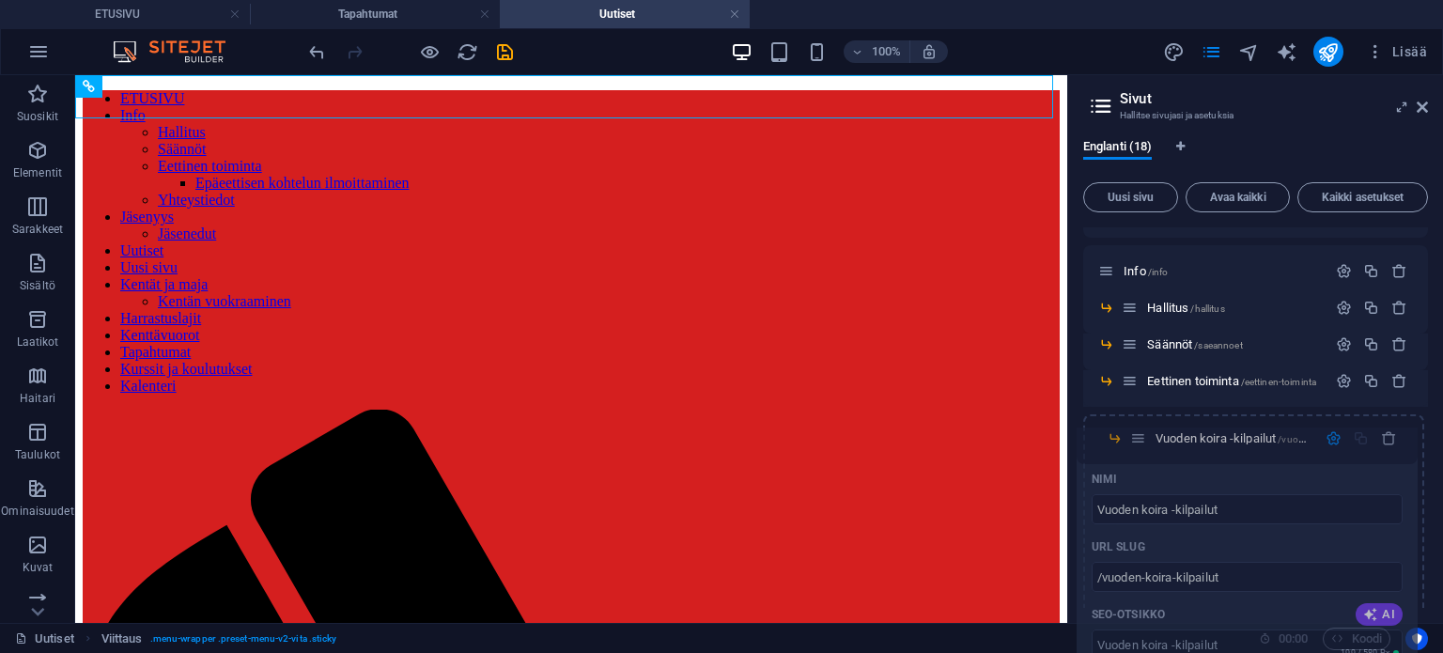
drag, startPoint x: 1140, startPoint y: 420, endPoint x: 1118, endPoint y: 442, distance: 30.6
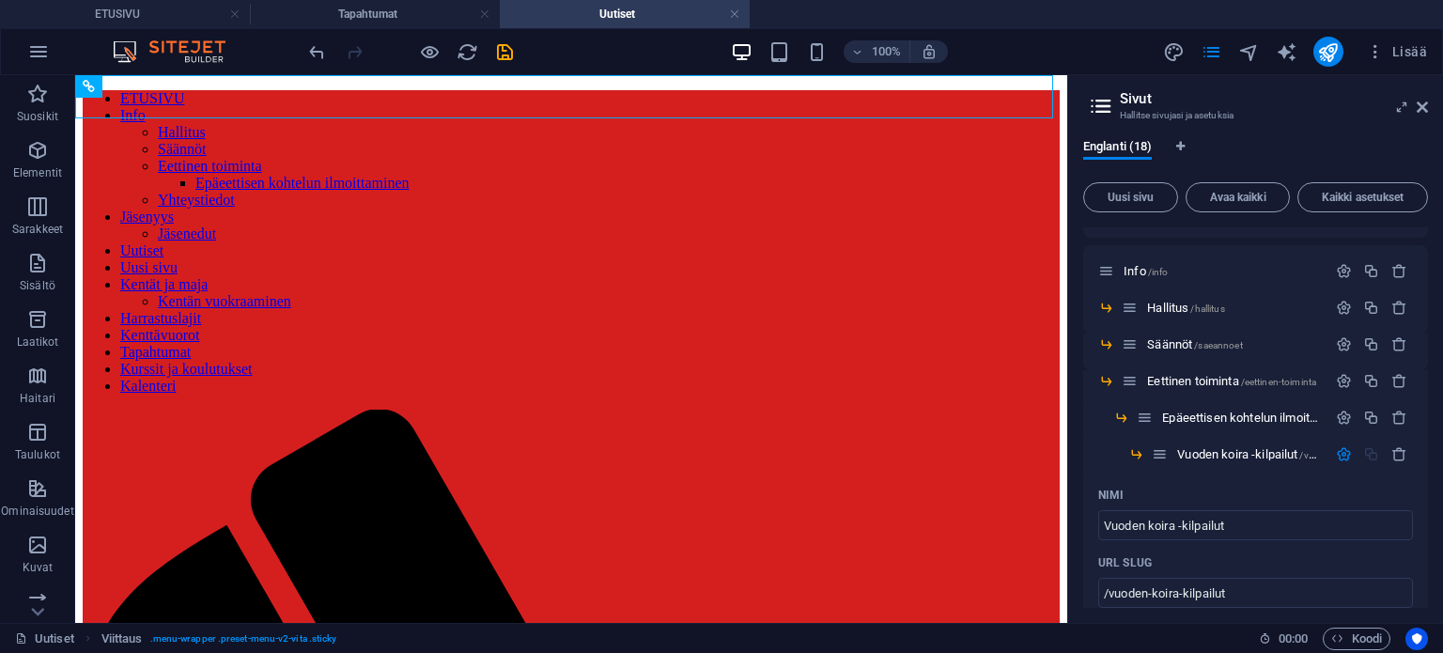
drag, startPoint x: 1138, startPoint y: 448, endPoint x: 1080, endPoint y: 447, distance: 57.3
click at [1080, 447] on div "Englanti (18) Uusi sivu Avaa kaikki Kaikki asetukset ETUSIVU / Info /info Halli…" at bounding box center [1255, 373] width 375 height 499
click at [1150, 461] on div "Vuoden koira -kilpailut /vuoden-koira-kilpailut" at bounding box center [1255, 461] width 345 height 37
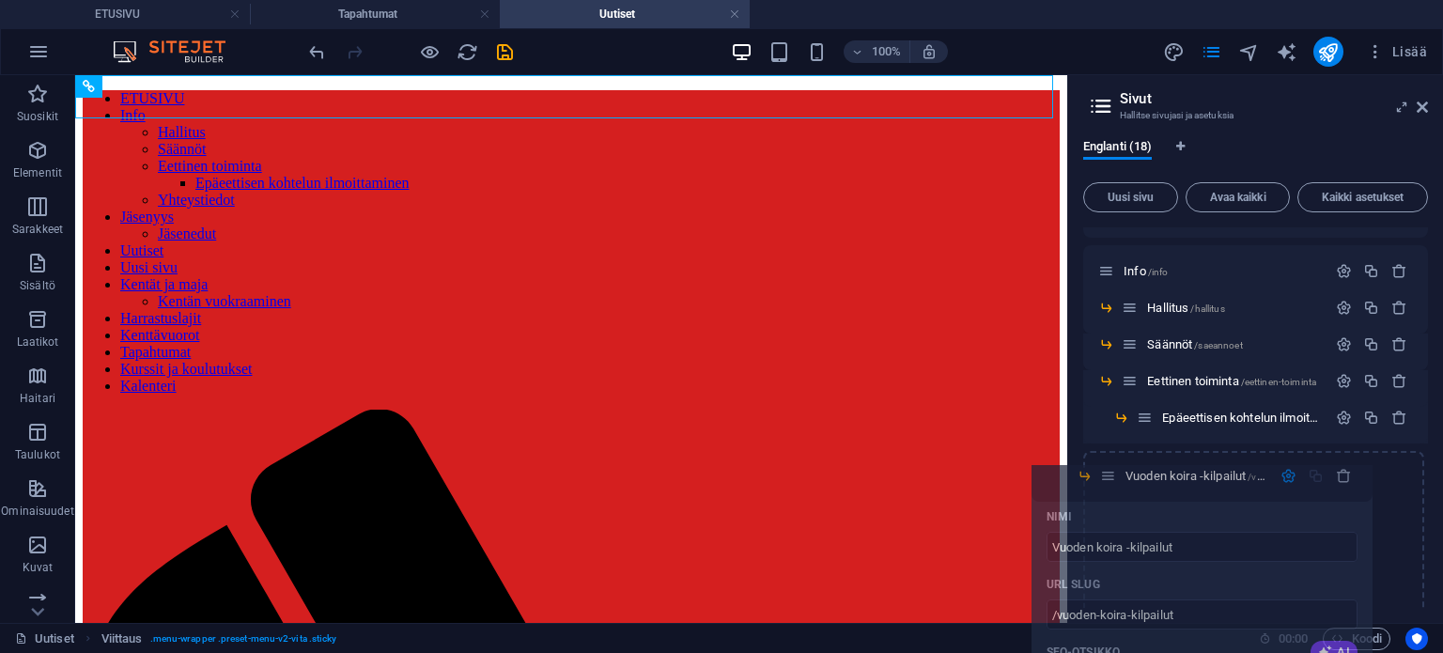
drag, startPoint x: 1160, startPoint y: 457, endPoint x: 1104, endPoint y: 478, distance: 60.4
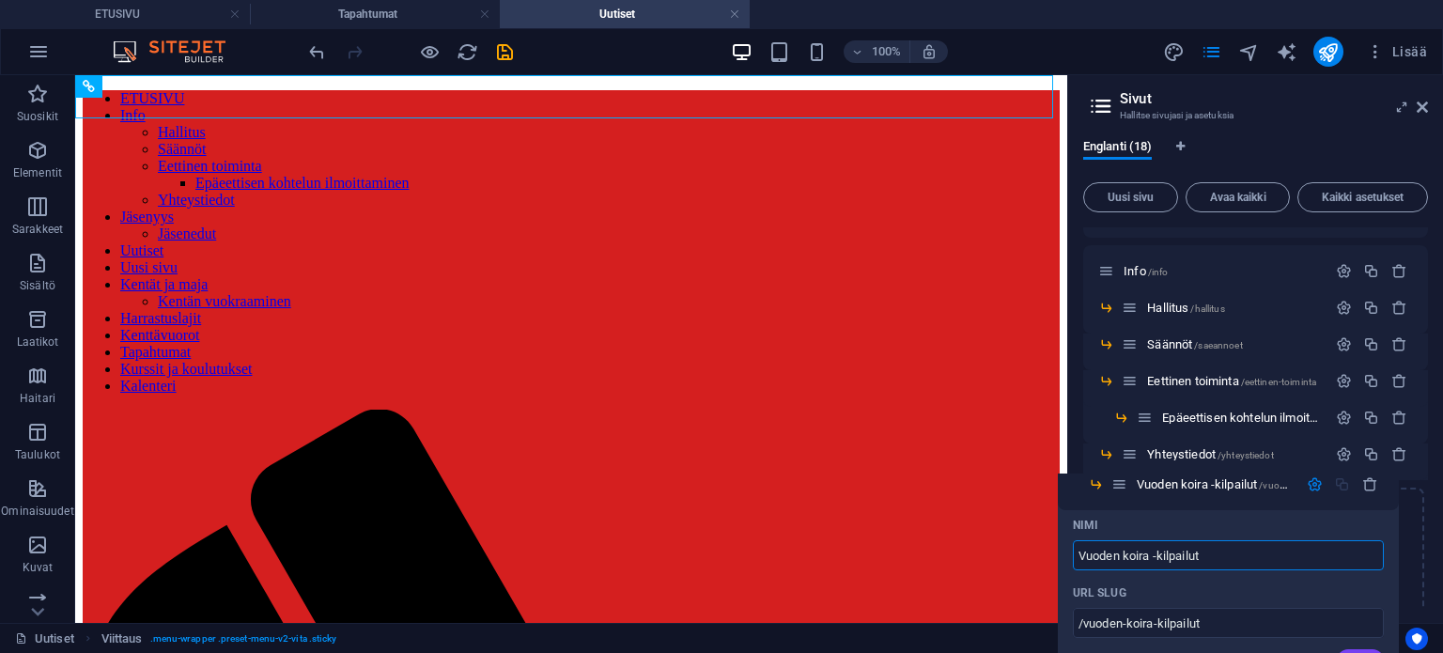
drag, startPoint x: 1147, startPoint y: 493, endPoint x: 1111, endPoint y: 489, distance: 35.9
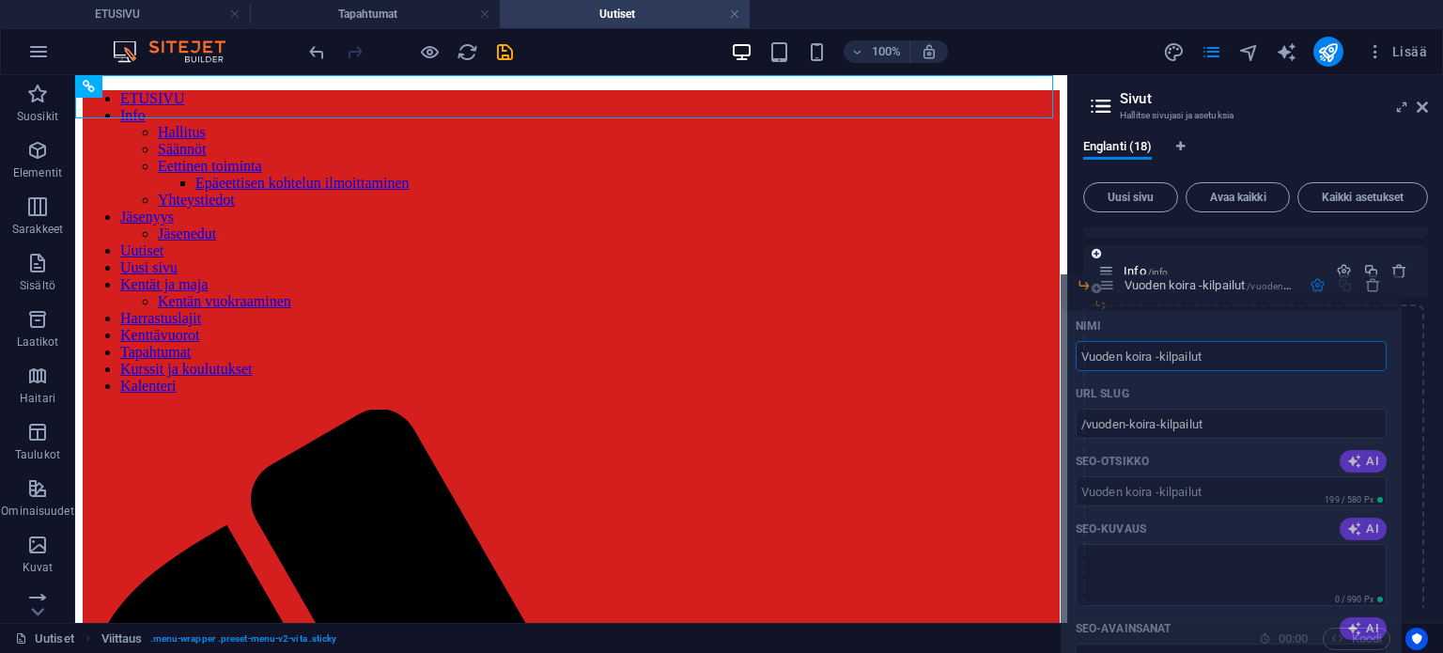
drag, startPoint x: 1137, startPoint y: 494, endPoint x: 1113, endPoint y: 284, distance: 211.7
click at [1113, 284] on div "ETUSIVU / Info /info Hallitus /hallitus Säännöt /saeannoet Eettinen toiminta /e…" at bounding box center [1255, 606] width 345 height 841
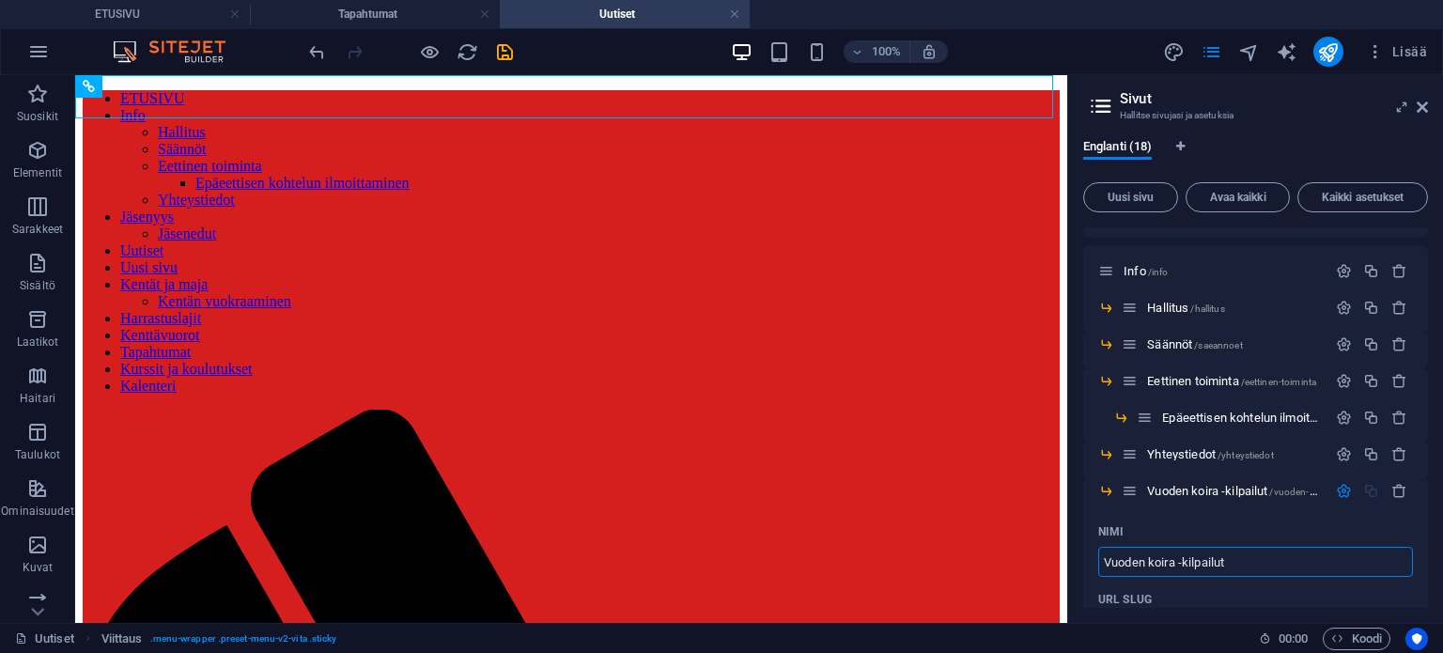
click at [1266, 154] on div "Englanti (18)" at bounding box center [1255, 157] width 345 height 36
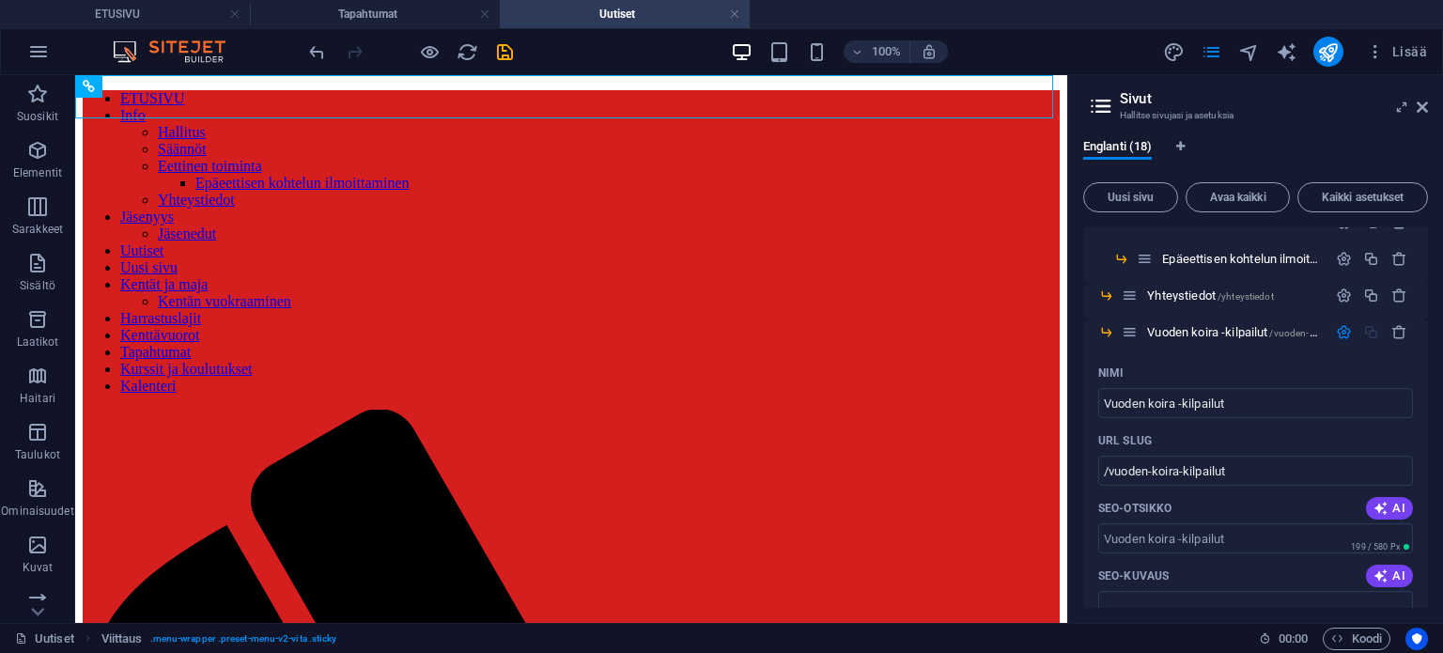
scroll to position [234, 0]
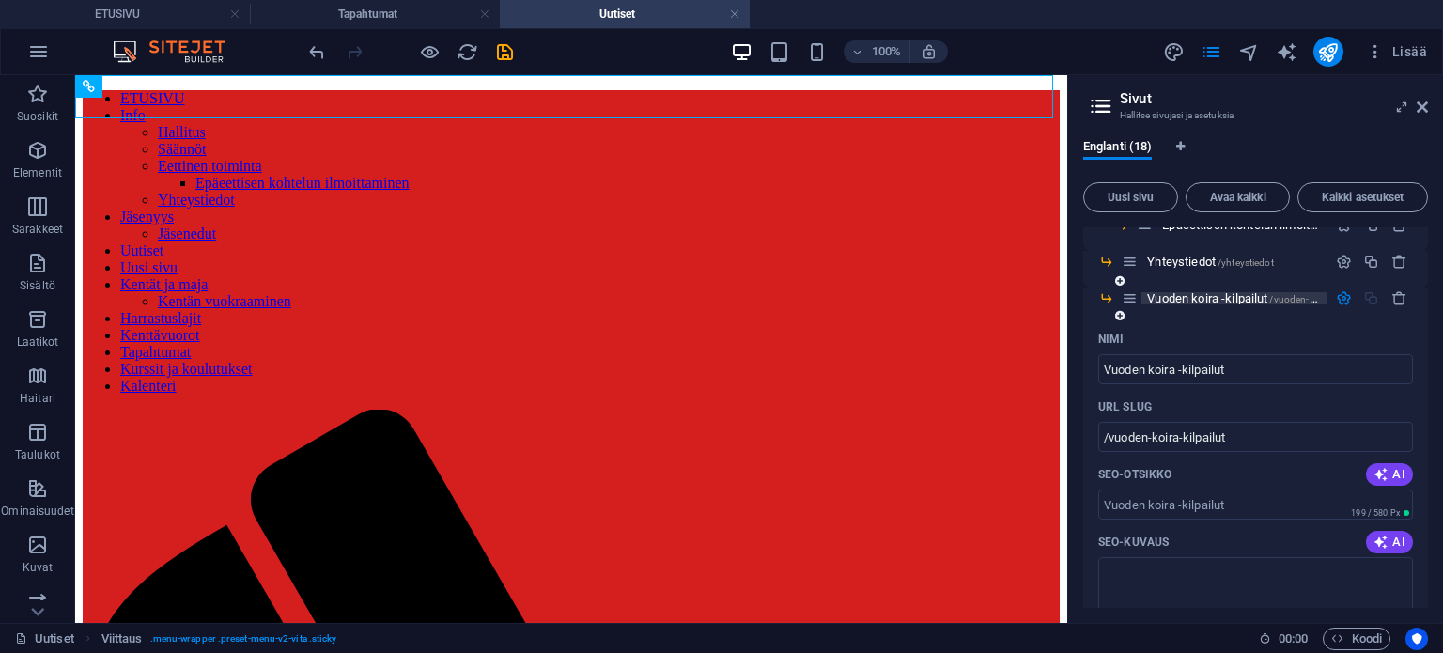
click at [1236, 296] on span "Vuoden koira -kilpailut /vuoden-koira-kilpailut" at bounding box center [1255, 298] width 217 height 14
click at [1174, 284] on div "Yhteystiedot /yhteystiedot" at bounding box center [1255, 269] width 345 height 37
click at [1177, 300] on span "Vuoden koira -kilpailut /vuoden-koira-kilpailut" at bounding box center [1255, 298] width 217 height 14
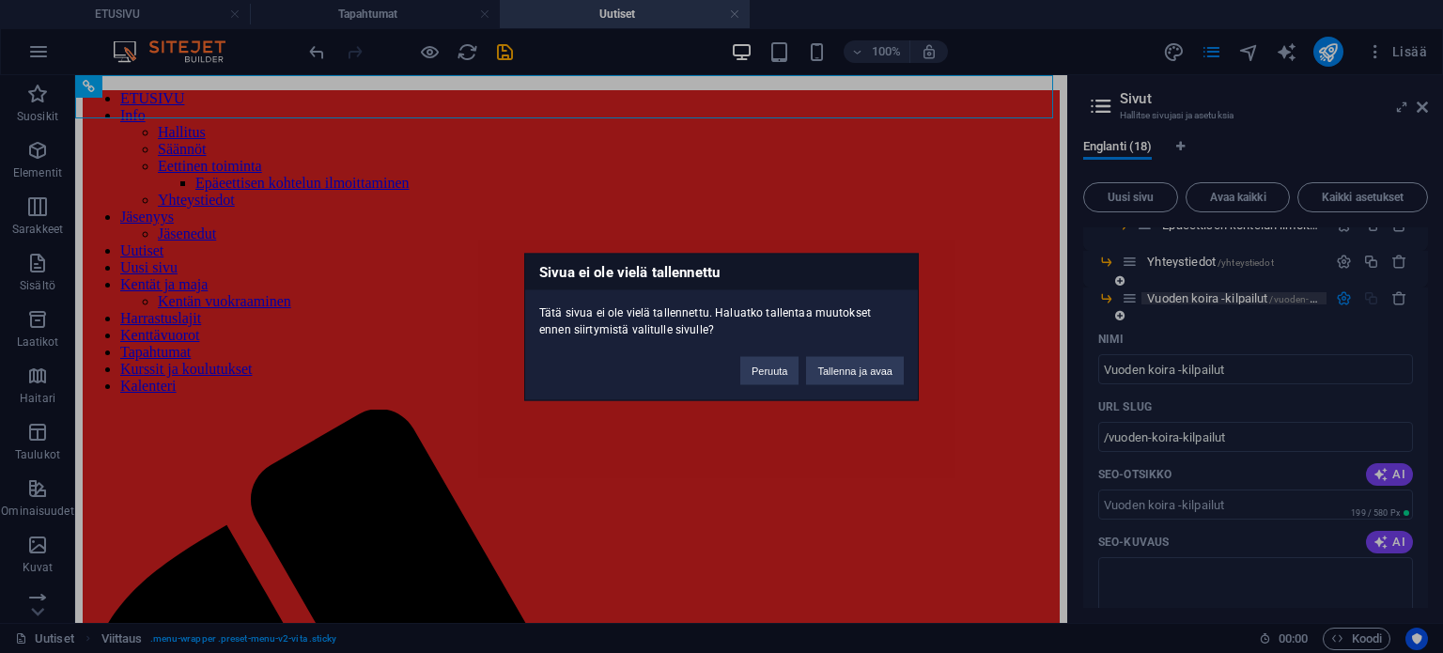
click at [1178, 300] on div "[DEMOGRAPHIC_DATA] ei ole vielä tallennettu Tätä sivua ei ole vielä tallennettu…" at bounding box center [721, 326] width 1443 height 653
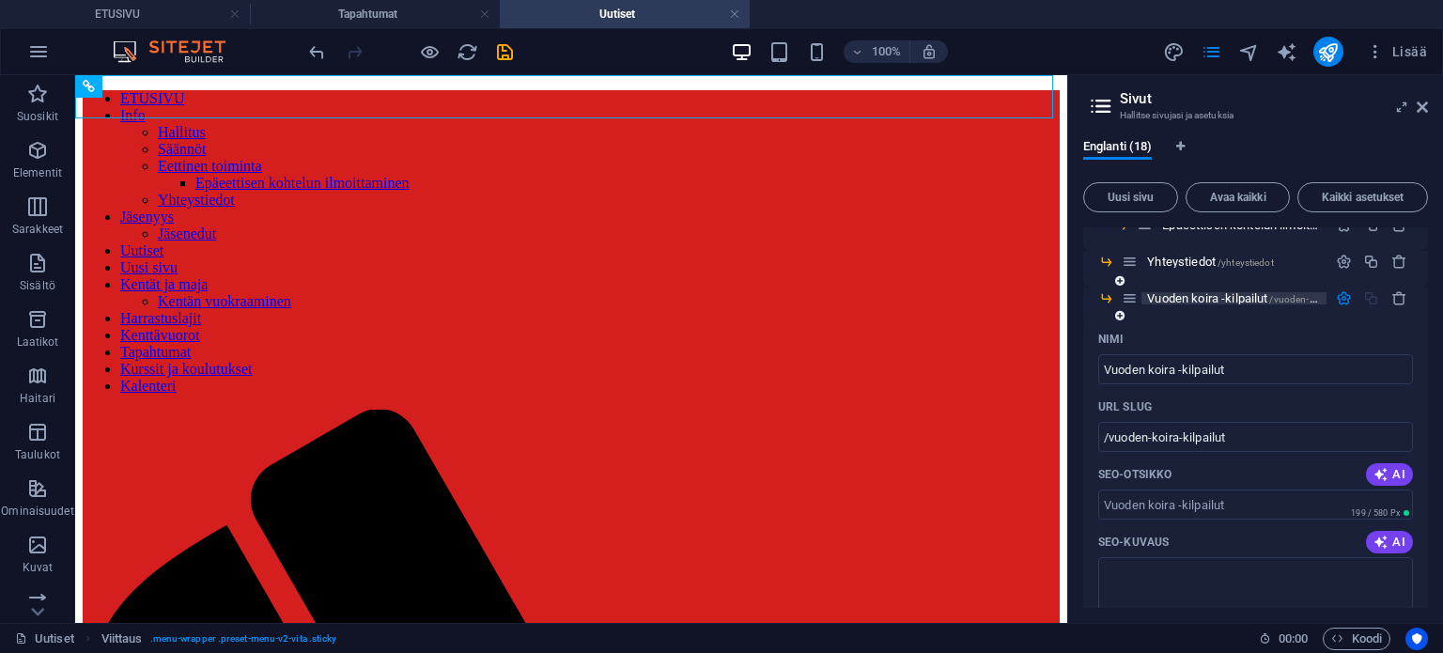
click at [1178, 300] on span "Vuoden koira -kilpailut /vuoden-koira-kilpailut" at bounding box center [1255, 298] width 217 height 14
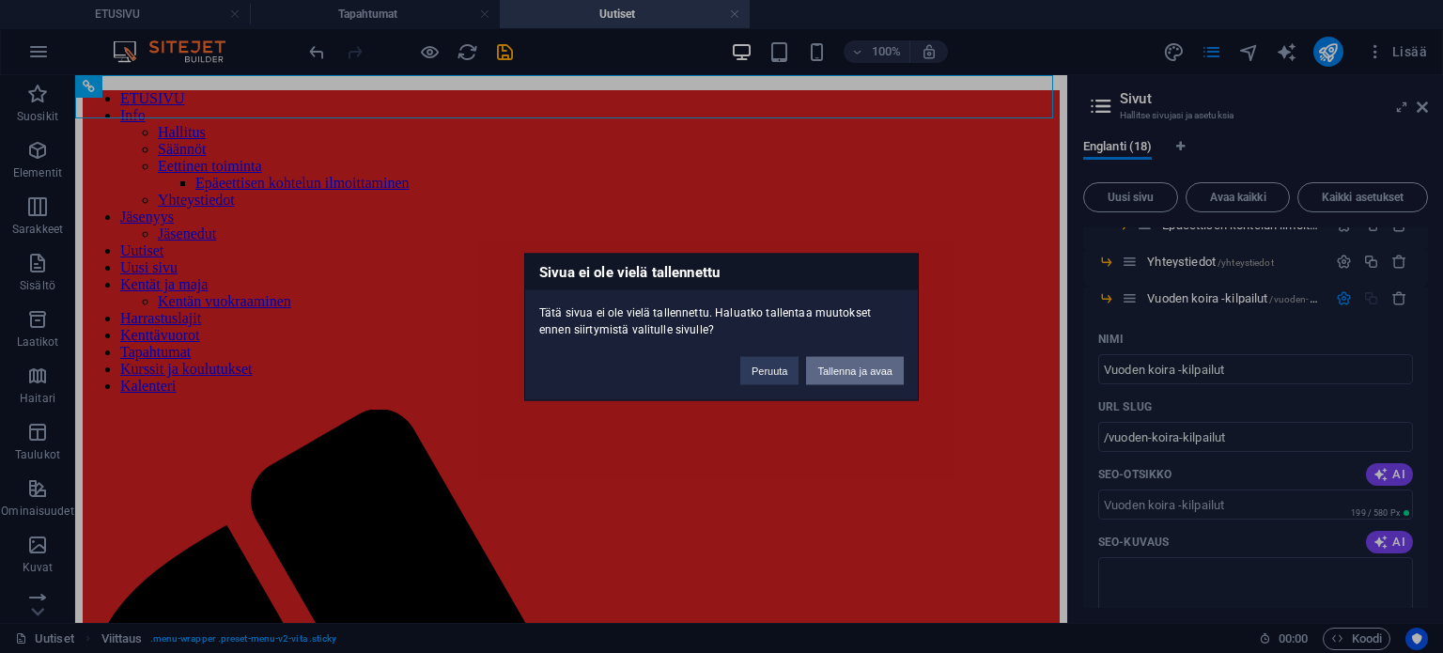
click at [860, 362] on button "Tallenna ja avaa" at bounding box center [855, 370] width 98 height 28
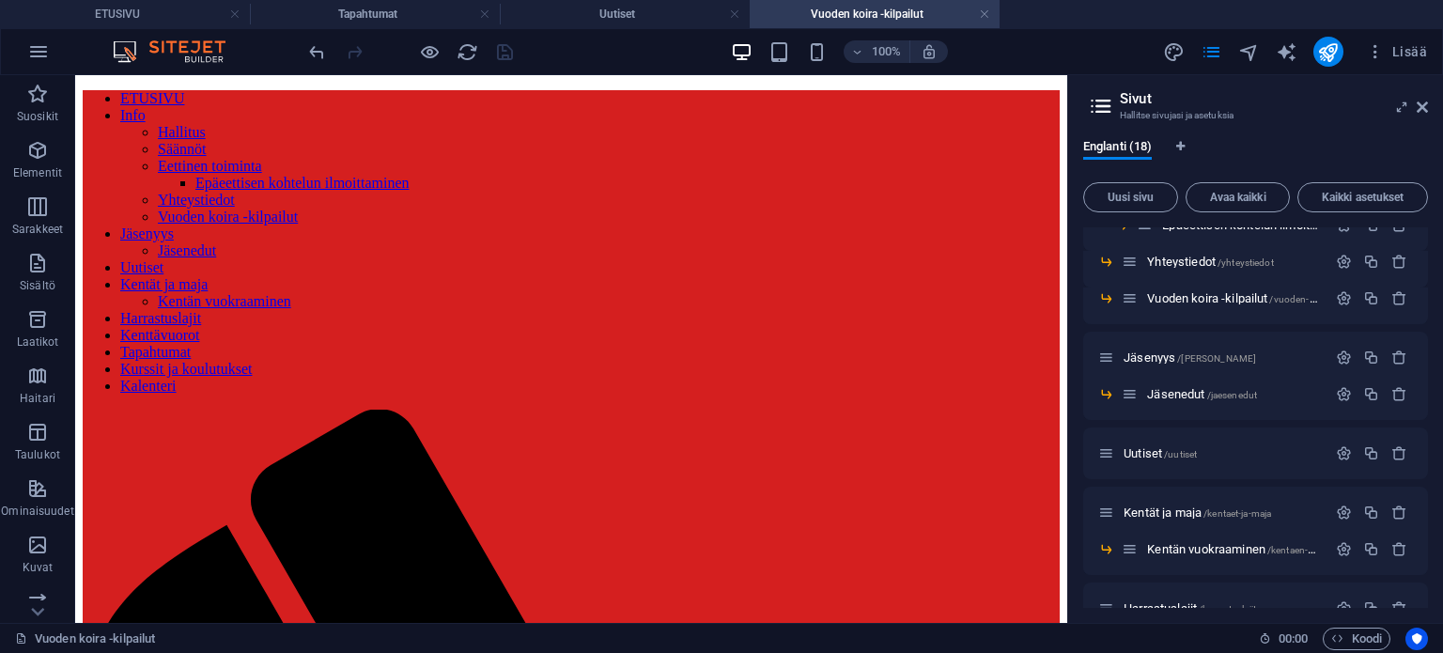
scroll to position [0, 0]
click at [155, 383] on icon at bounding box center [159, 390] width 10 height 20
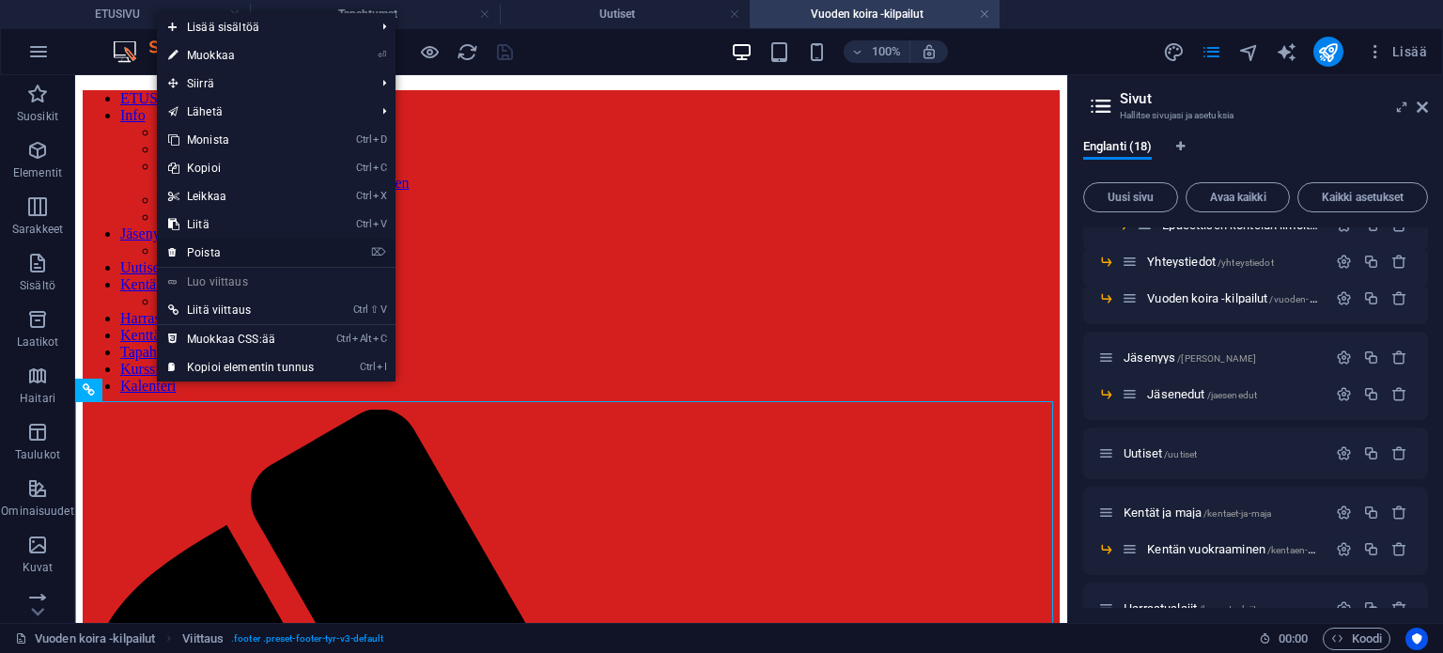
click at [194, 258] on link "⌦ Poista" at bounding box center [241, 253] width 168 height 28
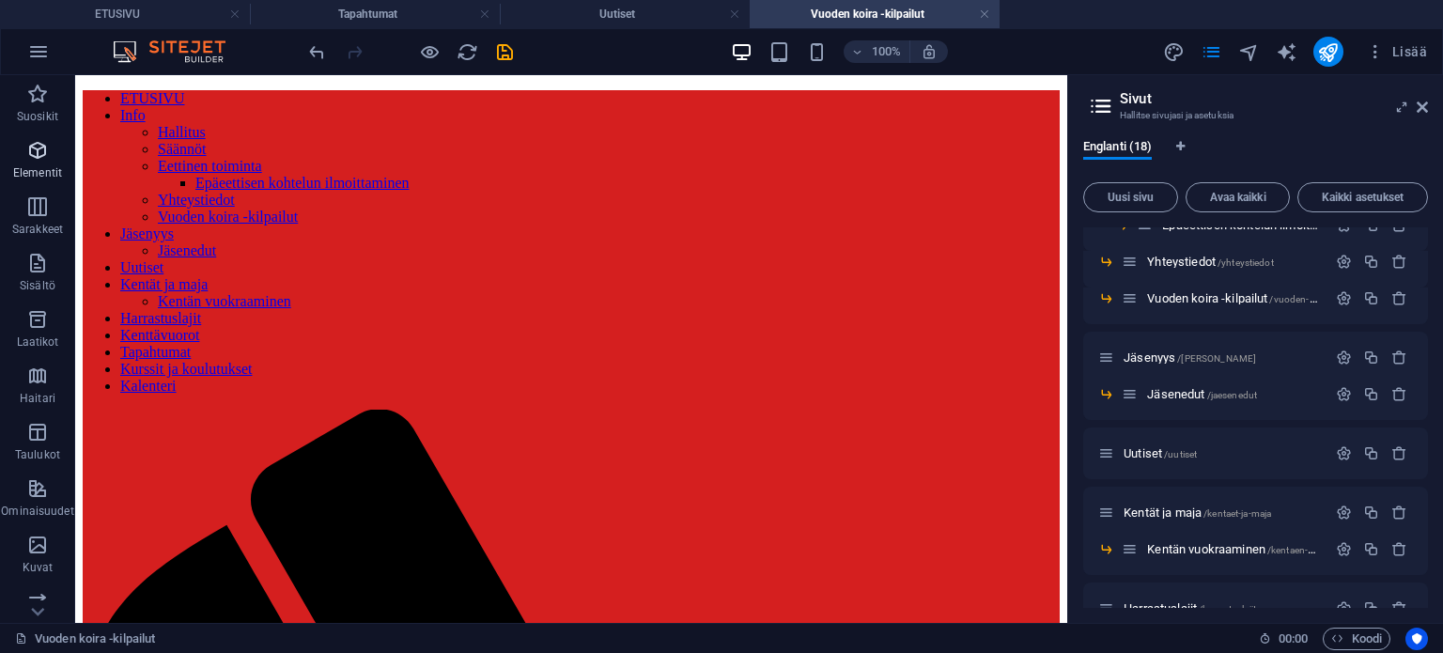
click at [32, 147] on icon "button" at bounding box center [37, 150] width 23 height 23
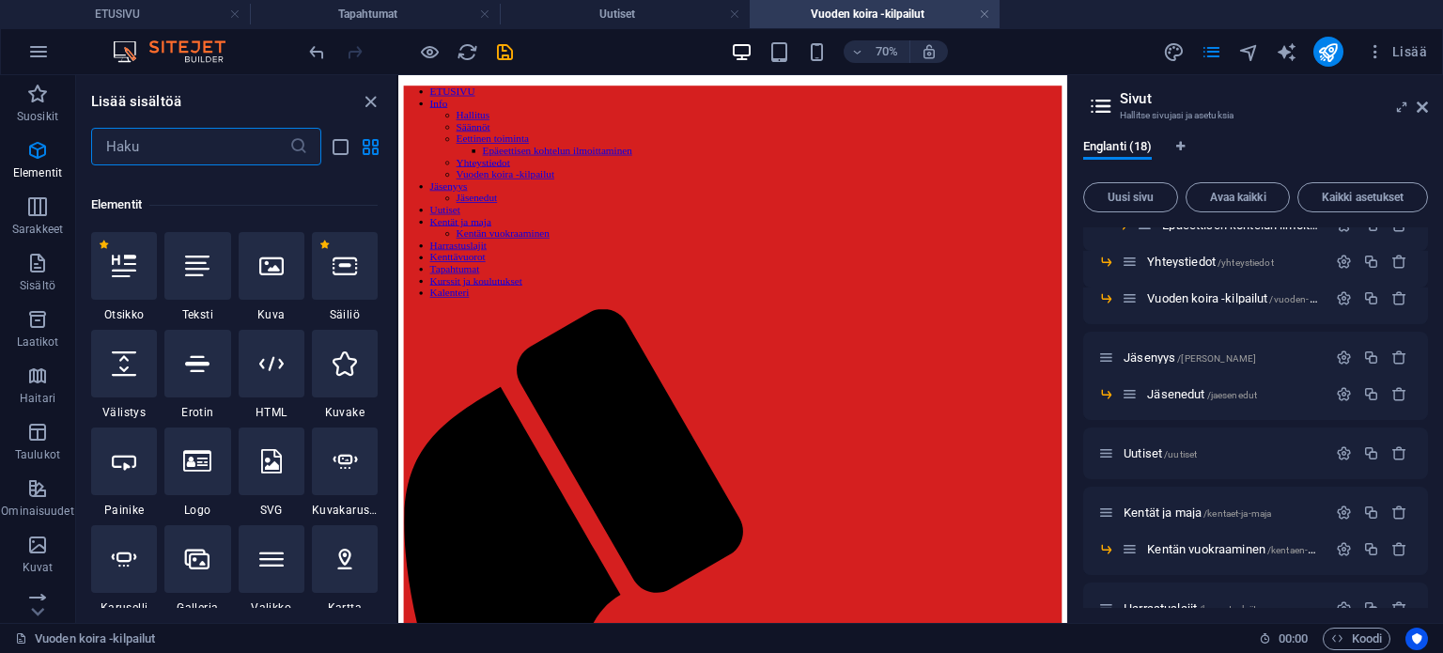
scroll to position [199, 0]
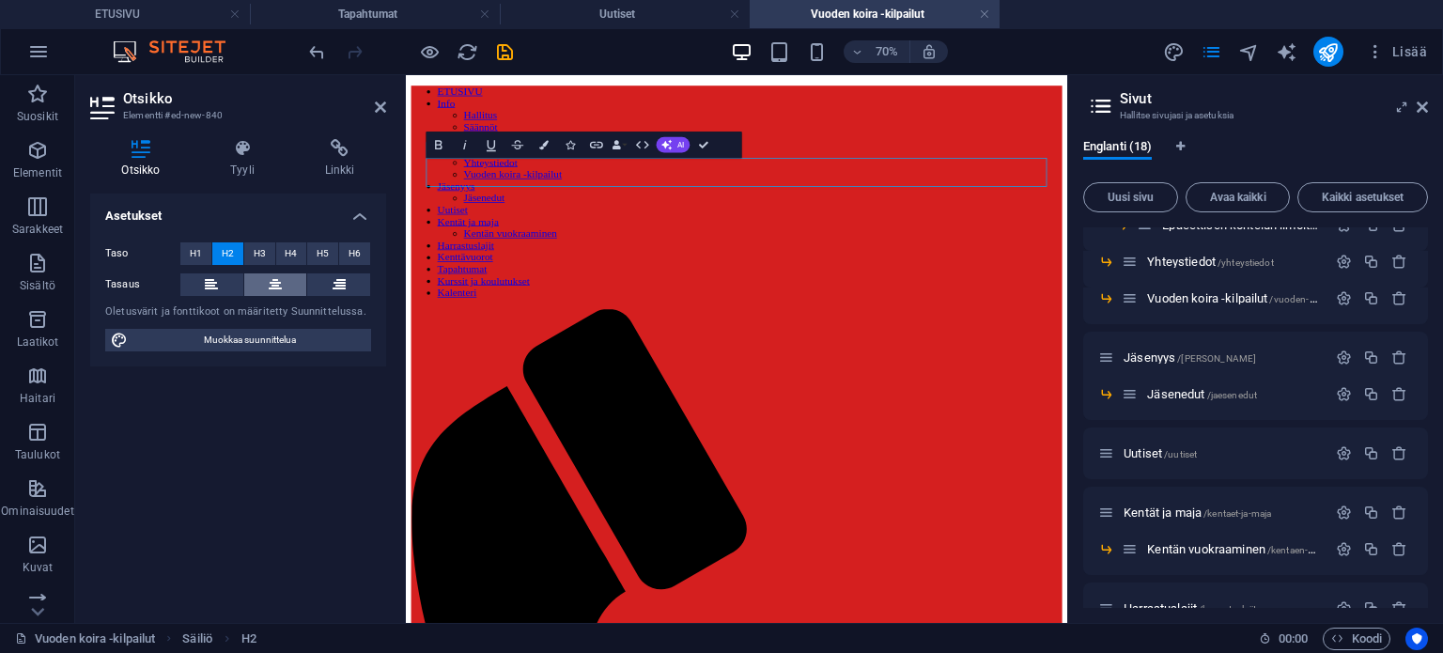
click at [295, 273] on button at bounding box center [275, 284] width 63 height 23
click at [275, 479] on div "Asetukset Taso H1 H2 H3 H4 H5 H6 Tasaus Oletusvärit ja fonttikoot on määritetty…" at bounding box center [238, 401] width 296 height 414
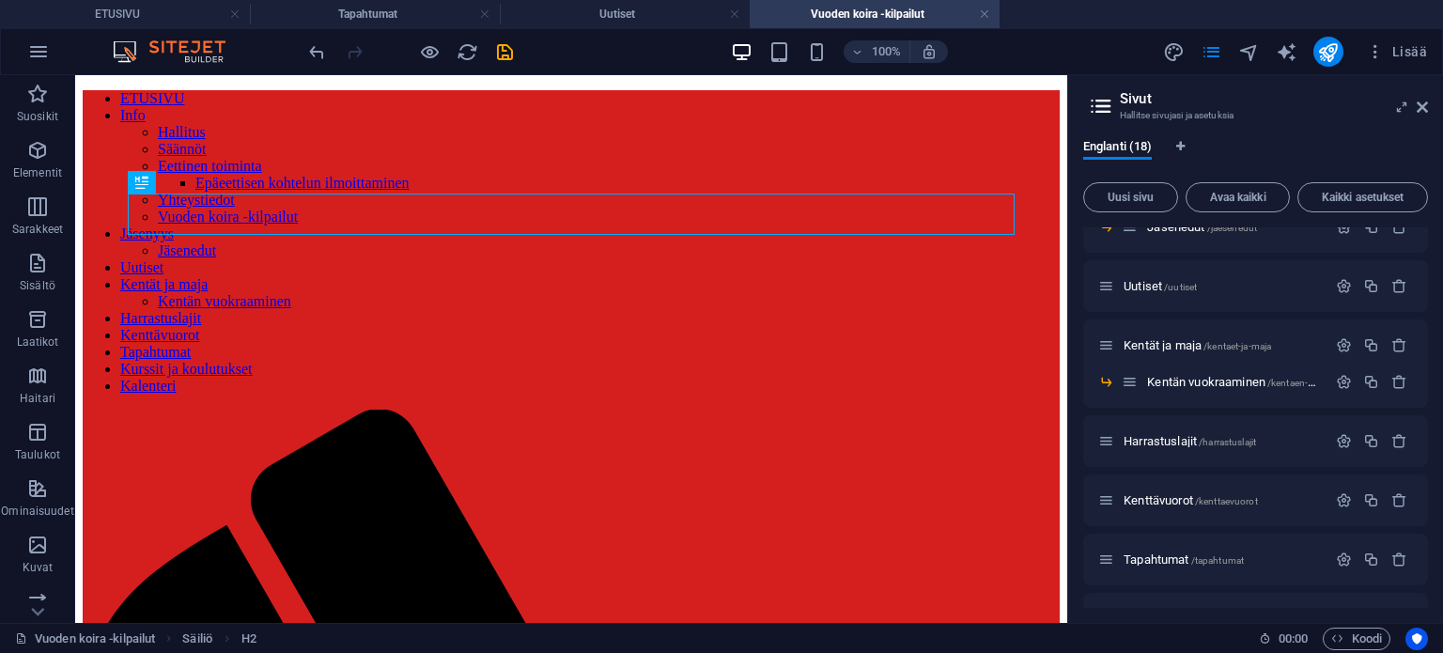
scroll to position [462, 0]
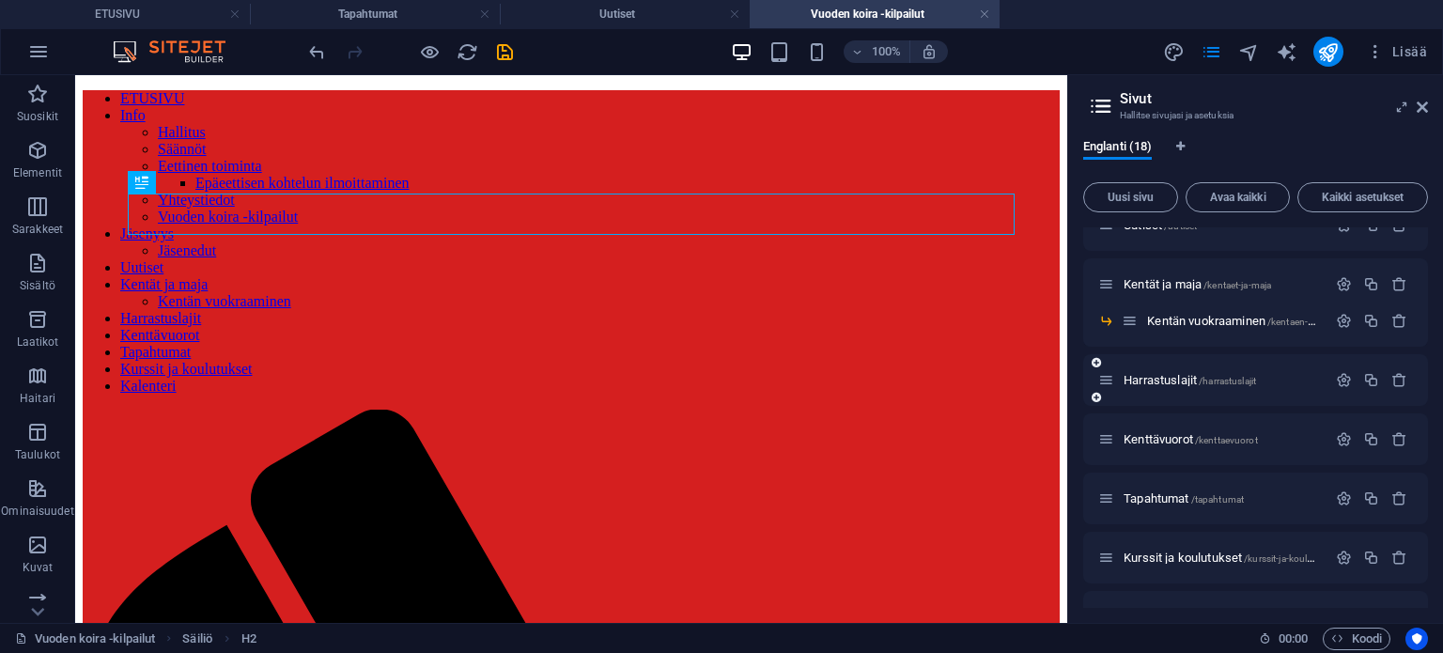
click at [1226, 386] on div "Harrastuslajit /harrastuslajit" at bounding box center [1212, 380] width 228 height 22
click at [1209, 386] on div "Harrastuslajit /harrastuslajit" at bounding box center [1212, 380] width 228 height 22
click at [1159, 379] on span "Harrastuslajit /harrastuslajit" at bounding box center [1190, 380] width 132 height 14
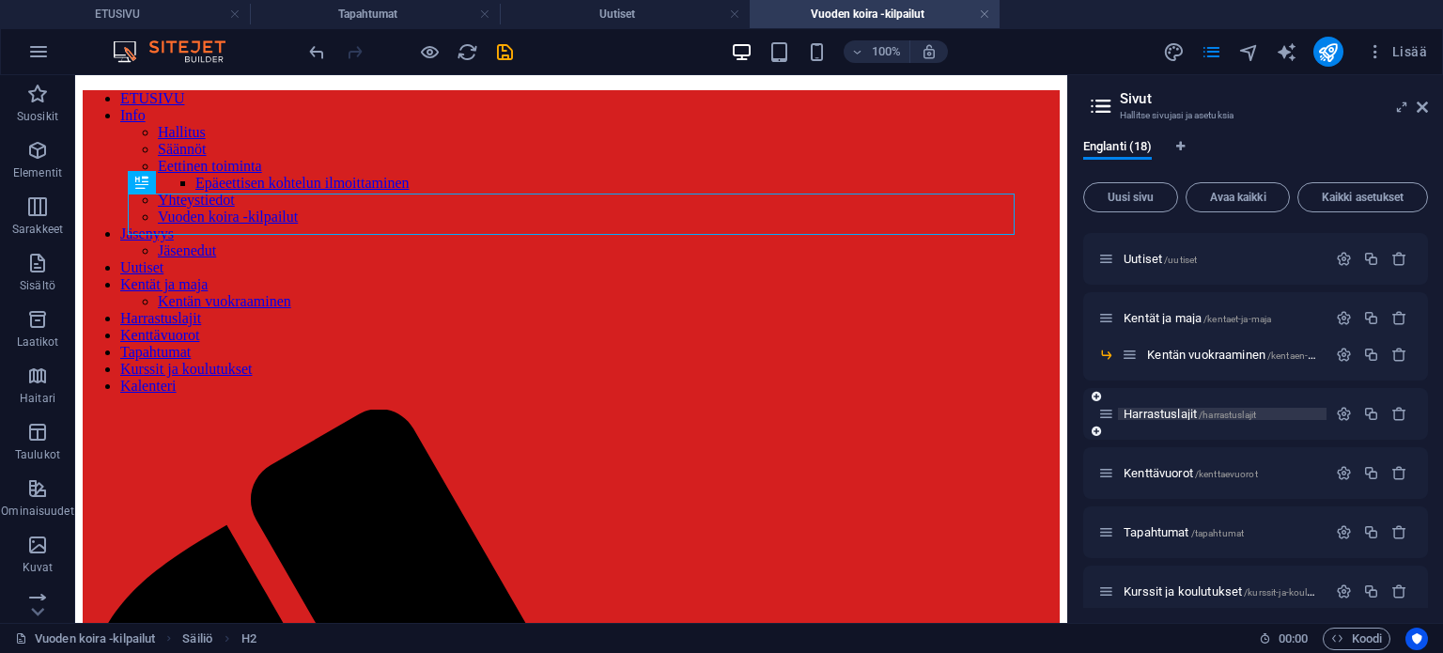
click at [1159, 388] on div "Harrastuslajit /harrastuslajit" at bounding box center [1255, 414] width 345 height 52
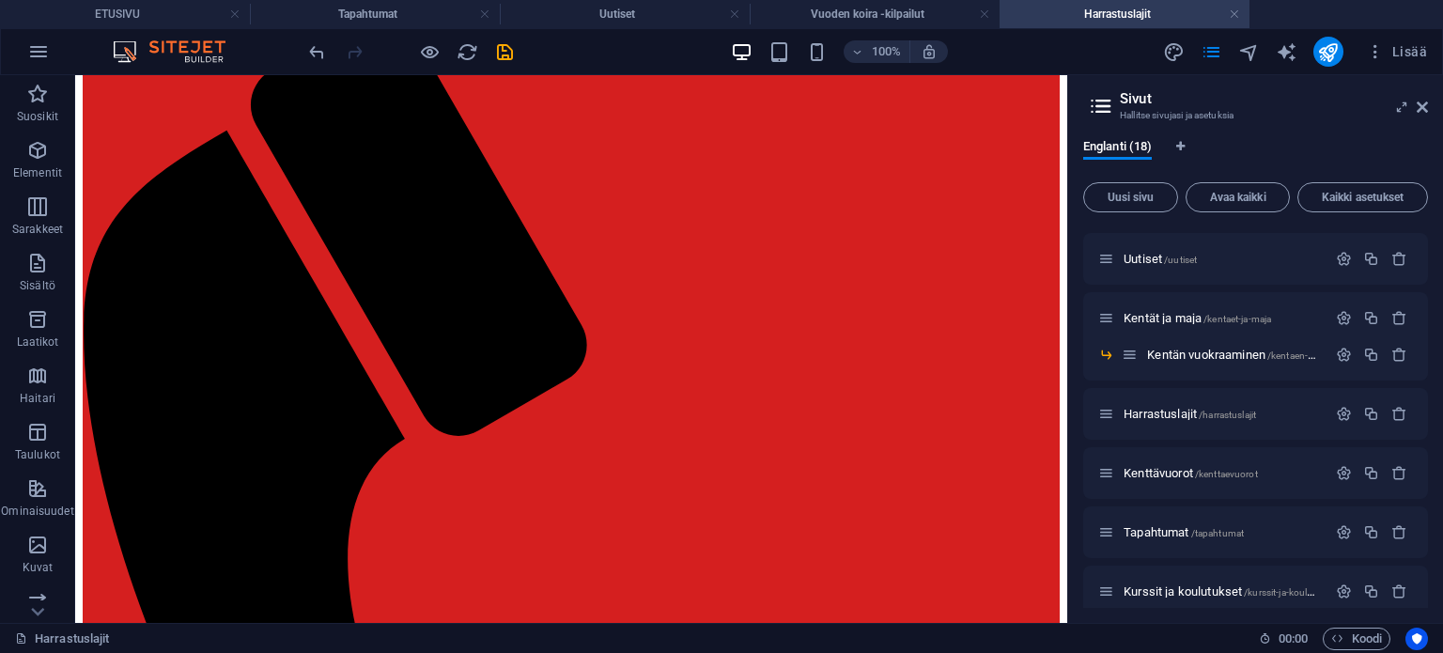
scroll to position [3, 0]
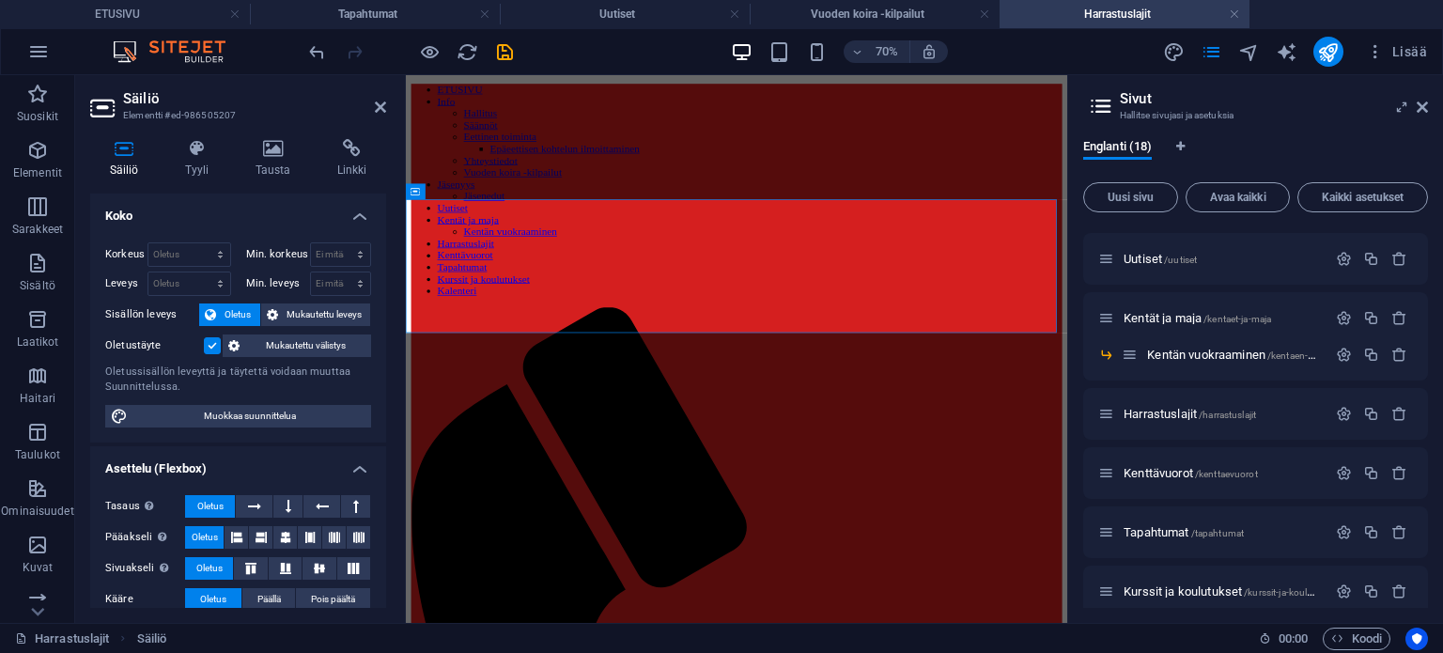
drag, startPoint x: 1428, startPoint y: 476, endPoint x: 1429, endPoint y: 597, distance: 120.3
click at [1432, 606] on div "Englanti (18) Uusi sivu Avaa kaikki Kaikki asetukset ETUSIVU / Info /info Halli…" at bounding box center [1255, 373] width 375 height 499
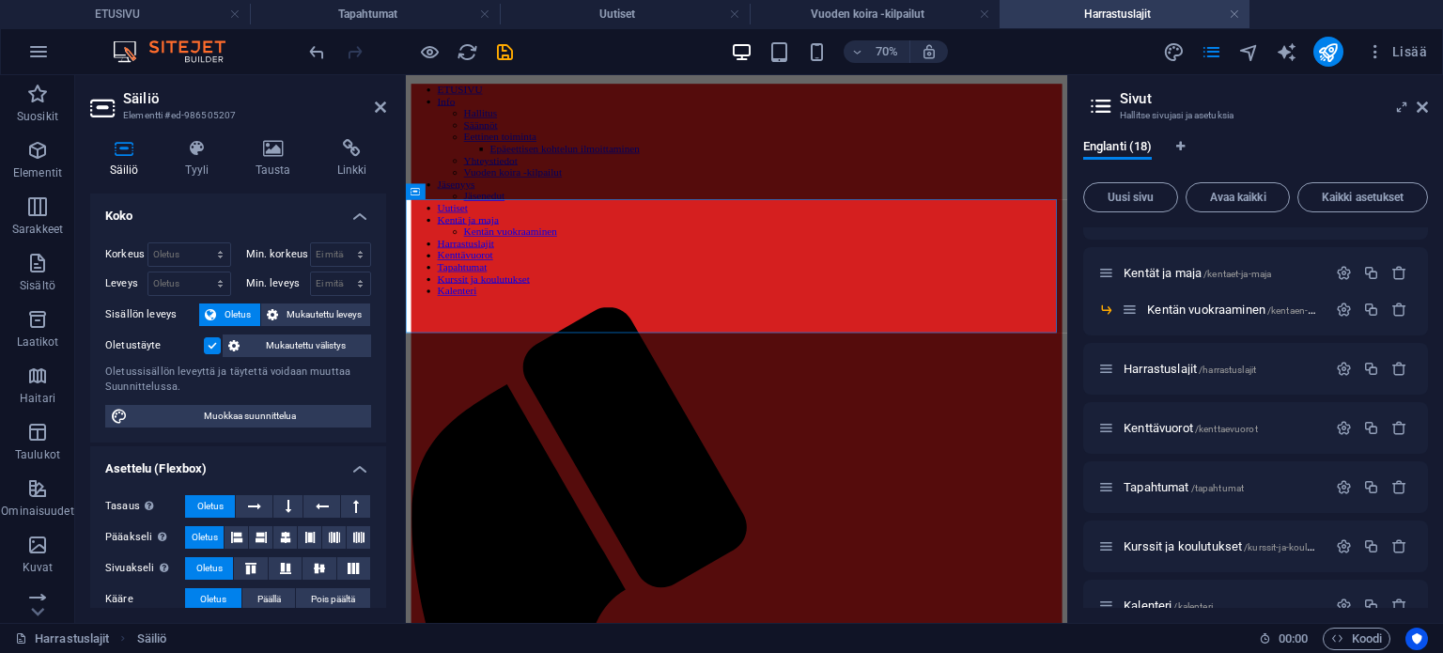
scroll to position [504, 0]
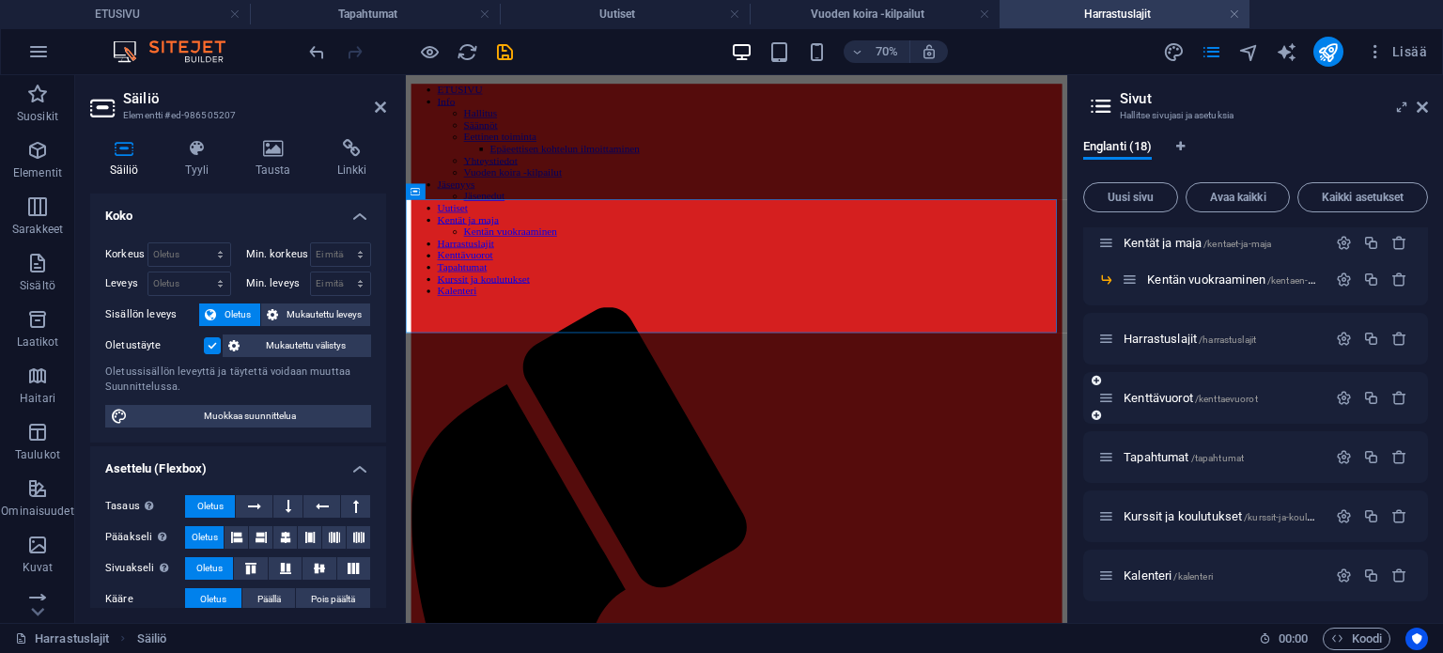
drag, startPoint x: 1428, startPoint y: 503, endPoint x: 1408, endPoint y: 405, distance: 99.7
click at [1408, 405] on div "Englanti (18) Uusi sivu Avaa kaikki Kaikki asetukset ETUSIVU / Info /info Halli…" at bounding box center [1255, 373] width 375 height 499
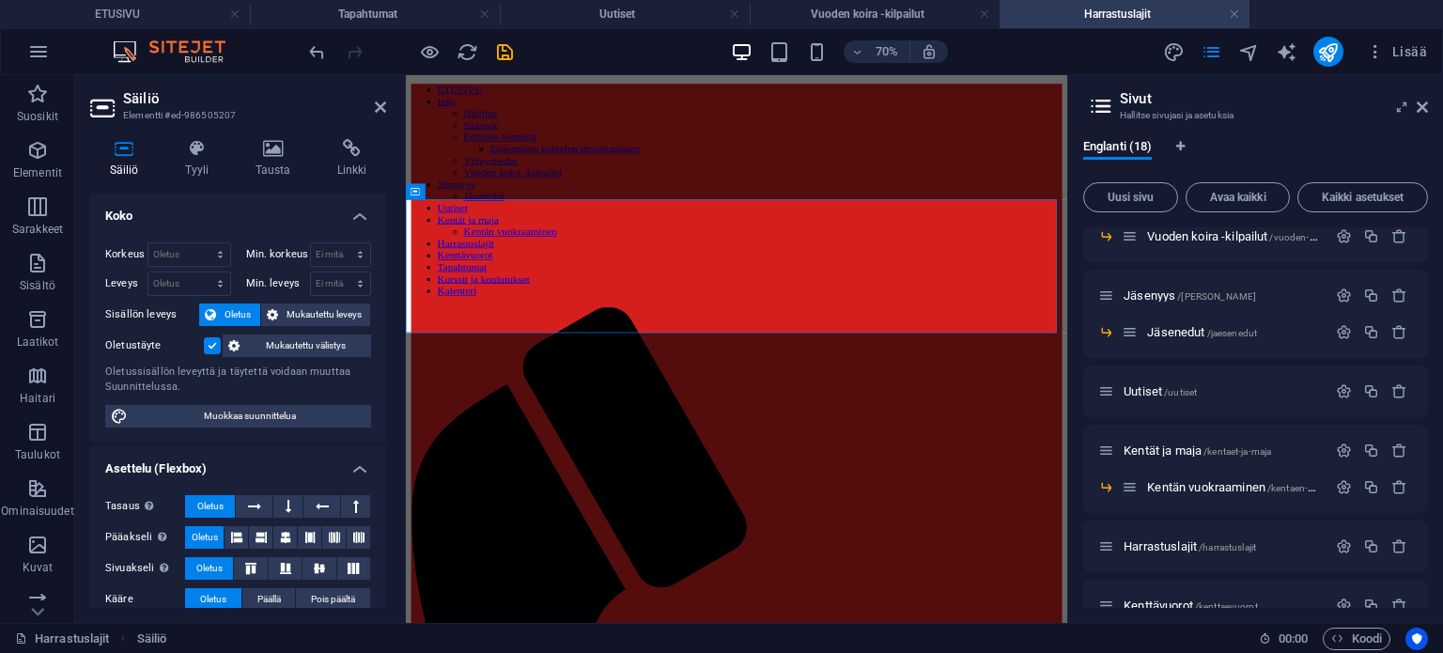
scroll to position [0, 0]
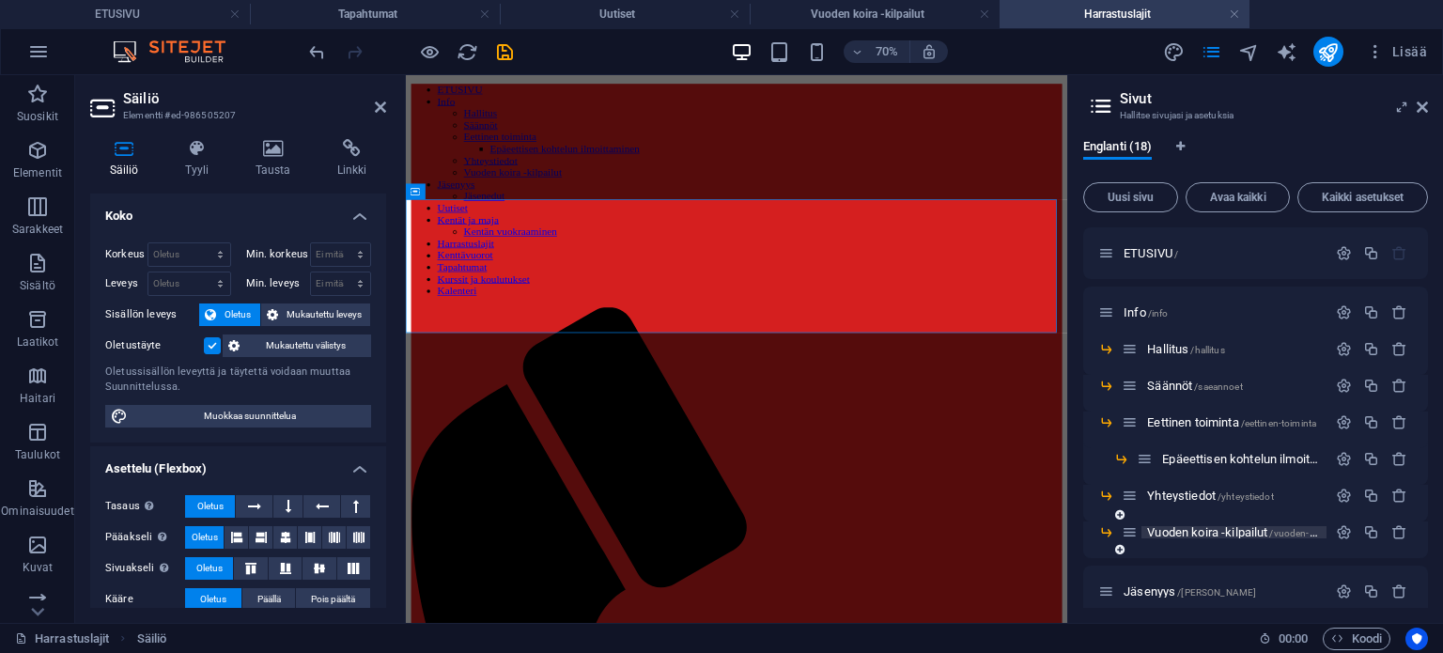
click at [1221, 533] on span "Vuoden koira -kilpailut /vuoden-koira-kilpailut" at bounding box center [1255, 532] width 217 height 14
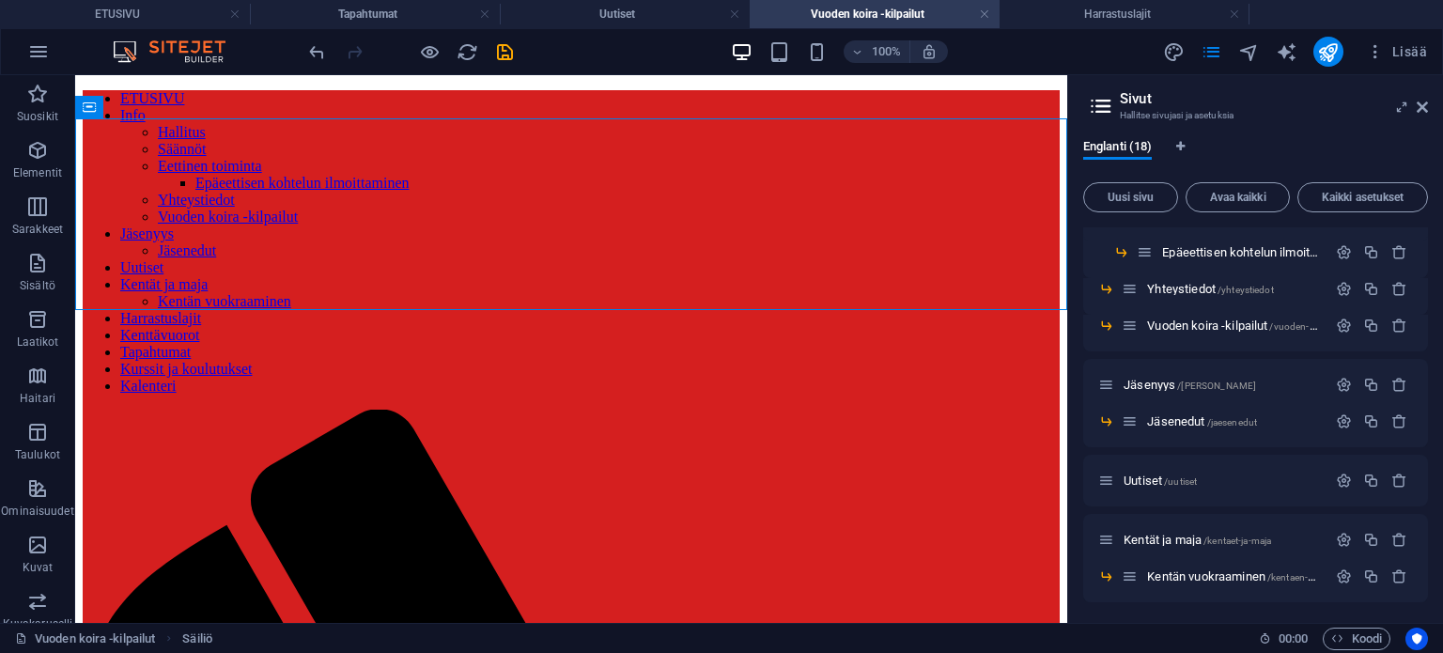
scroll to position [191, 0]
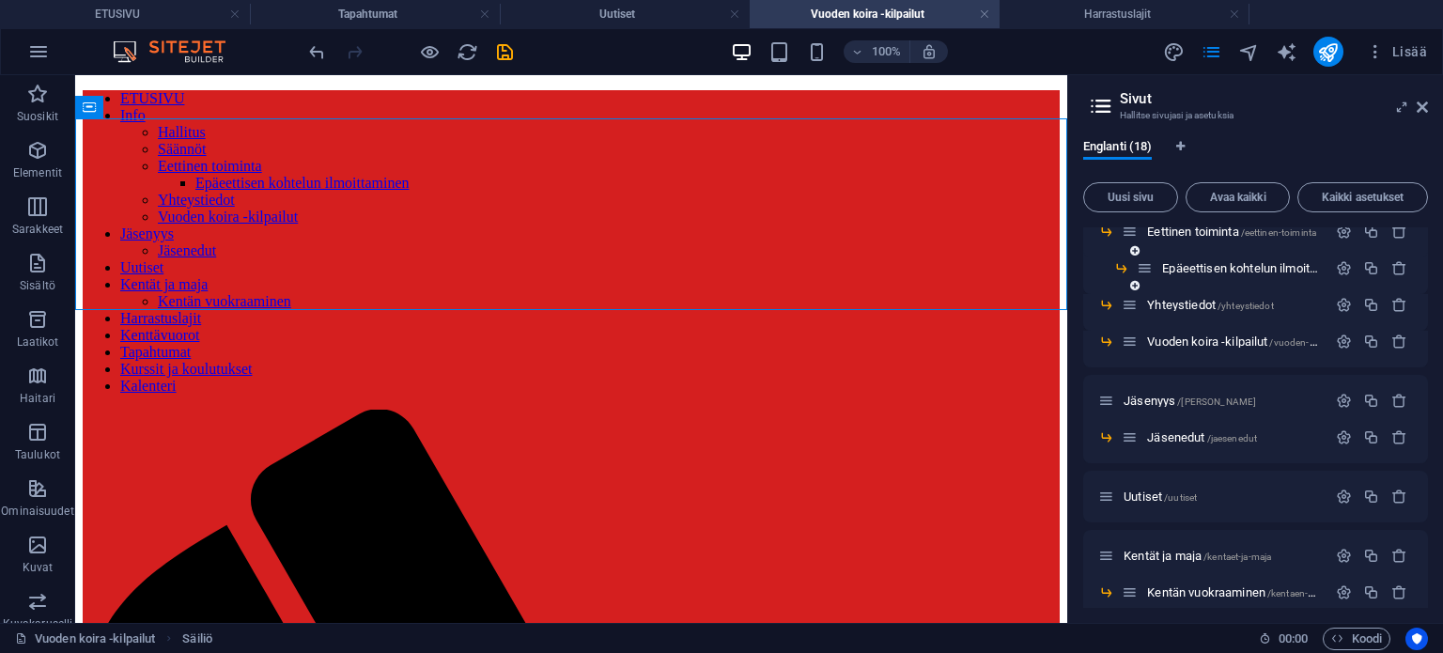
drag, startPoint x: 1422, startPoint y: 336, endPoint x: 1420, endPoint y: 292, distance: 44.2
click at [1420, 292] on div "ETUSIVU / Info /info Hallitus /hallitus Säännöt /saeannoet Eettinen toiminta /e…" at bounding box center [1255, 475] width 345 height 877
drag, startPoint x: 1428, startPoint y: 330, endPoint x: 1427, endPoint y: 286, distance: 44.2
click at [1427, 286] on div "Englanti (18) Uusi sivu Avaa kaikki Kaikki asetukset ETUSIVU / Info /info Halli…" at bounding box center [1255, 373] width 375 height 499
click at [1428, 277] on div "Englanti (18) Uusi sivu Avaa kaikki Kaikki asetukset ETUSIVU / Info /info Halli…" at bounding box center [1255, 373] width 375 height 499
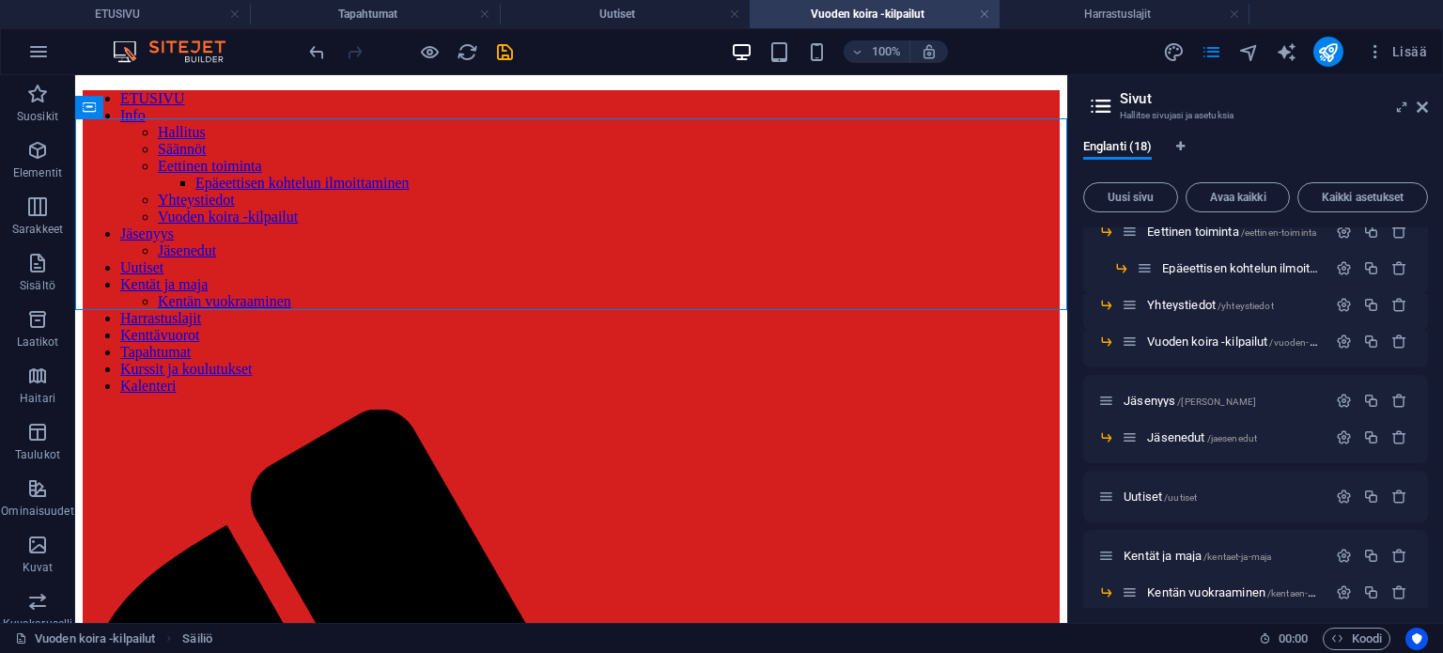
drag, startPoint x: 1423, startPoint y: 334, endPoint x: 1427, endPoint y: 313, distance: 21.9
click at [1427, 313] on div "ETUSIVU / Info /info Hallitus /hallitus Säännöt /saeannoet Eettinen toiminta /e…" at bounding box center [1255, 417] width 345 height 380
click at [1420, 279] on div "Epäeettisen kohtelun ilmoittaminen /epeet" at bounding box center [1255, 275] width 345 height 37
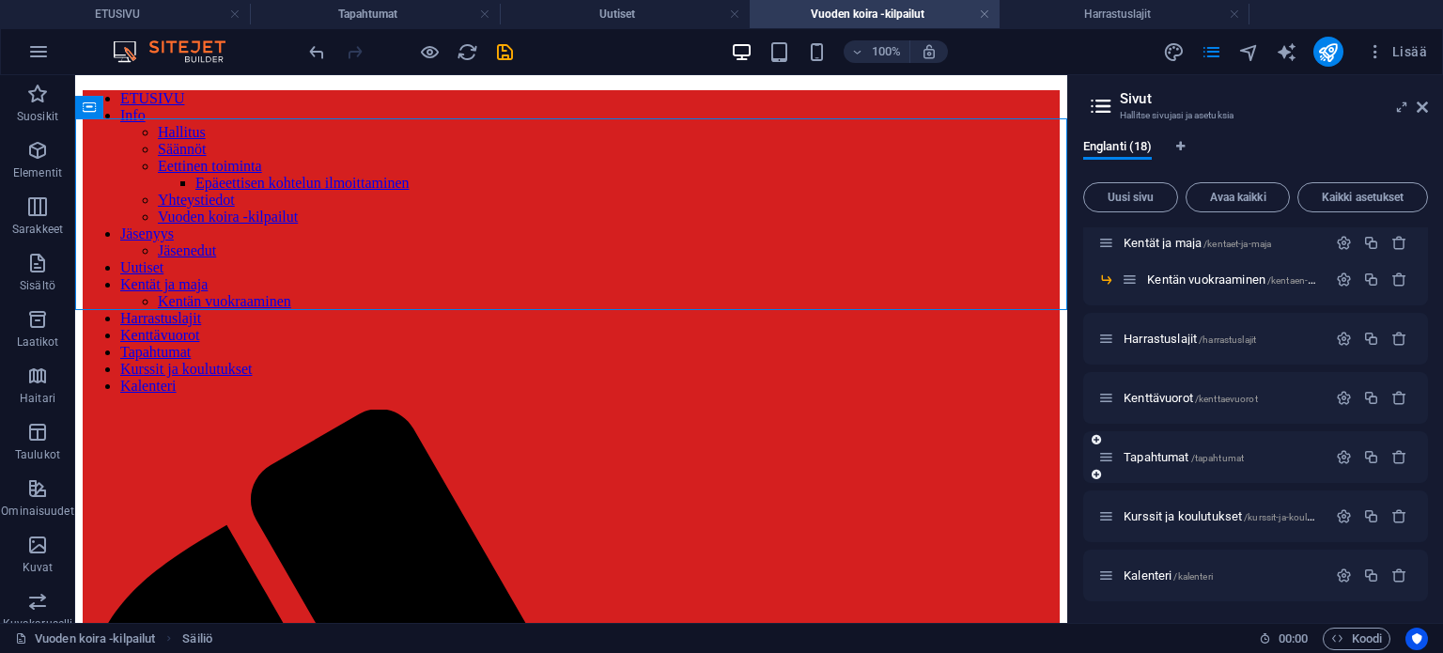
drag, startPoint x: 1428, startPoint y: 499, endPoint x: 1422, endPoint y: 467, distance: 32.4
click at [1422, 467] on div "Englanti (18) Uusi sivu Avaa kaikki Kaikki asetukset ETUSIVU / Info /info Halli…" at bounding box center [1255, 373] width 375 height 499
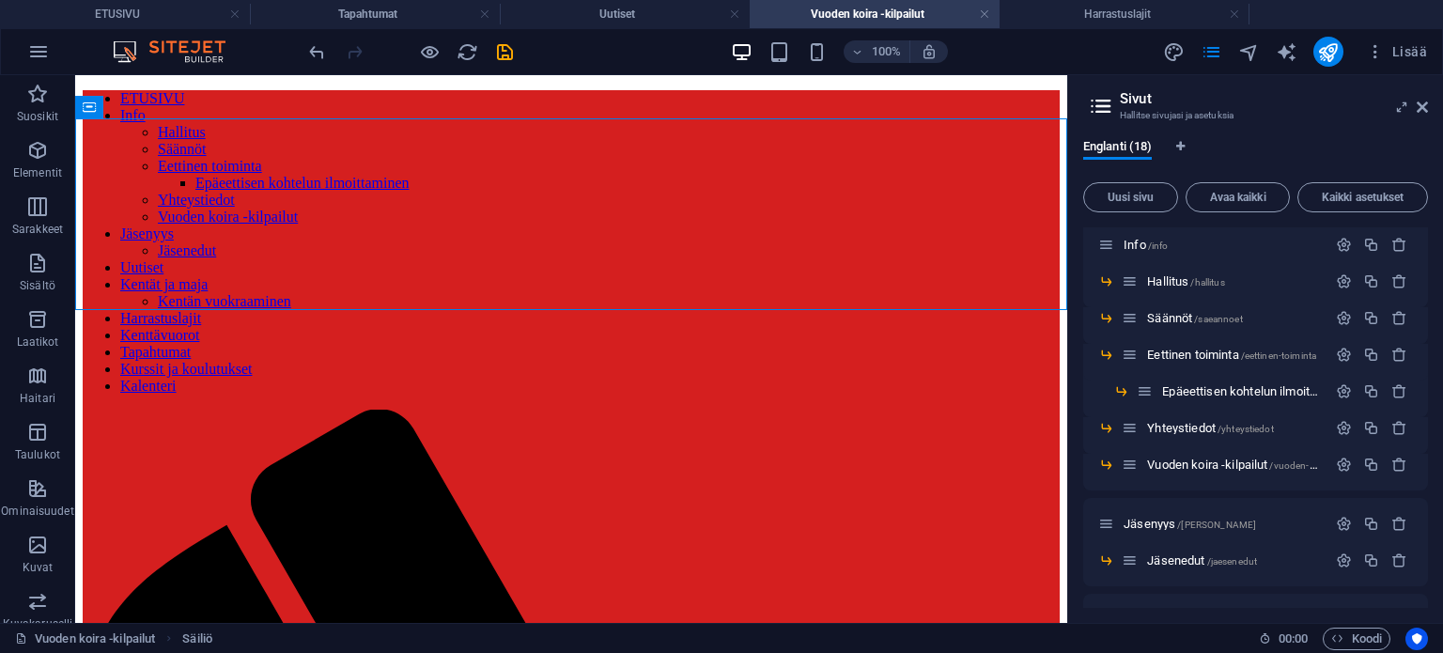
scroll to position [0, 0]
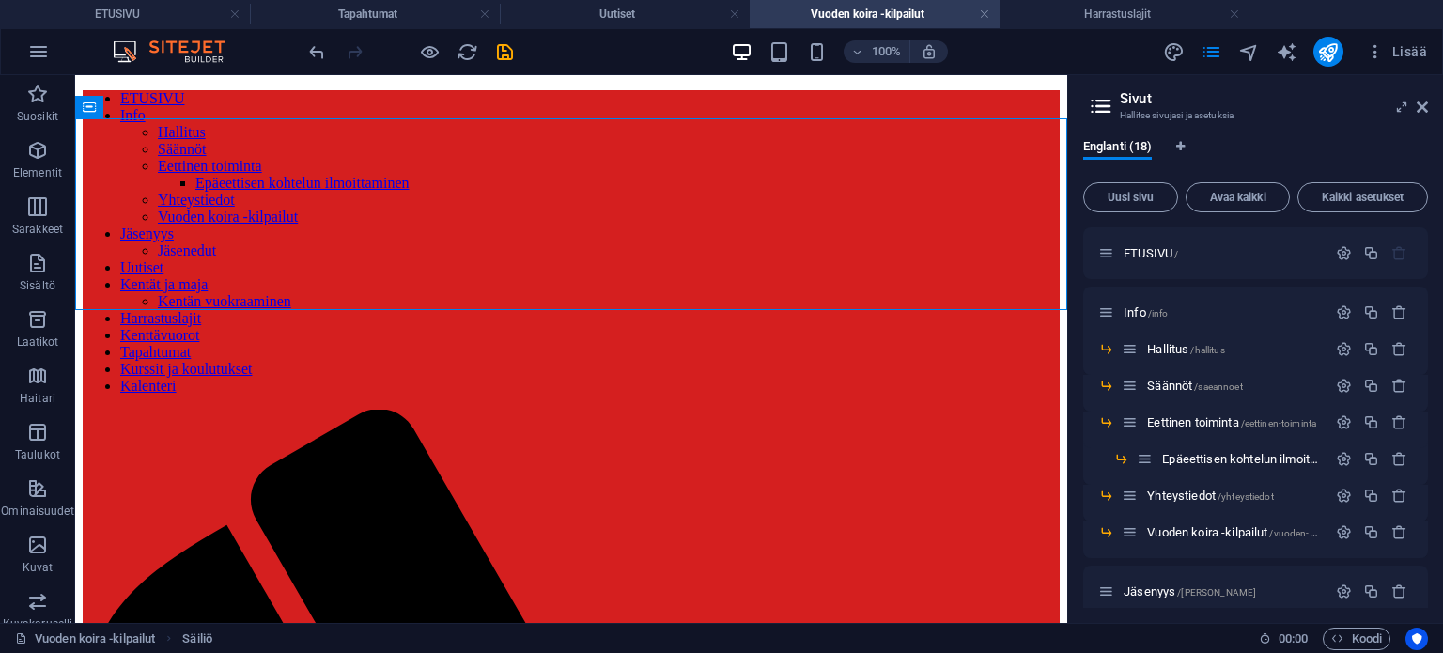
drag, startPoint x: 1423, startPoint y: 318, endPoint x: 1424, endPoint y: 343, distance: 25.4
click at [1424, 343] on div "ETUSIVU / Info /info Hallitus /hallitus Säännöt /saeannoet Eettinen toiminta /e…" at bounding box center [1255, 417] width 345 height 380
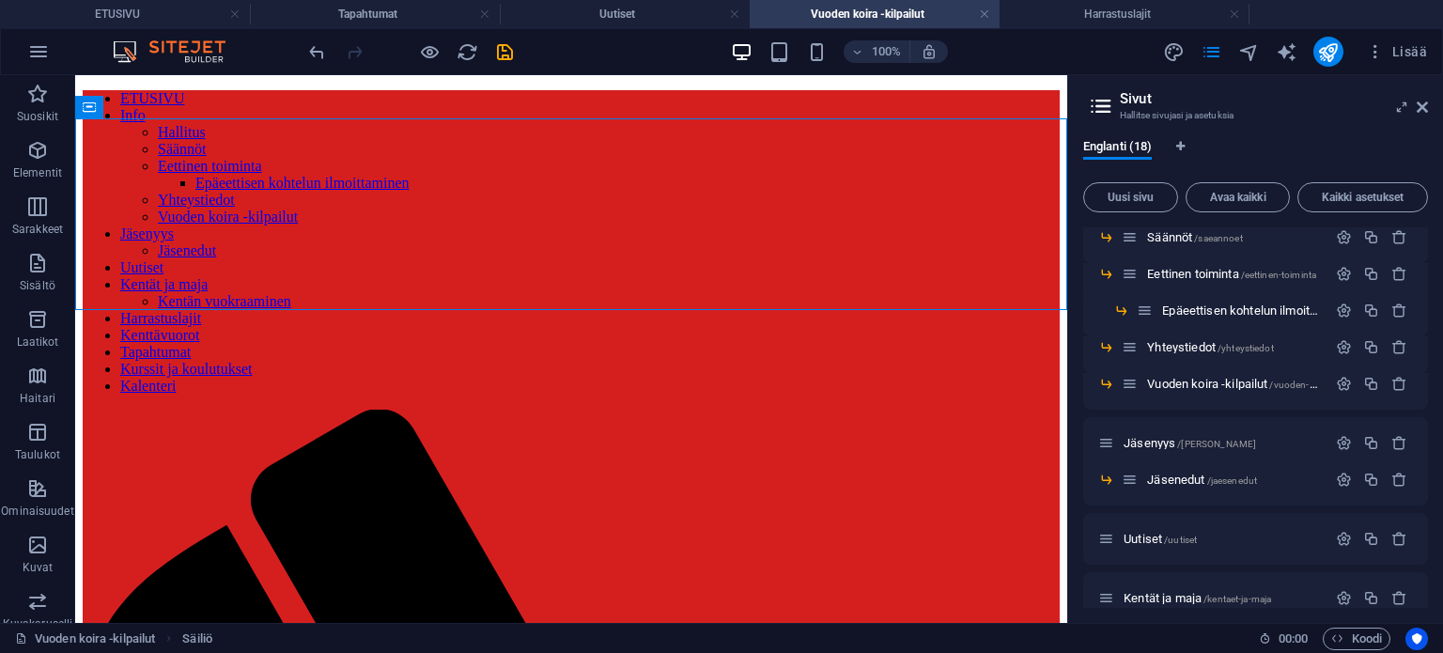
scroll to position [154, 0]
